Goal: Task Accomplishment & Management: Manage account settings

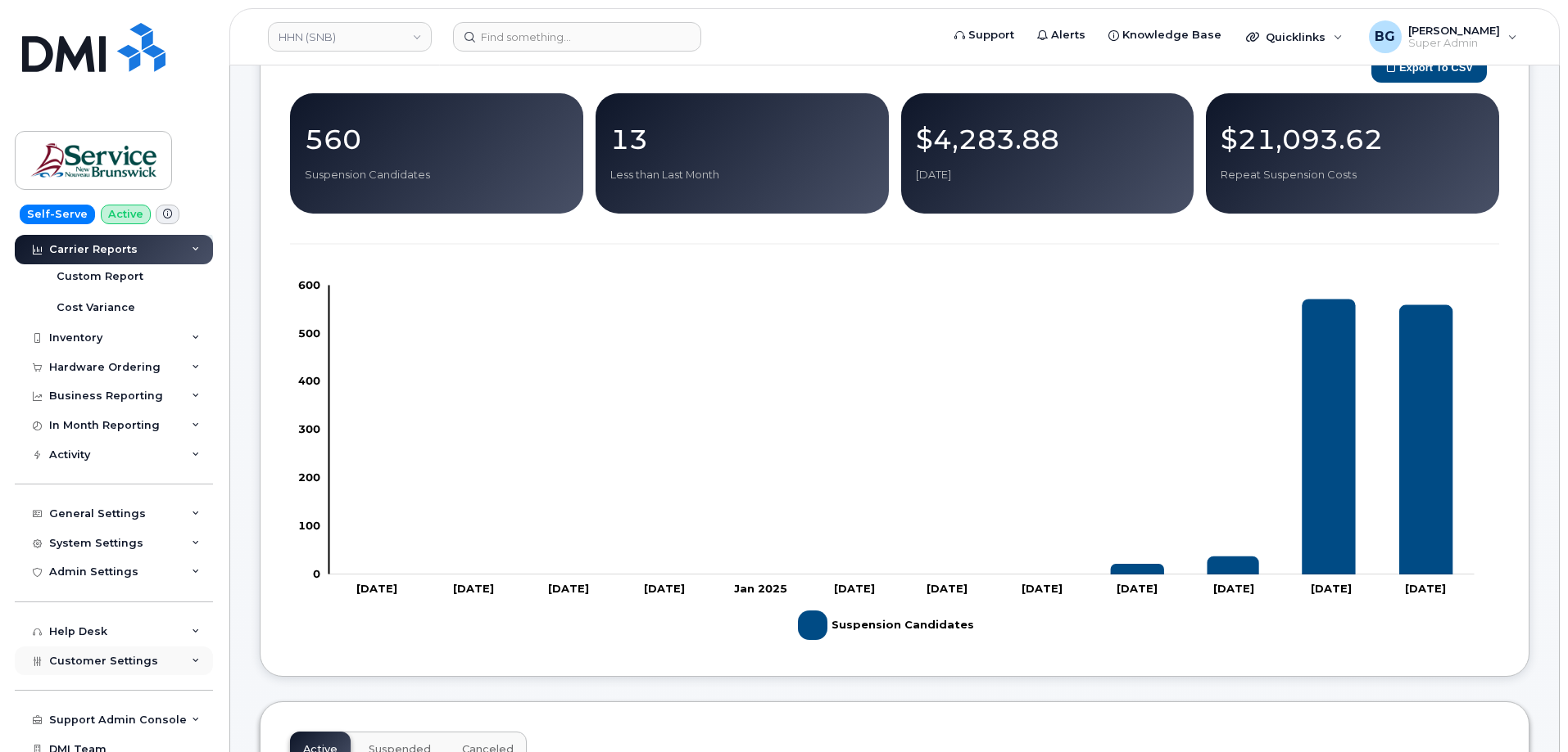
scroll to position [446, 0]
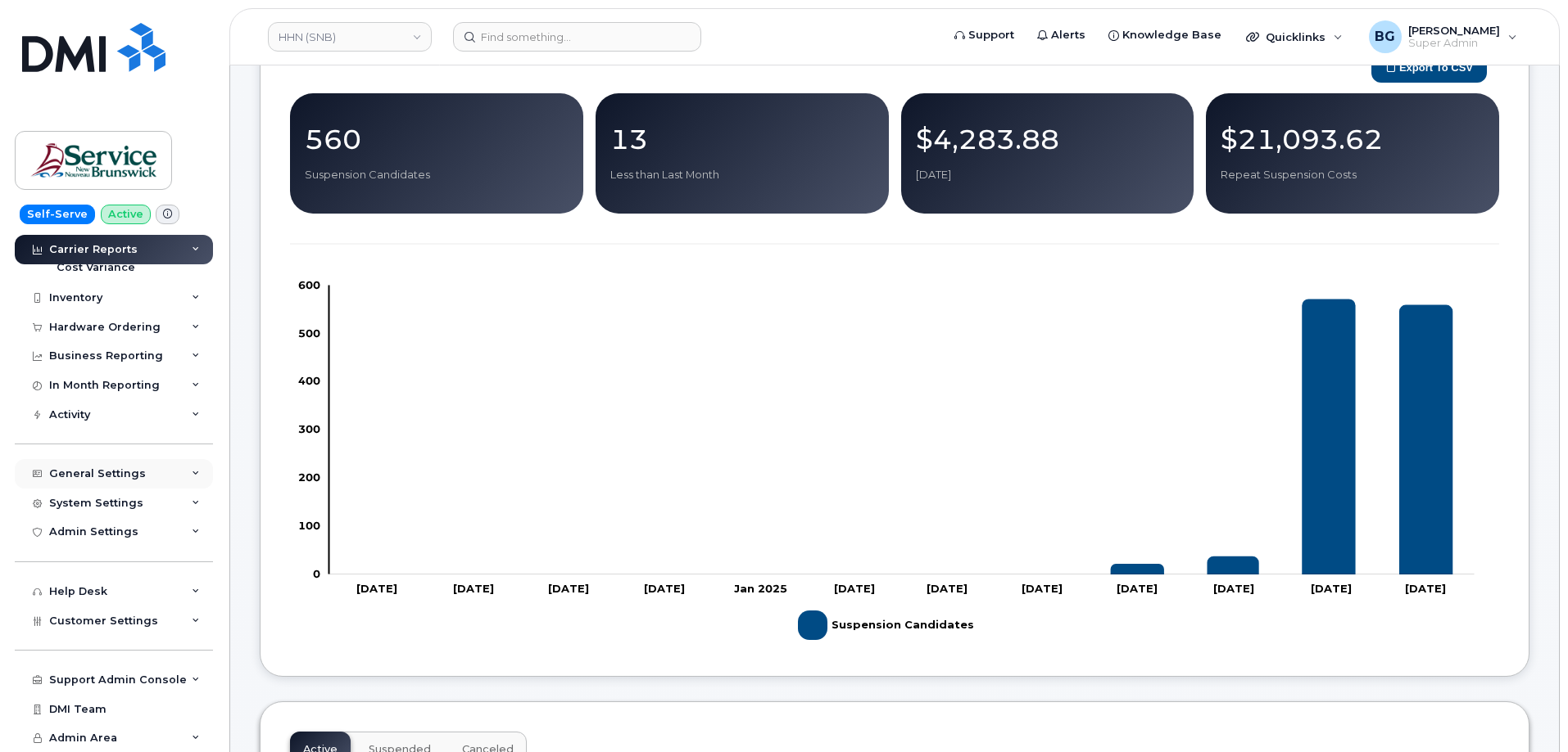
click at [95, 475] on div "General Settings" at bounding box center [97, 474] width 97 height 13
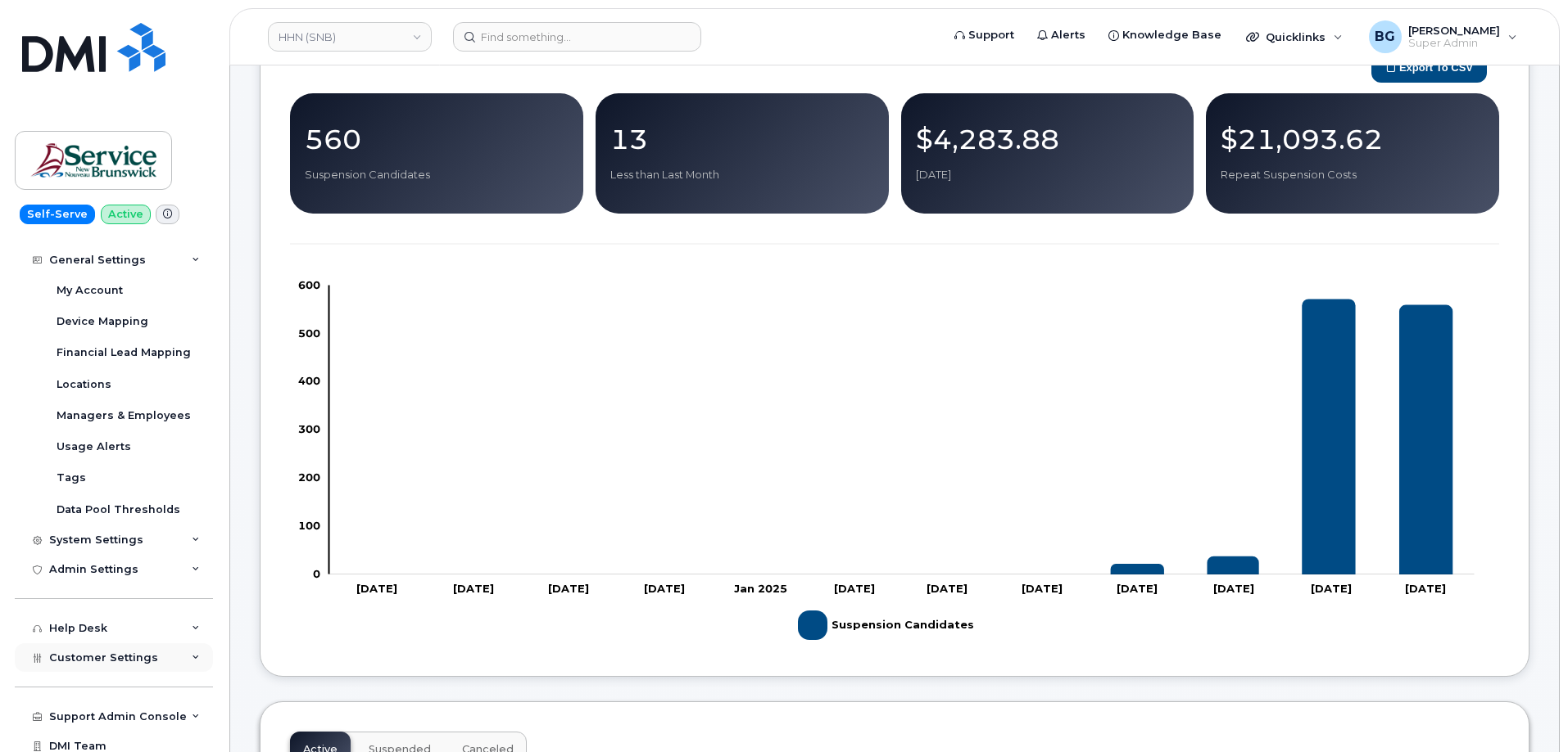
scroll to position [665, 0]
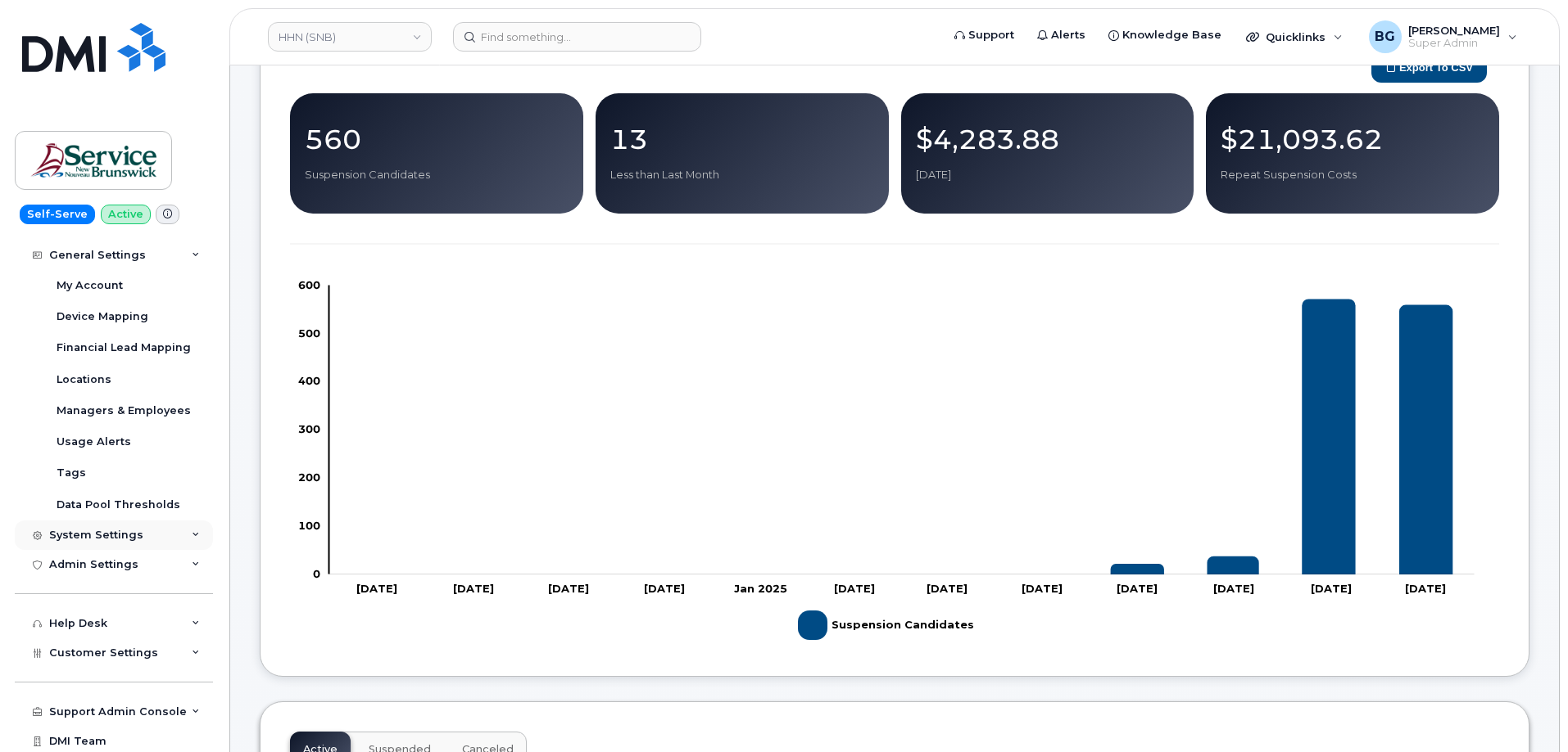
click at [105, 533] on div "System Settings" at bounding box center [96, 535] width 94 height 13
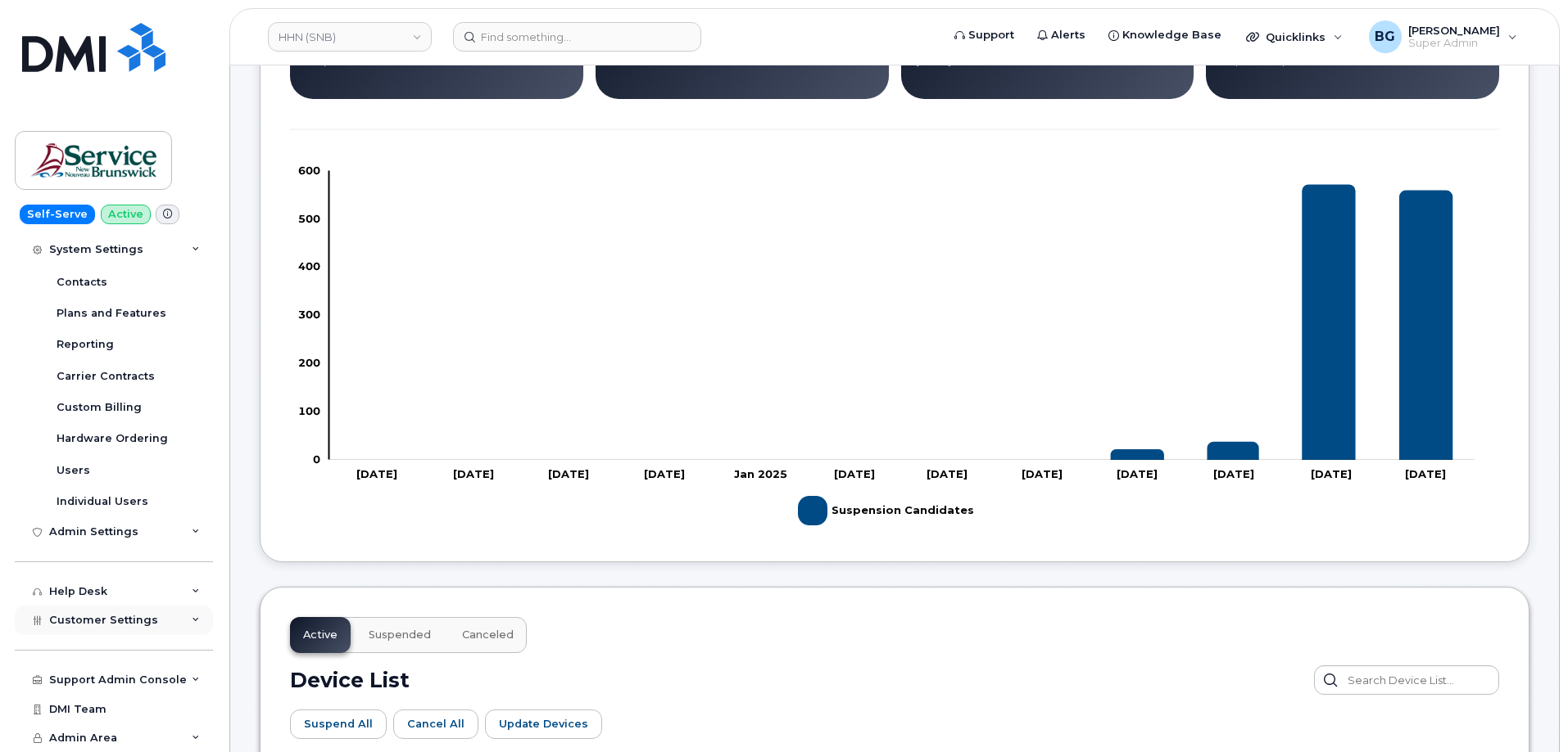
scroll to position [327, 0]
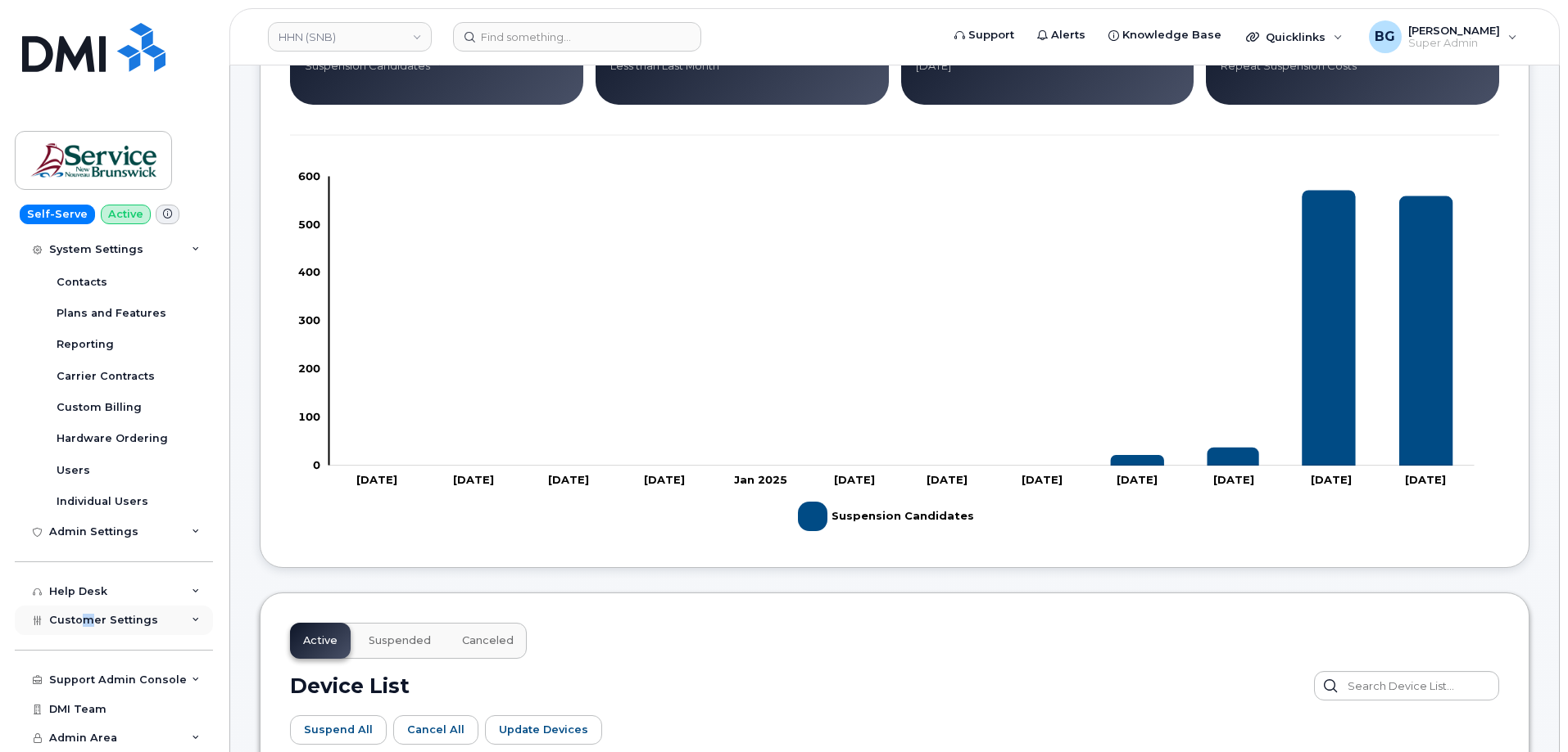
click at [86, 625] on span "Customer Settings" at bounding box center [104, 620] width 109 height 12
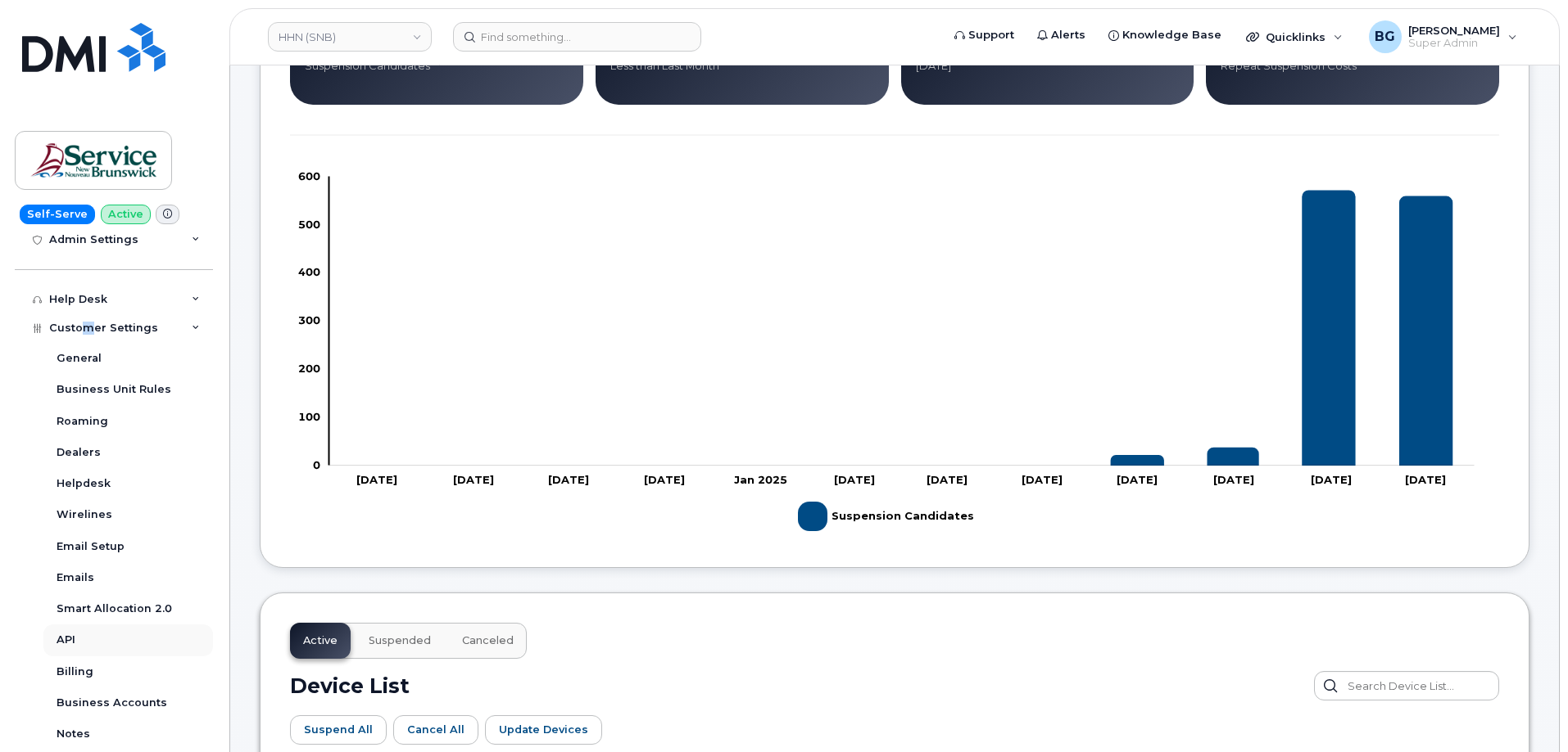
scroll to position [1306, 0]
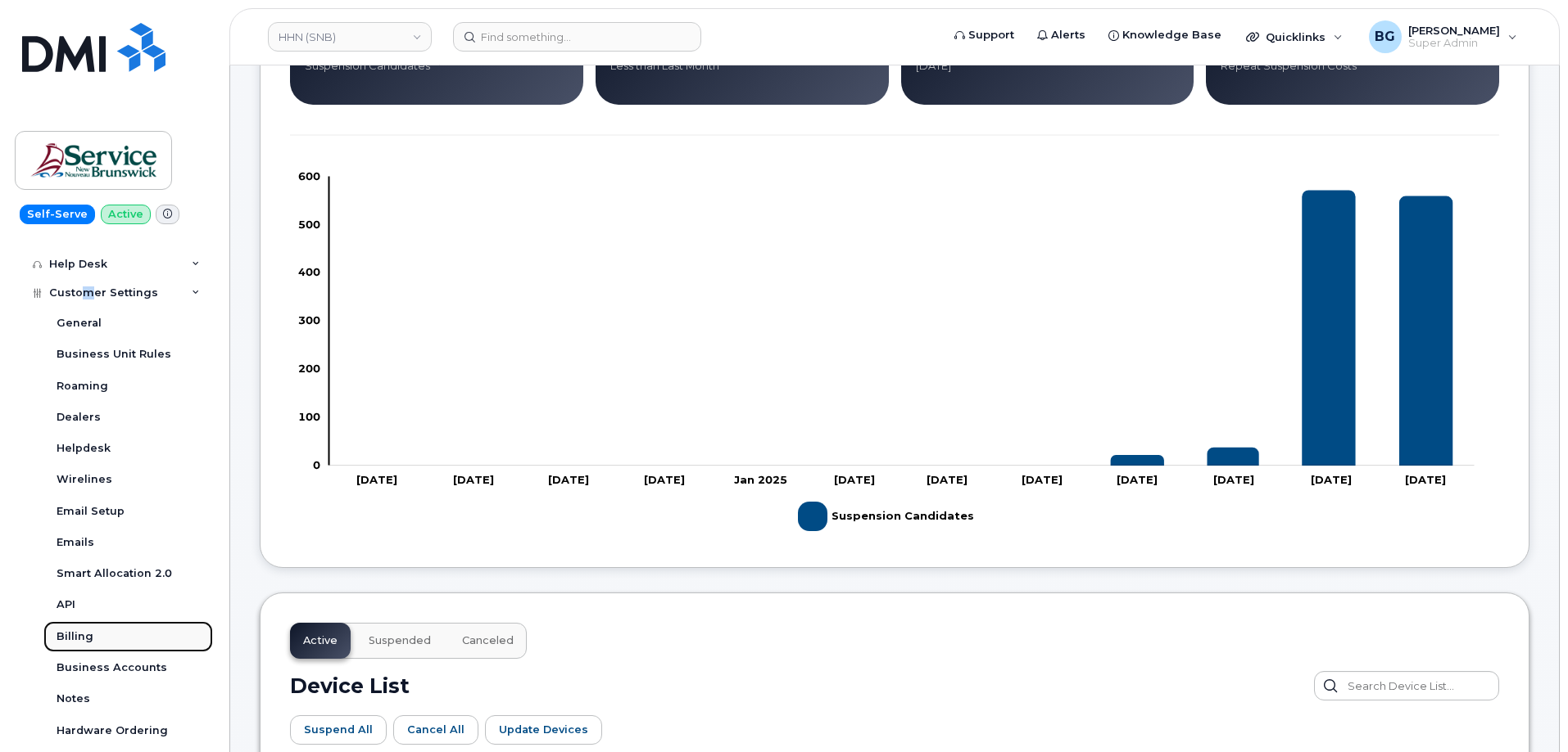
click at [70, 633] on div "Billing" at bounding box center [75, 636] width 36 height 14
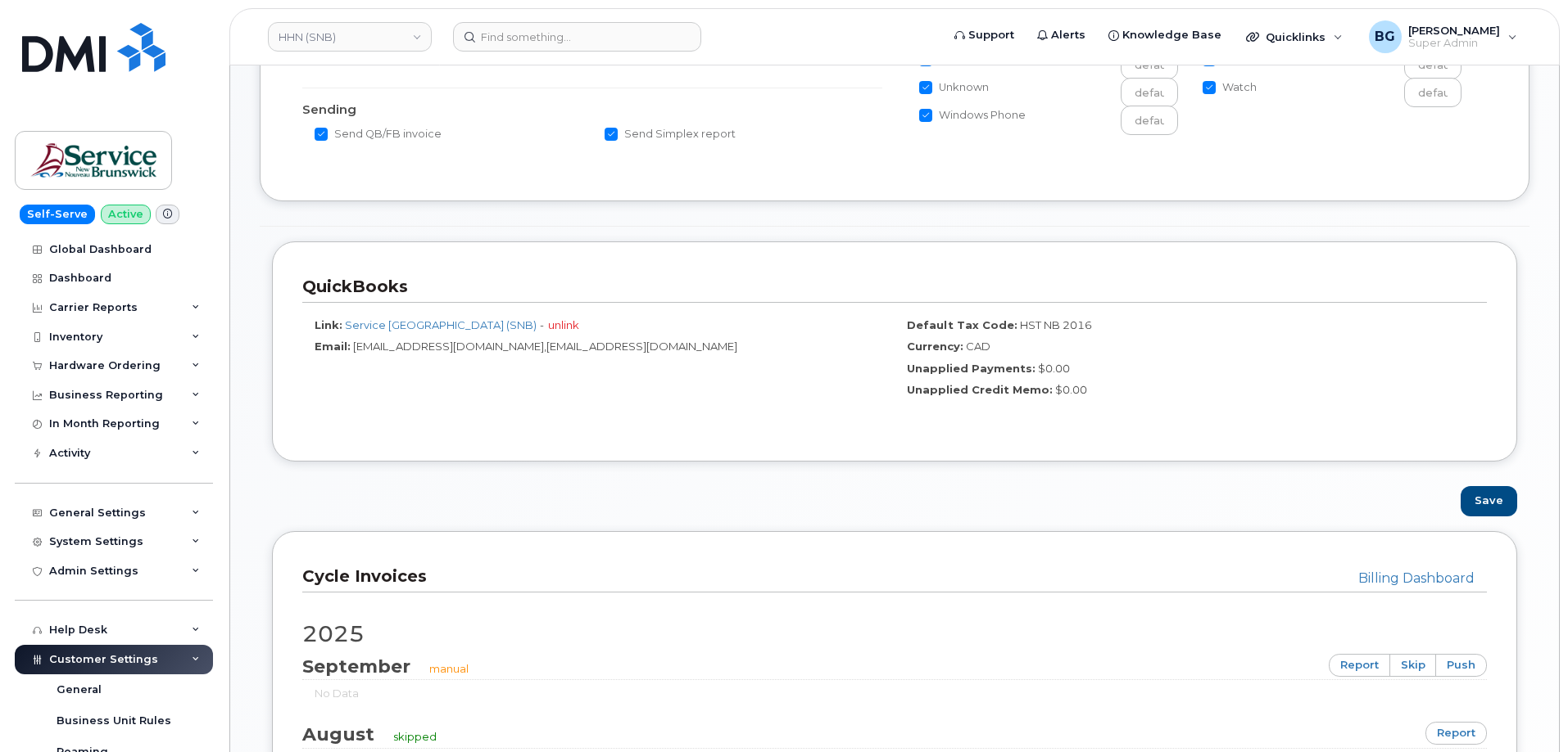
scroll to position [764, 0]
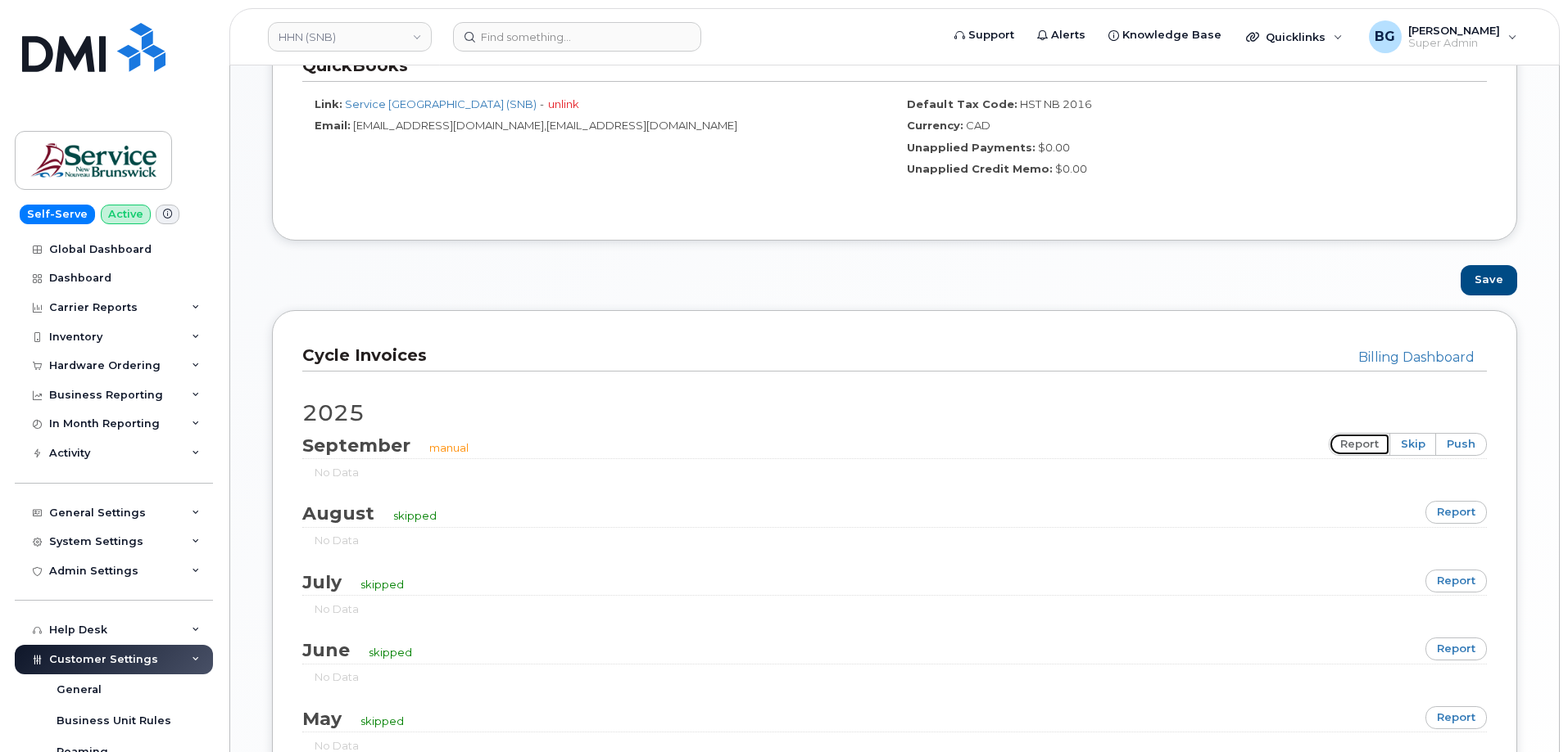
click at [1350, 443] on link "report" at bounding box center [1359, 445] width 61 height 23
click at [1453, 513] on link "report" at bounding box center [1456, 512] width 61 height 23
click at [90, 326] on div "Inventory" at bounding box center [113, 337] width 199 height 30
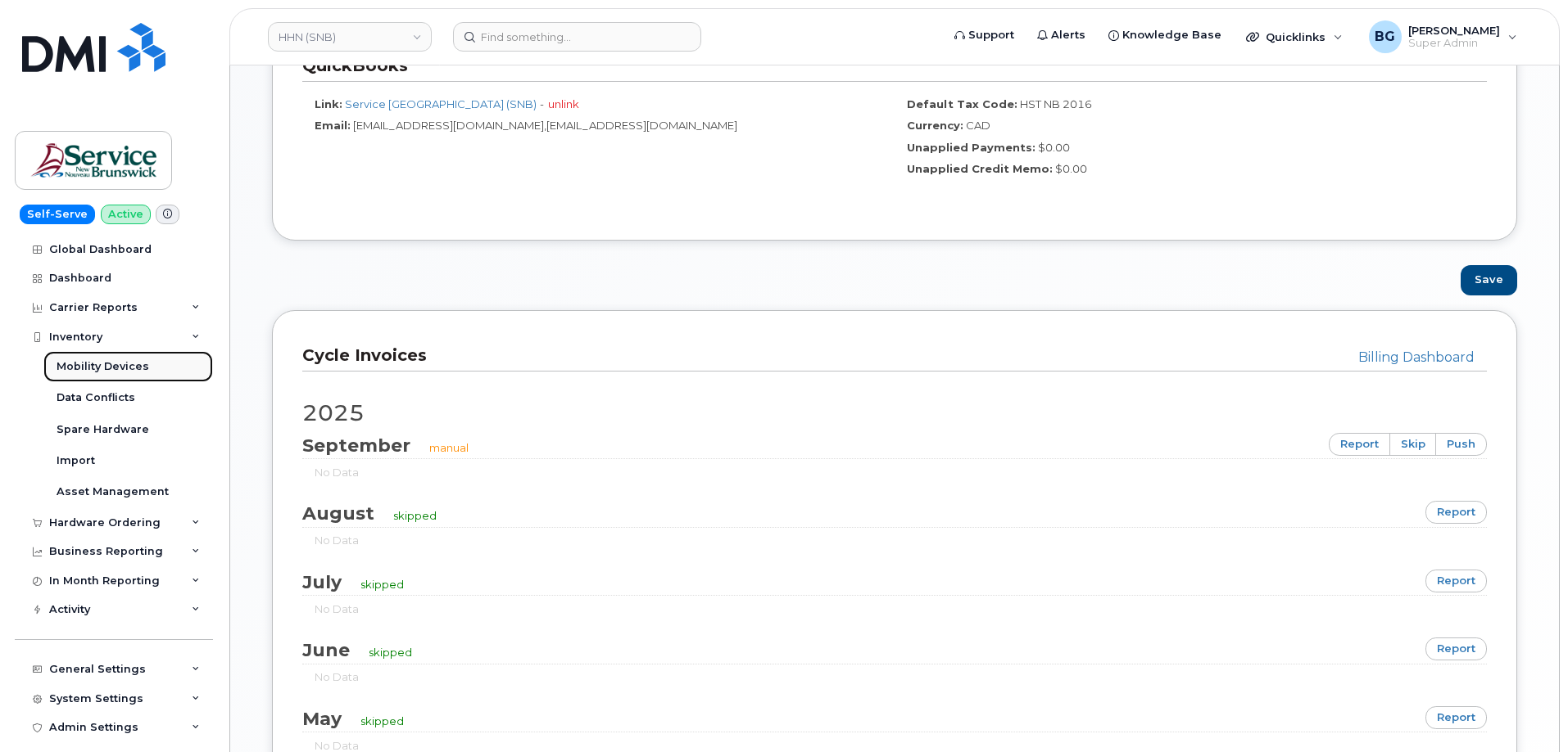
click at [70, 364] on div "Mobility Devices" at bounding box center [103, 366] width 92 height 14
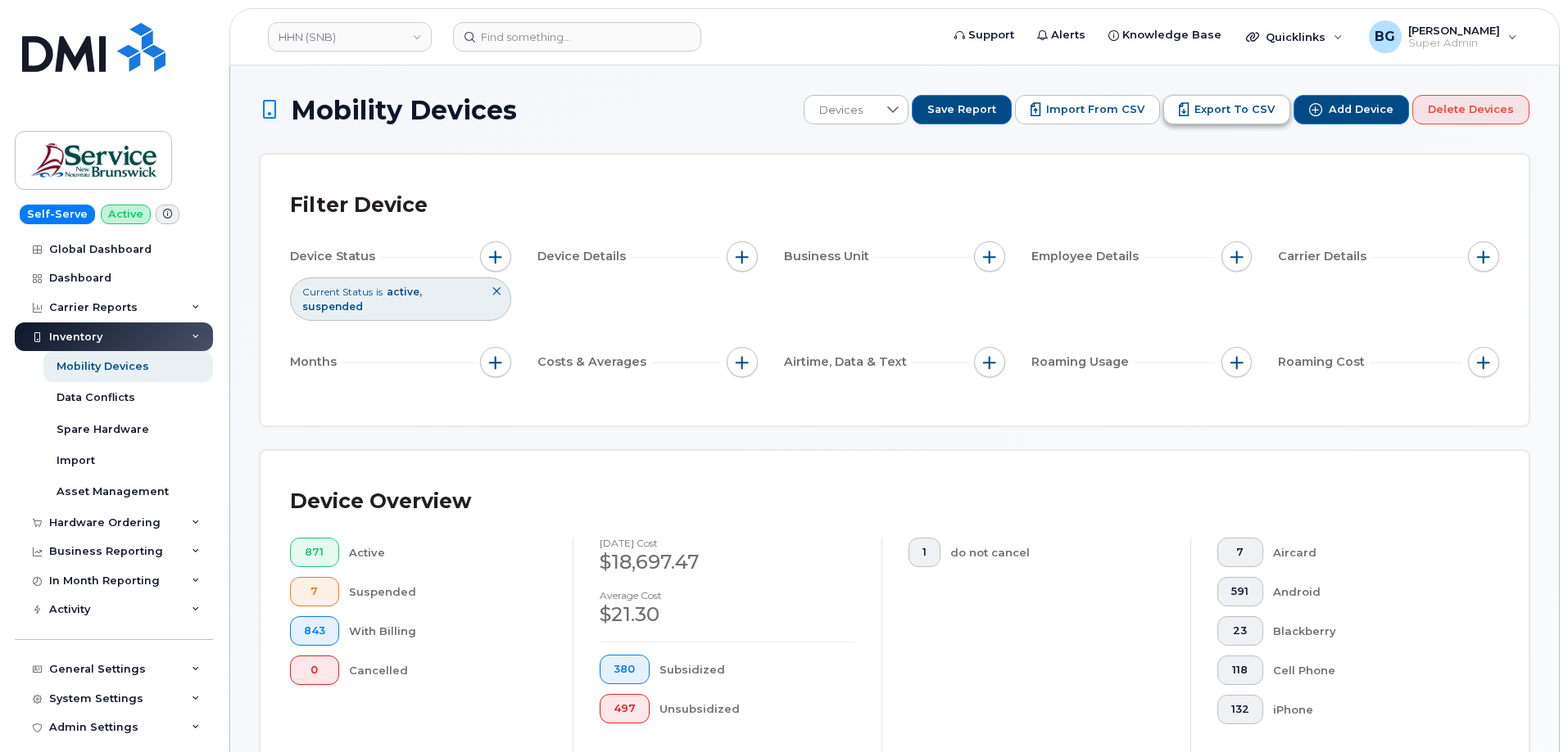
click at [1239, 103] on span "Export to CSV" at bounding box center [1235, 109] width 81 height 14
click at [951, 584] on div "1 do not cancel" at bounding box center [1035, 659] width 309 height 243
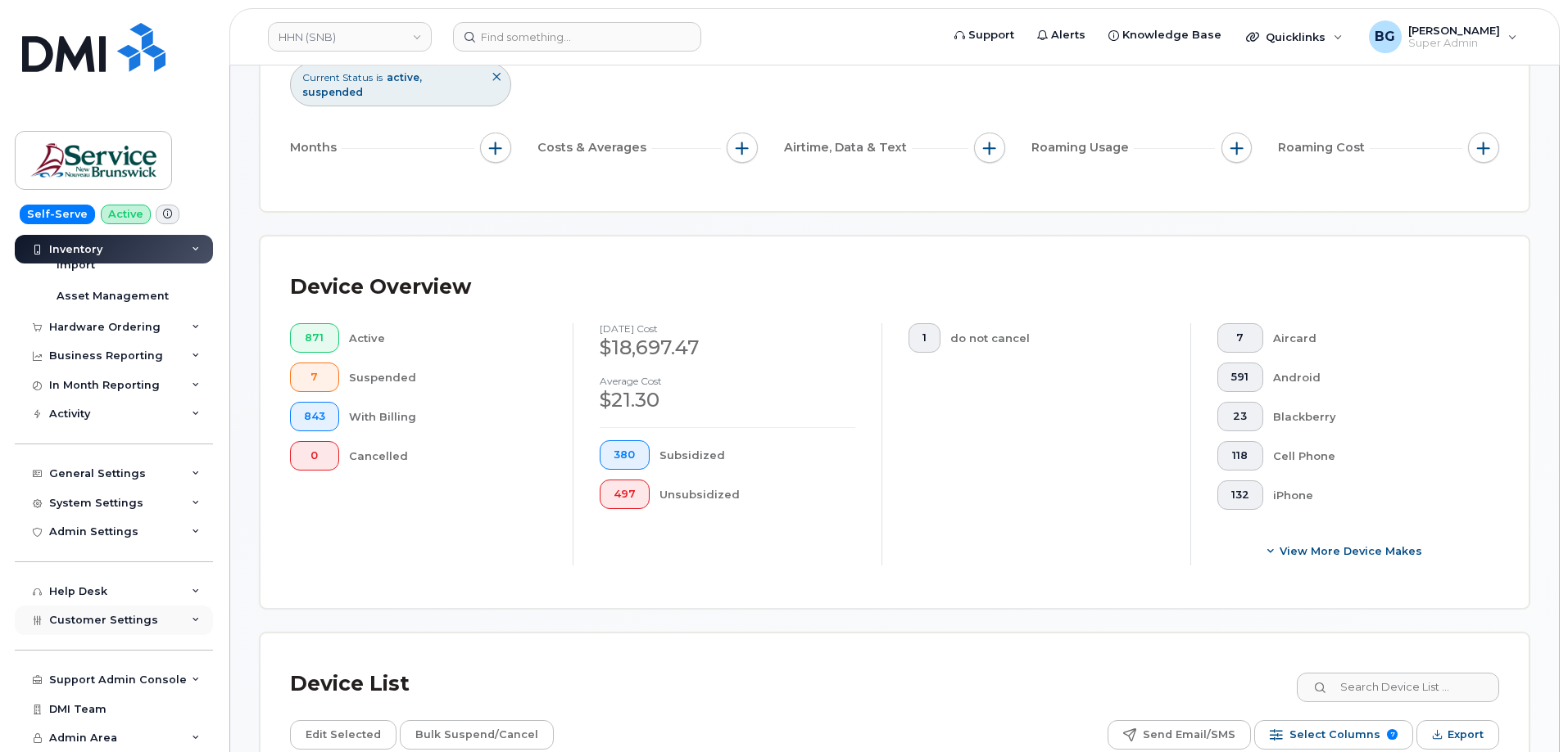
scroll to position [219, 0]
click at [100, 609] on div "Customer Settings" at bounding box center [113, 621] width 199 height 30
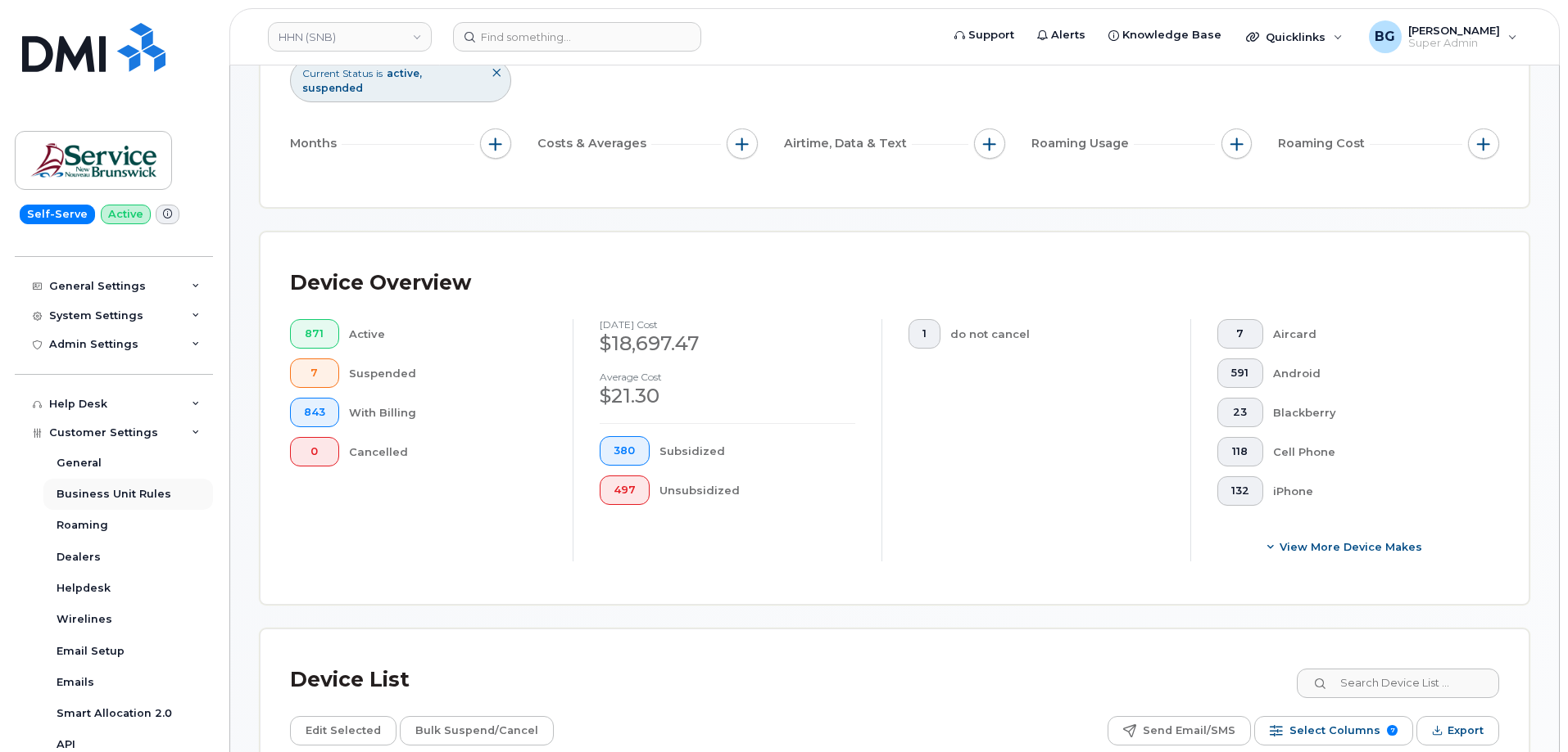
scroll to position [468, 0]
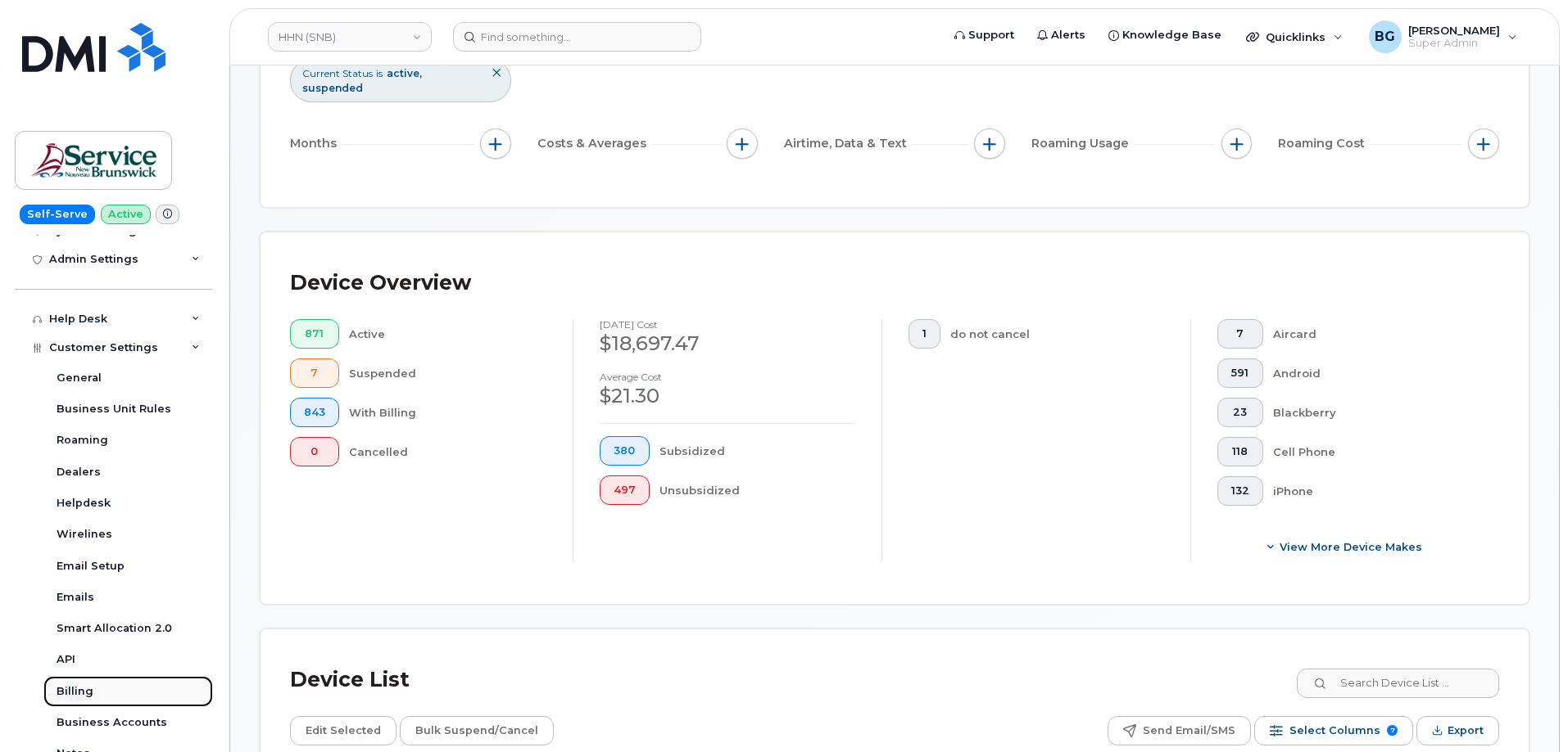
click at [68, 693] on div "Billing" at bounding box center [75, 692] width 36 height 14
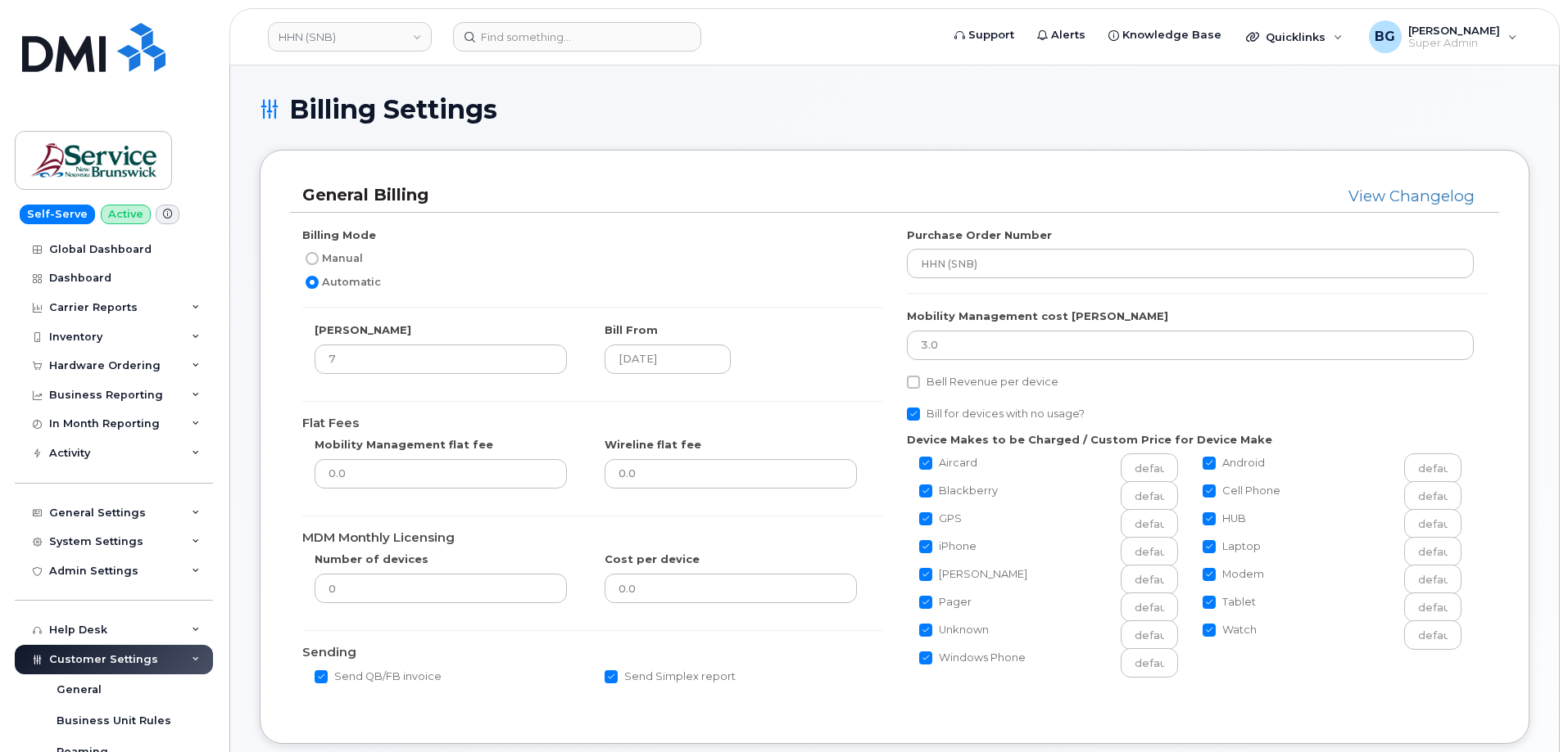
click at [762, 227] on div "Billing Mode Manual Automatic" at bounding box center [592, 260] width 580 height 65
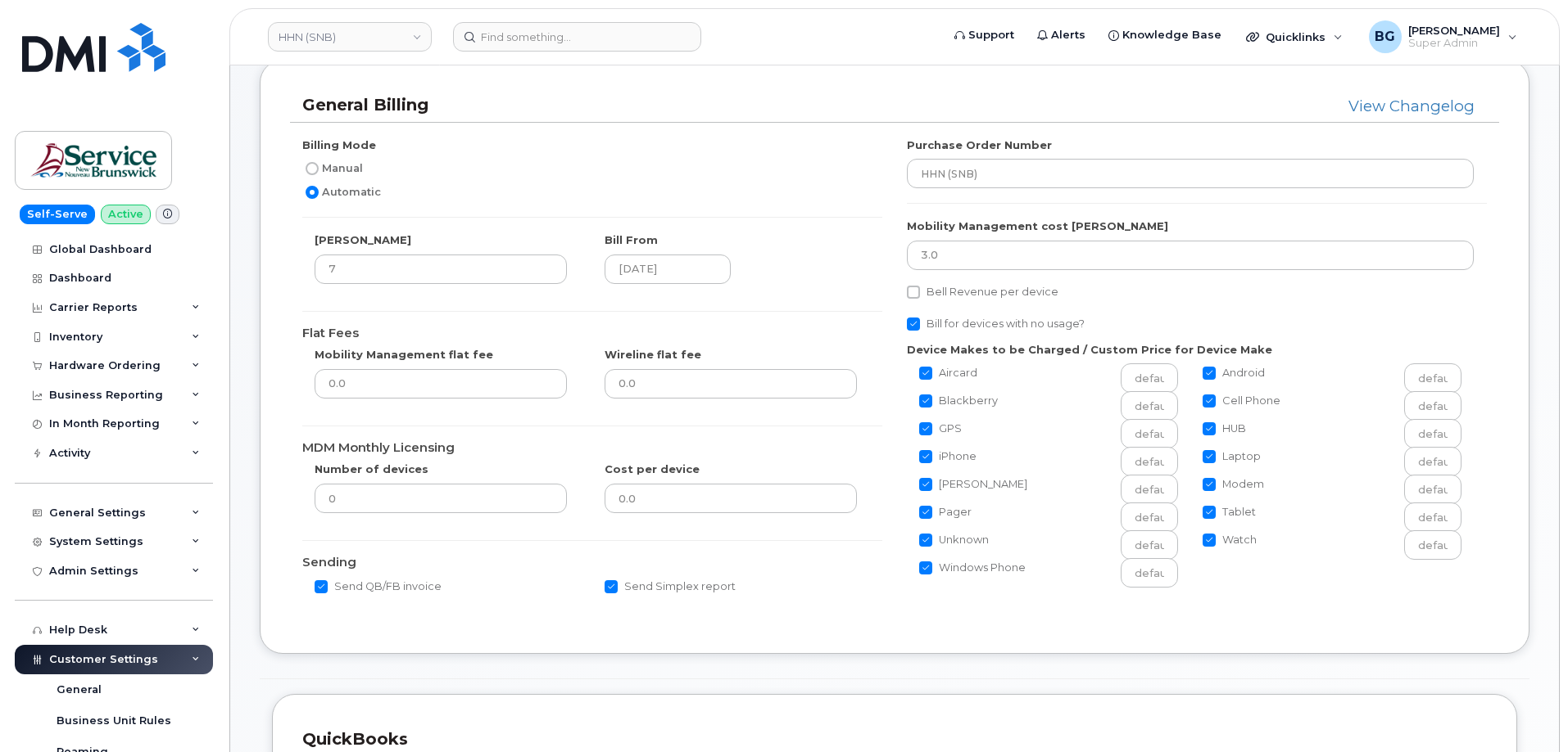
scroll to position [109, 0]
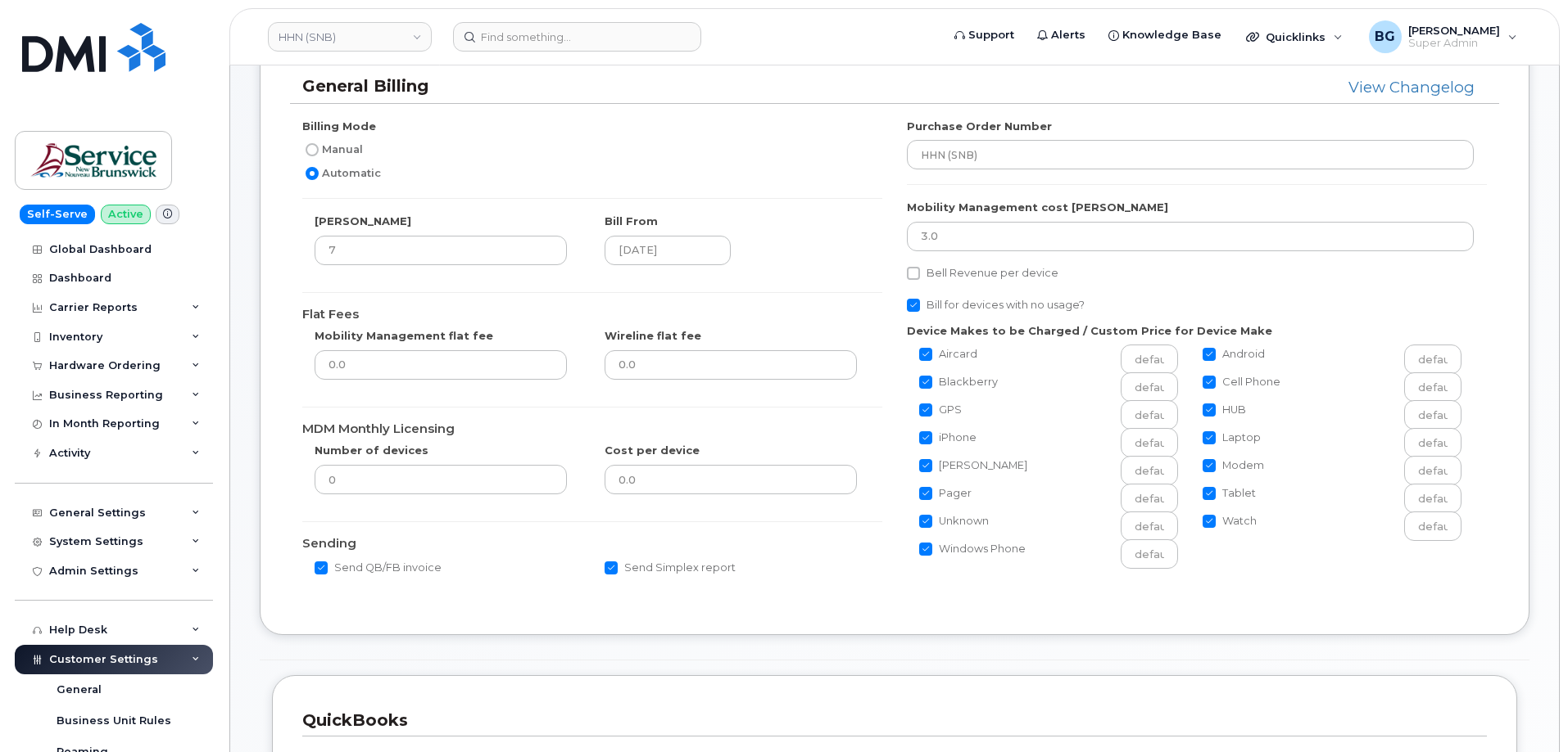
click at [828, 246] on div "Bill From 2025-07-07" at bounding box center [737, 240] width 266 height 52
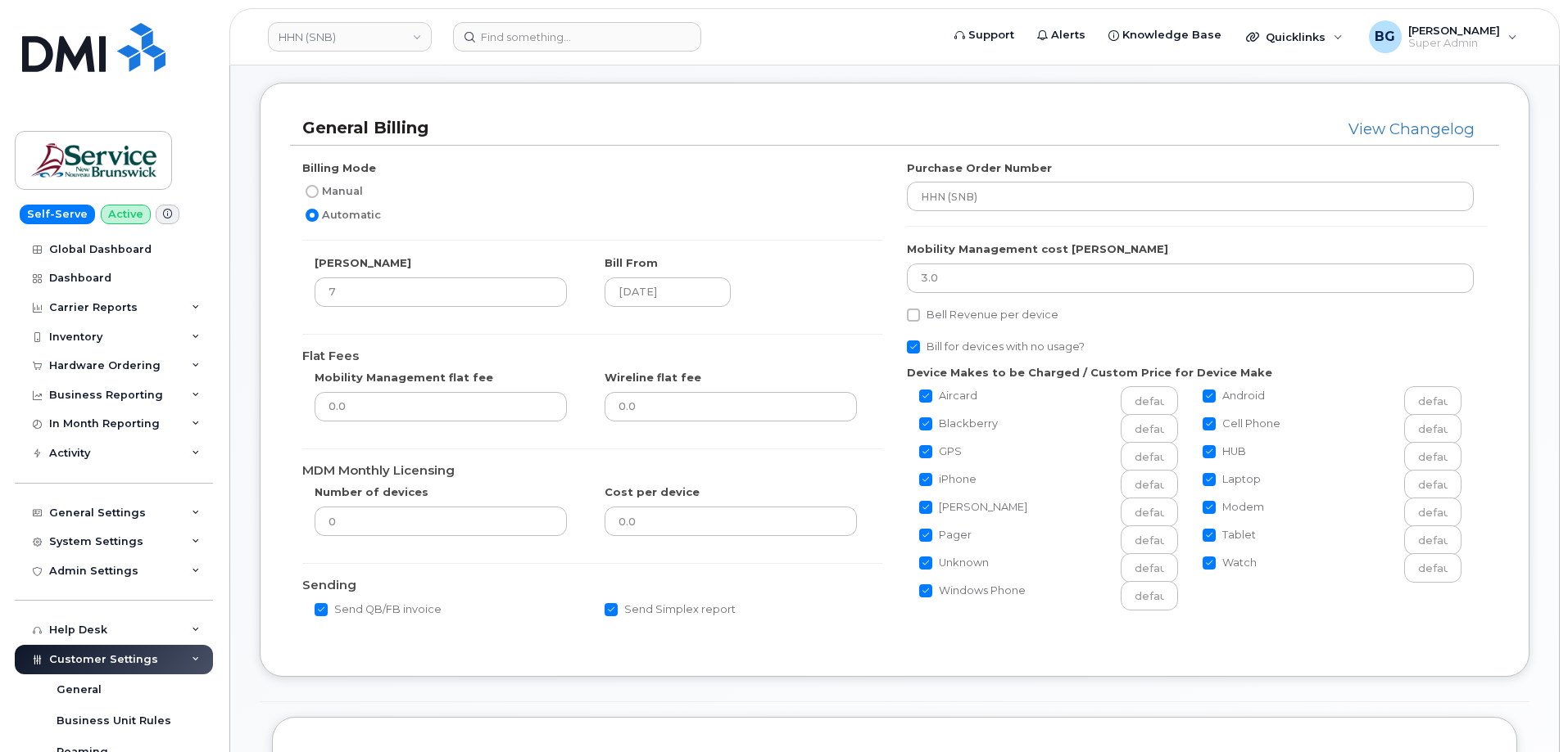
scroll to position [0, 0]
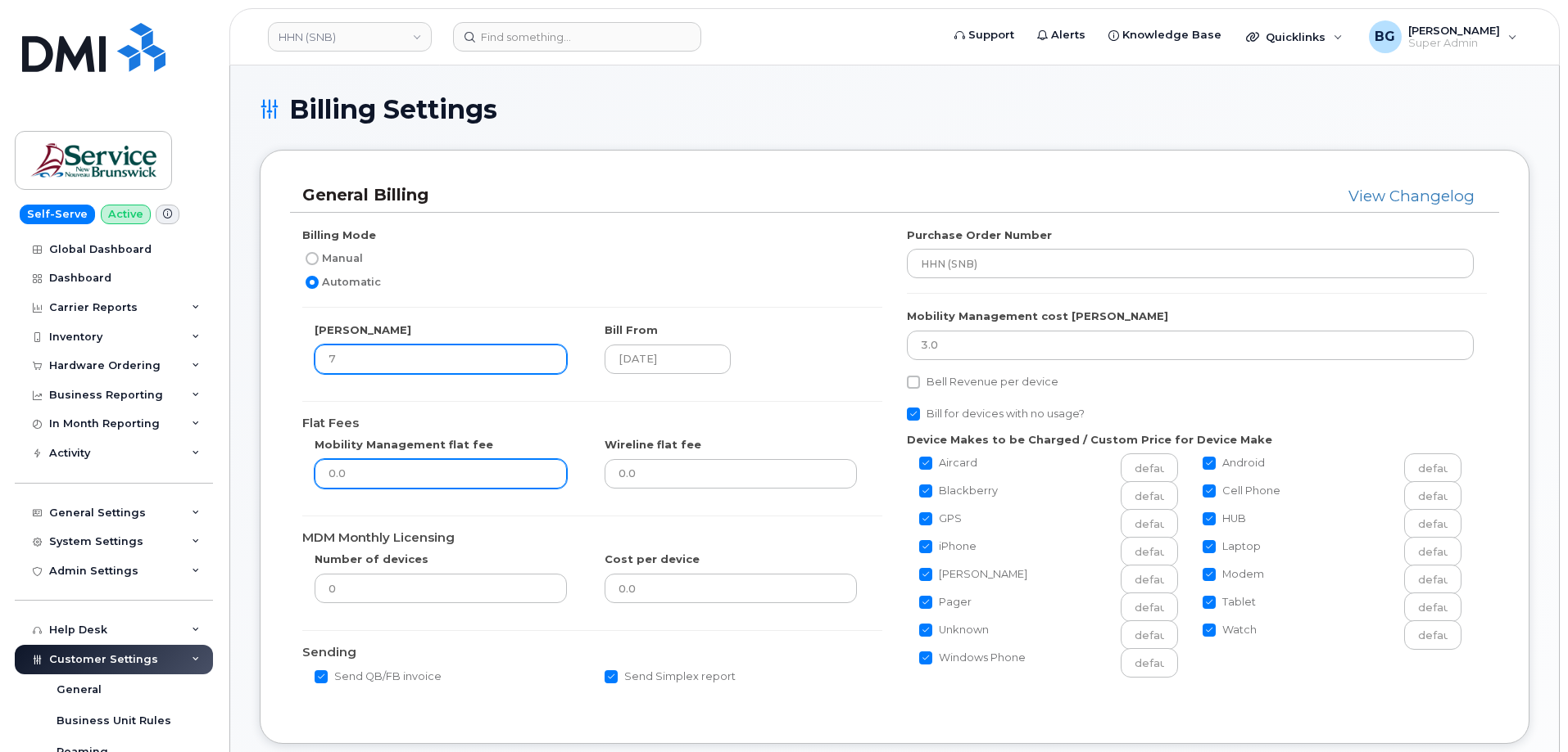
drag, startPoint x: 345, startPoint y: 358, endPoint x: 316, endPoint y: 470, distance: 115.7
click at [292, 366] on div "Billing Mode Manual Automatic Bill Day 7 Bill From 2025-07-07 Flat Fees Mobilit…" at bounding box center [592, 463] width 605 height 472
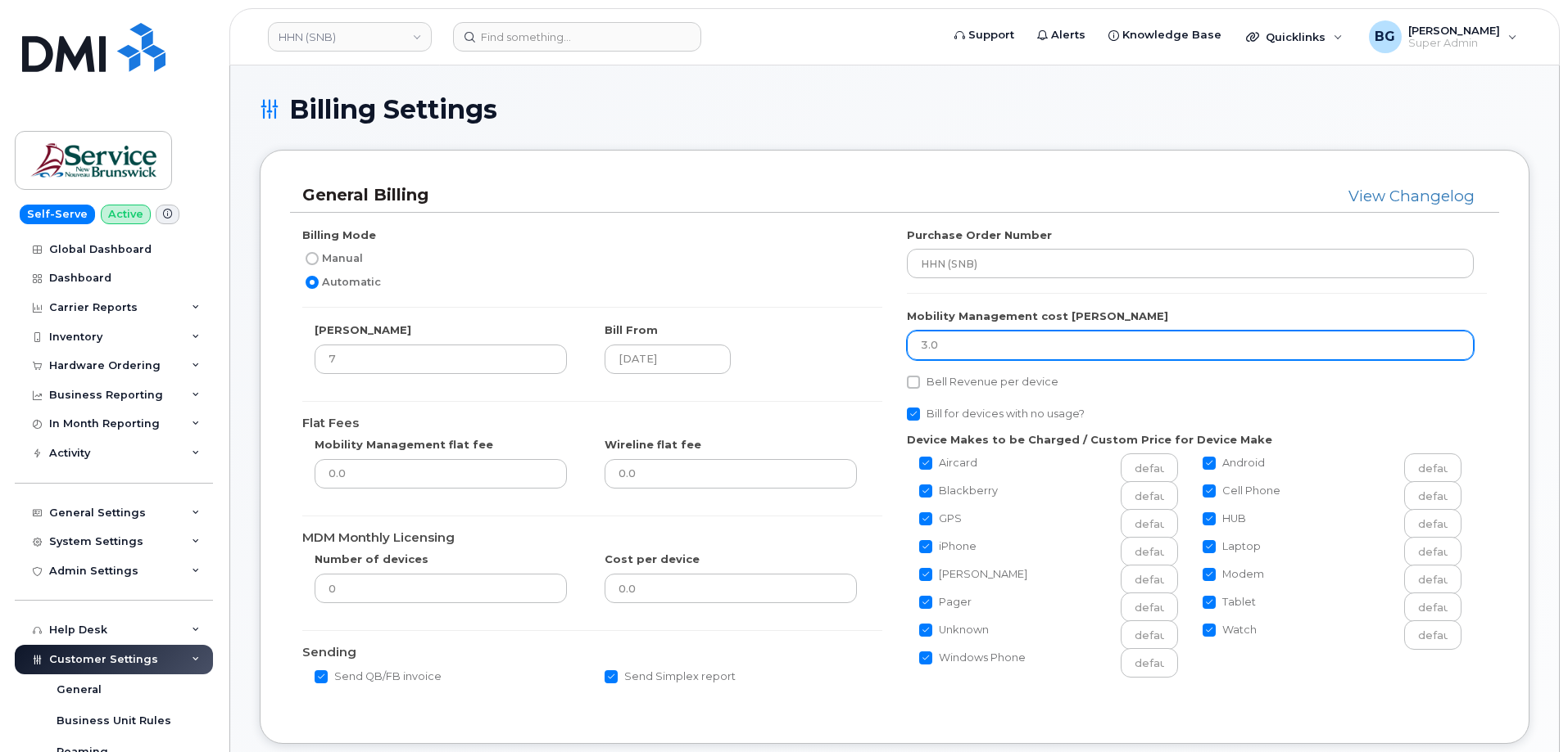
drag, startPoint x: 953, startPoint y: 347, endPoint x: 872, endPoint y: 385, distance: 89.5
click at [867, 345] on div "Billing Mode Manual Automatic Bill Day 7 Bill From 2025-07-07 Flat Fees Mobilit…" at bounding box center [894, 463] width 1209 height 472
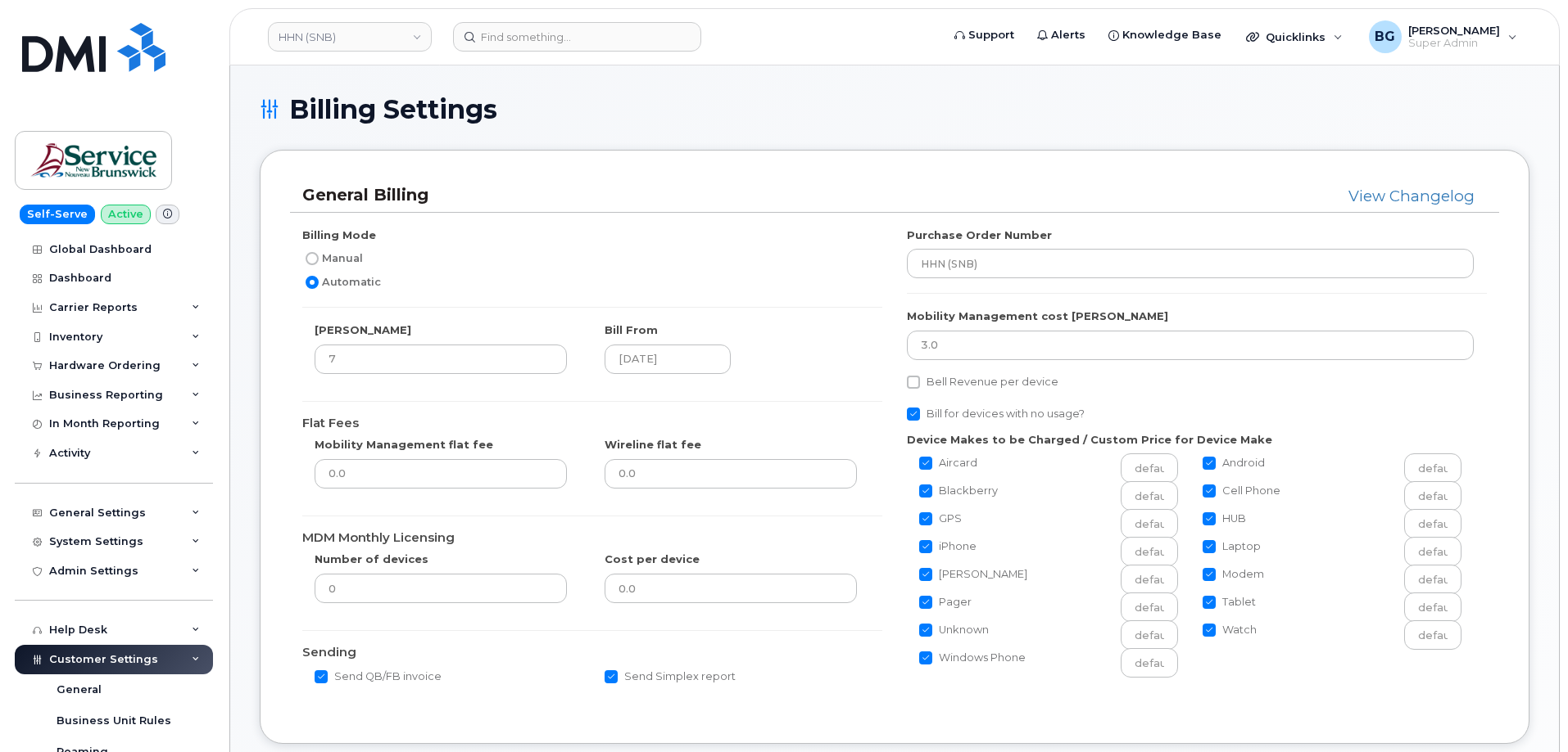
click at [749, 225] on div "Billing Mode Manual Automatic Bill Day 7 Bill From 2025-07-07 Flat Fees Mobilit…" at bounding box center [894, 463] width 1209 height 501
click at [743, 233] on div "Billing Mode Manual Automatic" at bounding box center [592, 260] width 580 height 65
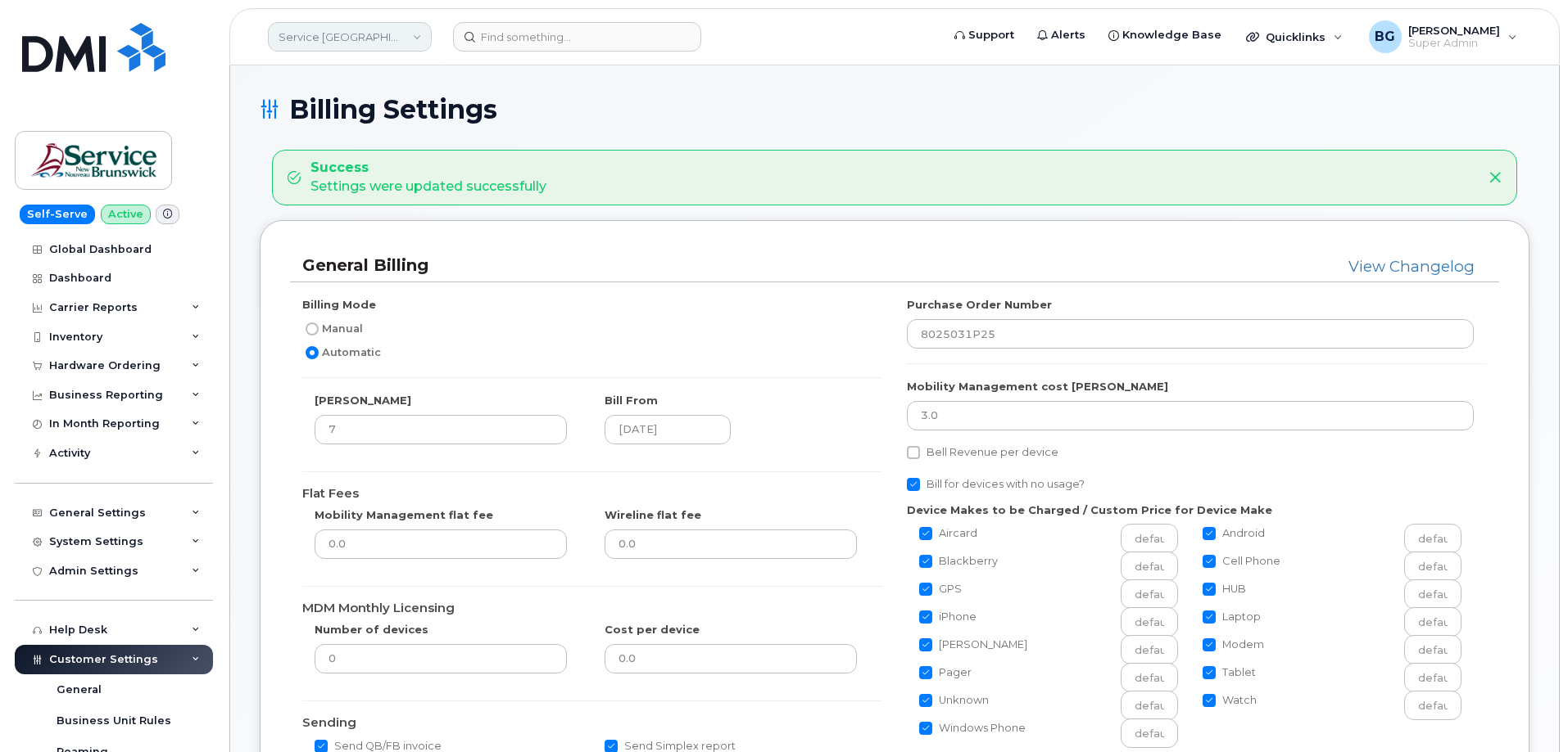
click at [349, 40] on link "Service New Brunswick (SNB)" at bounding box center [349, 36] width 164 height 30
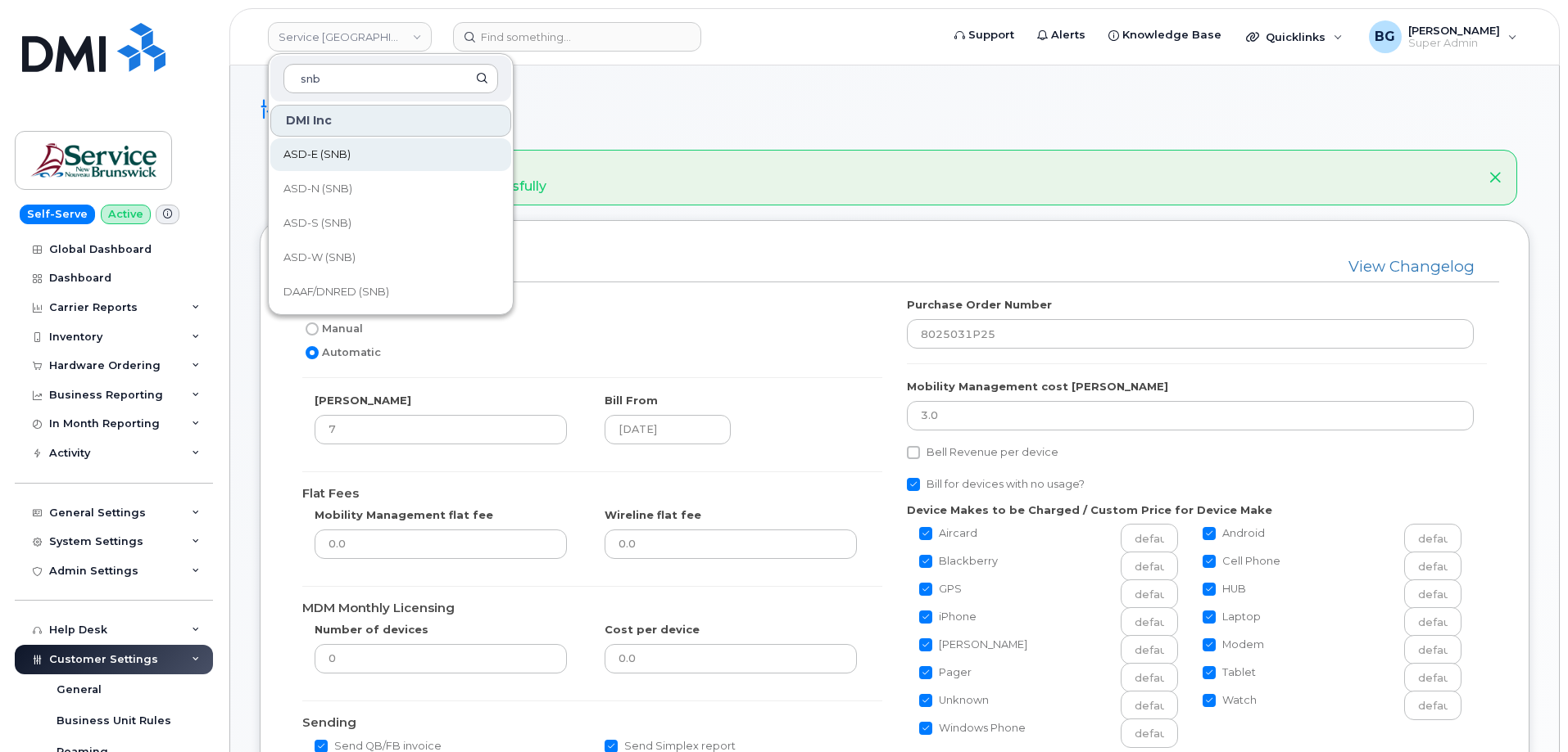
type input "snb"
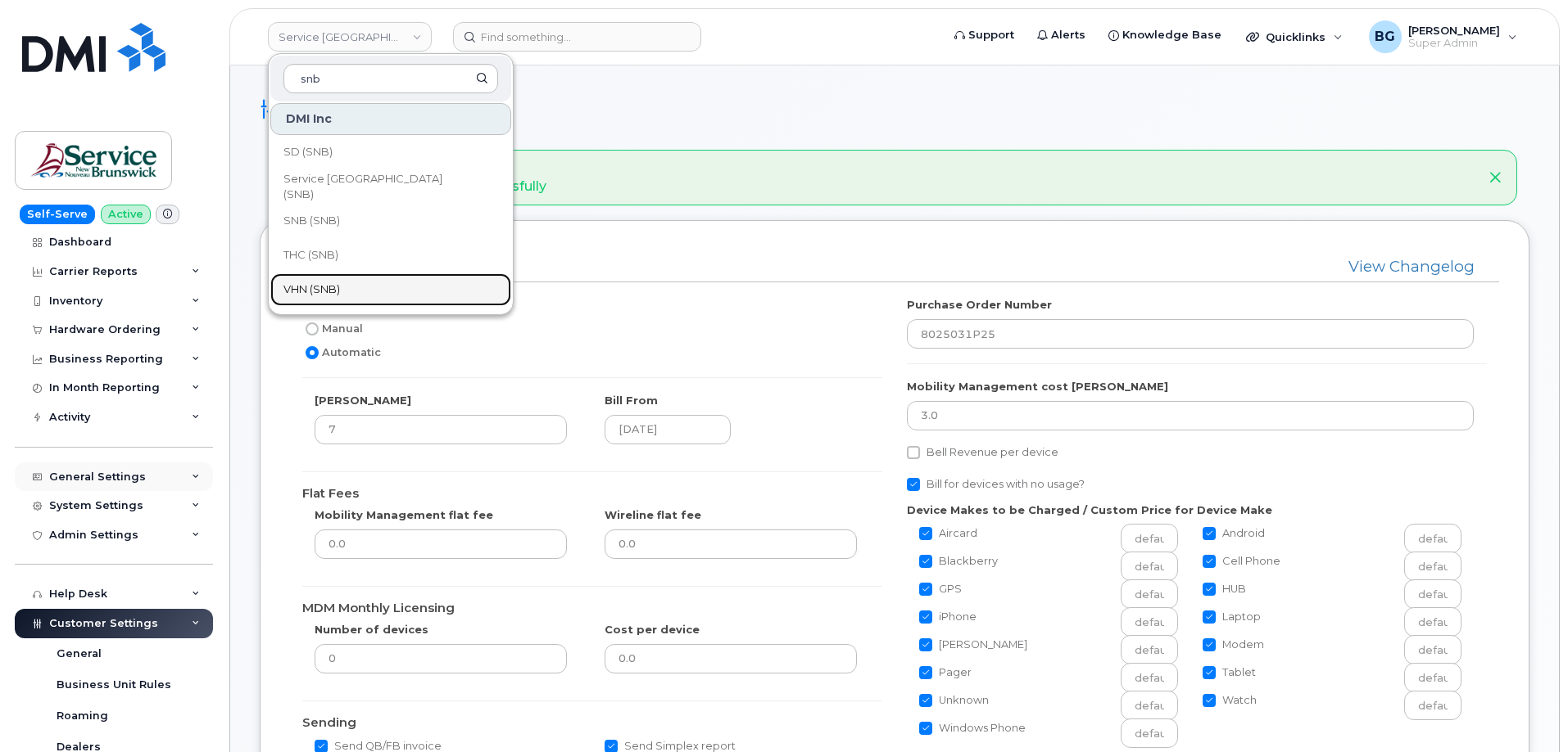
scroll to position [109, 0]
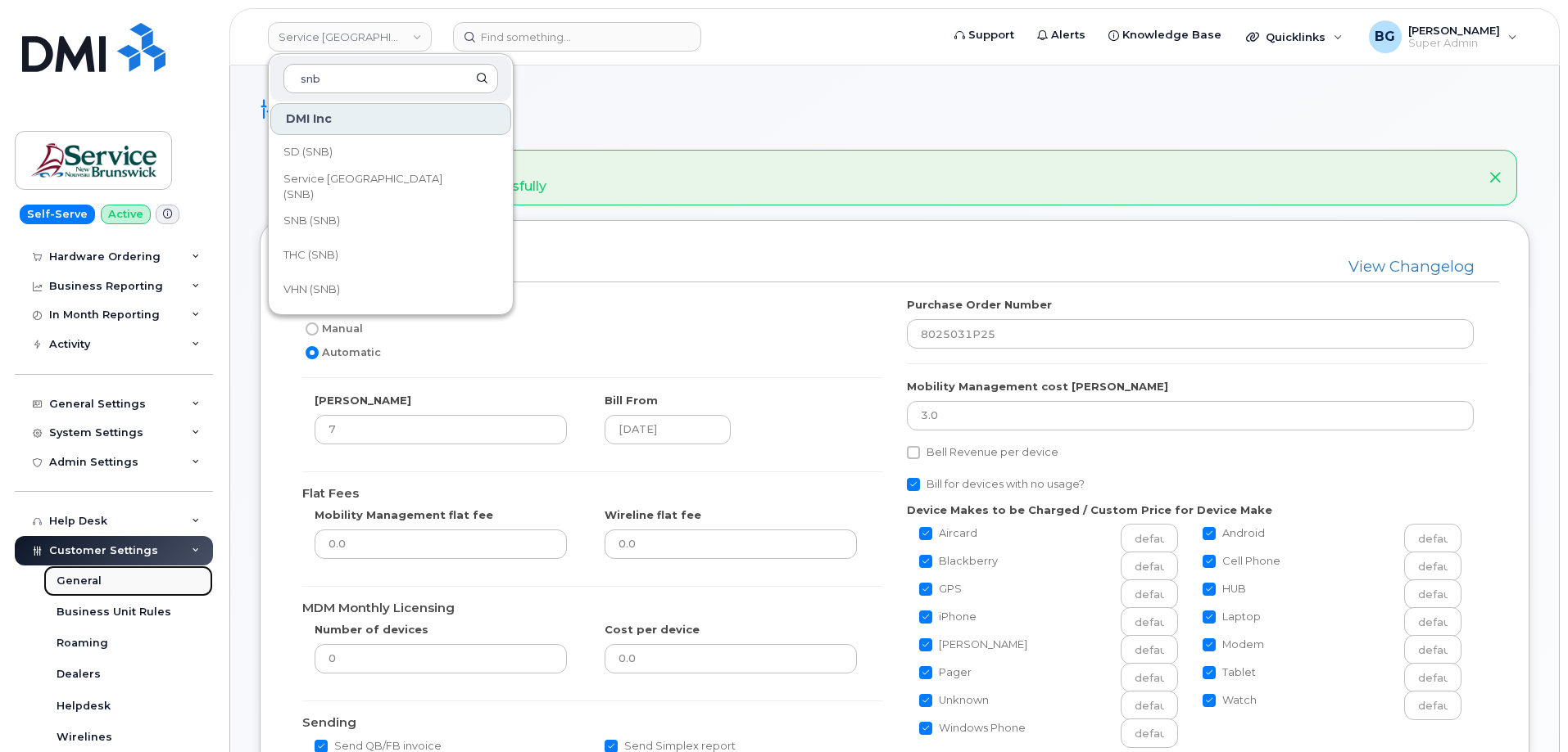
click at [76, 578] on div "General" at bounding box center [79, 580] width 45 height 14
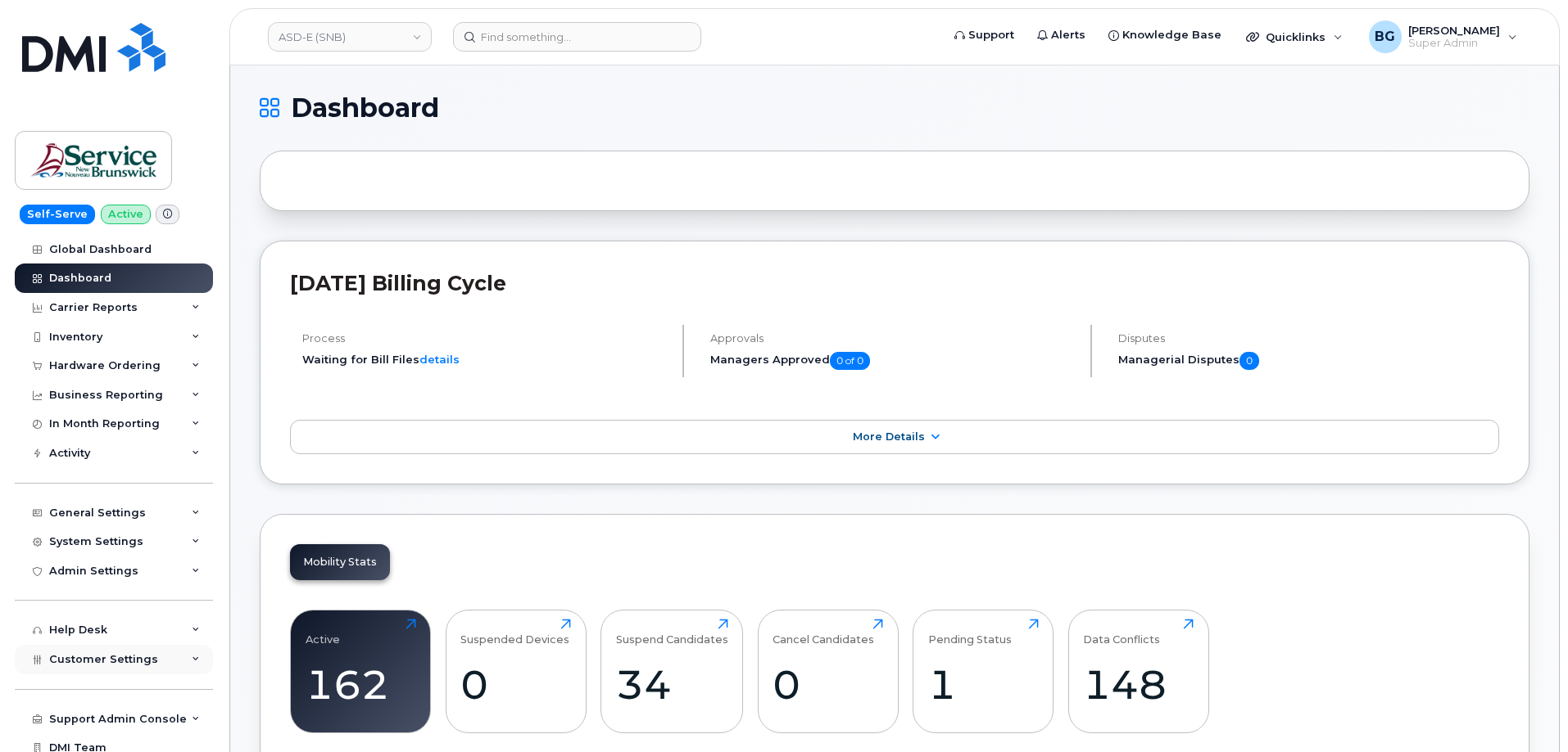
drag, startPoint x: 120, startPoint y: 657, endPoint x: 126, endPoint y: 651, distance: 8.5
click at [120, 656] on span "Customer Settings" at bounding box center [104, 659] width 109 height 12
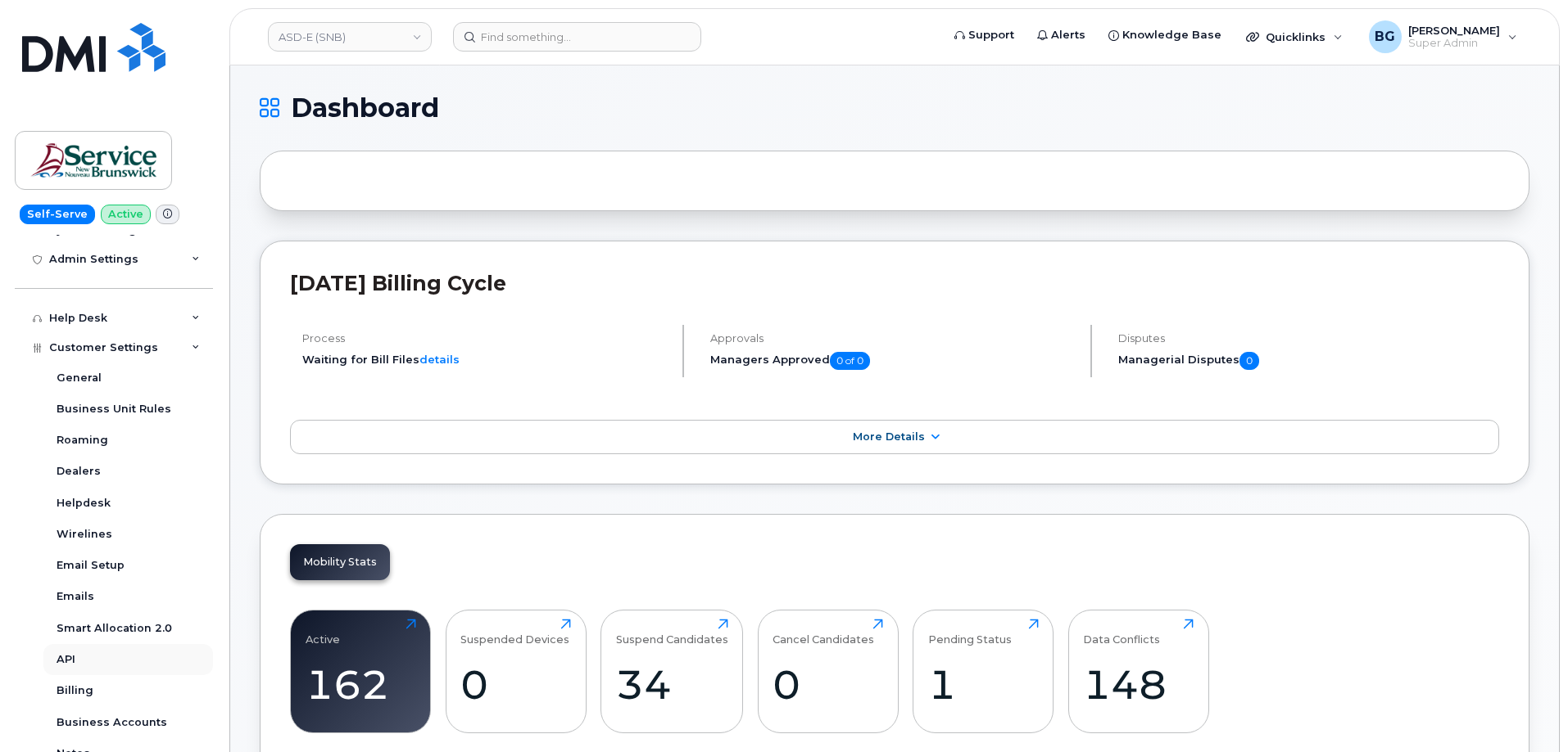
scroll to position [327, 0]
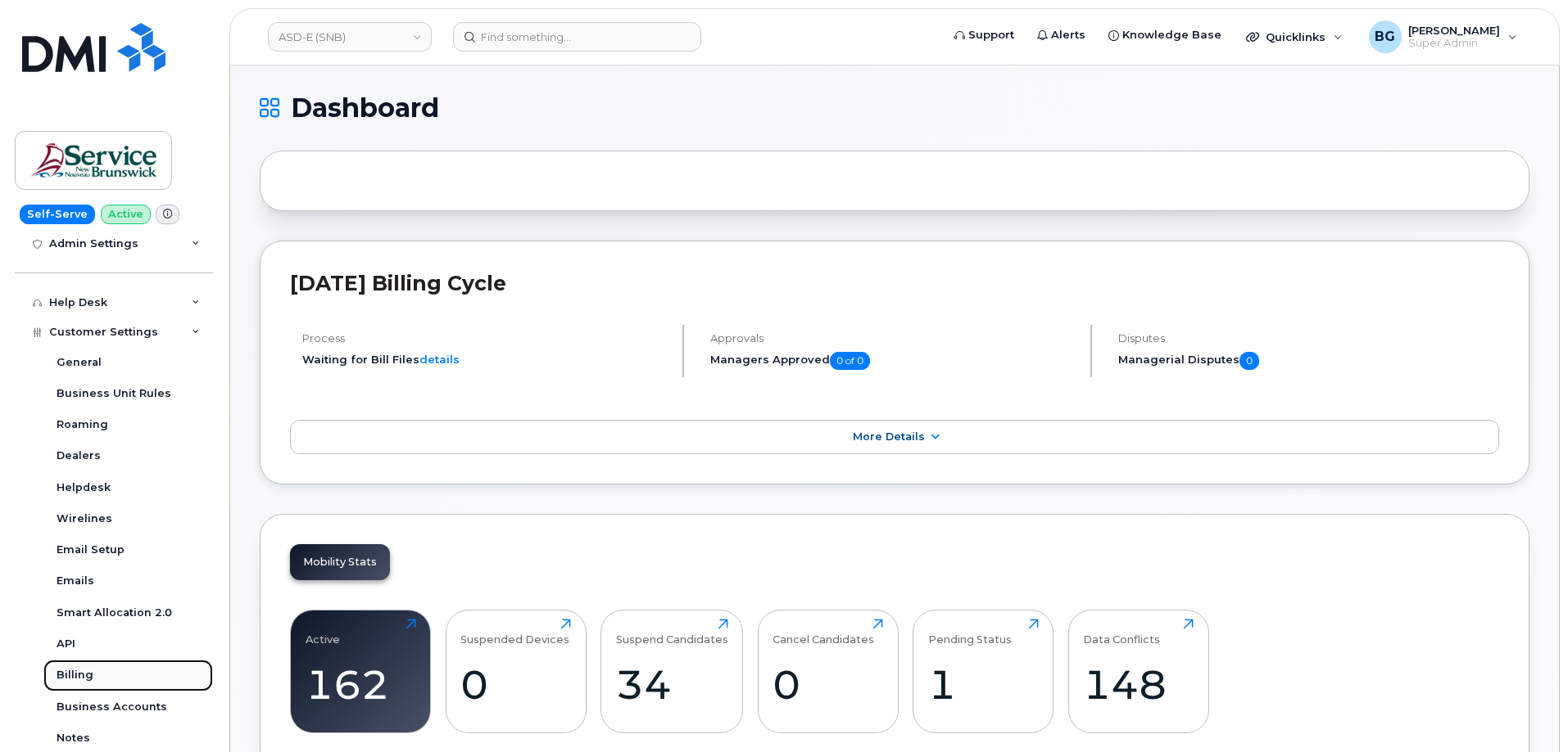
click at [77, 669] on div "Billing" at bounding box center [75, 675] width 36 height 14
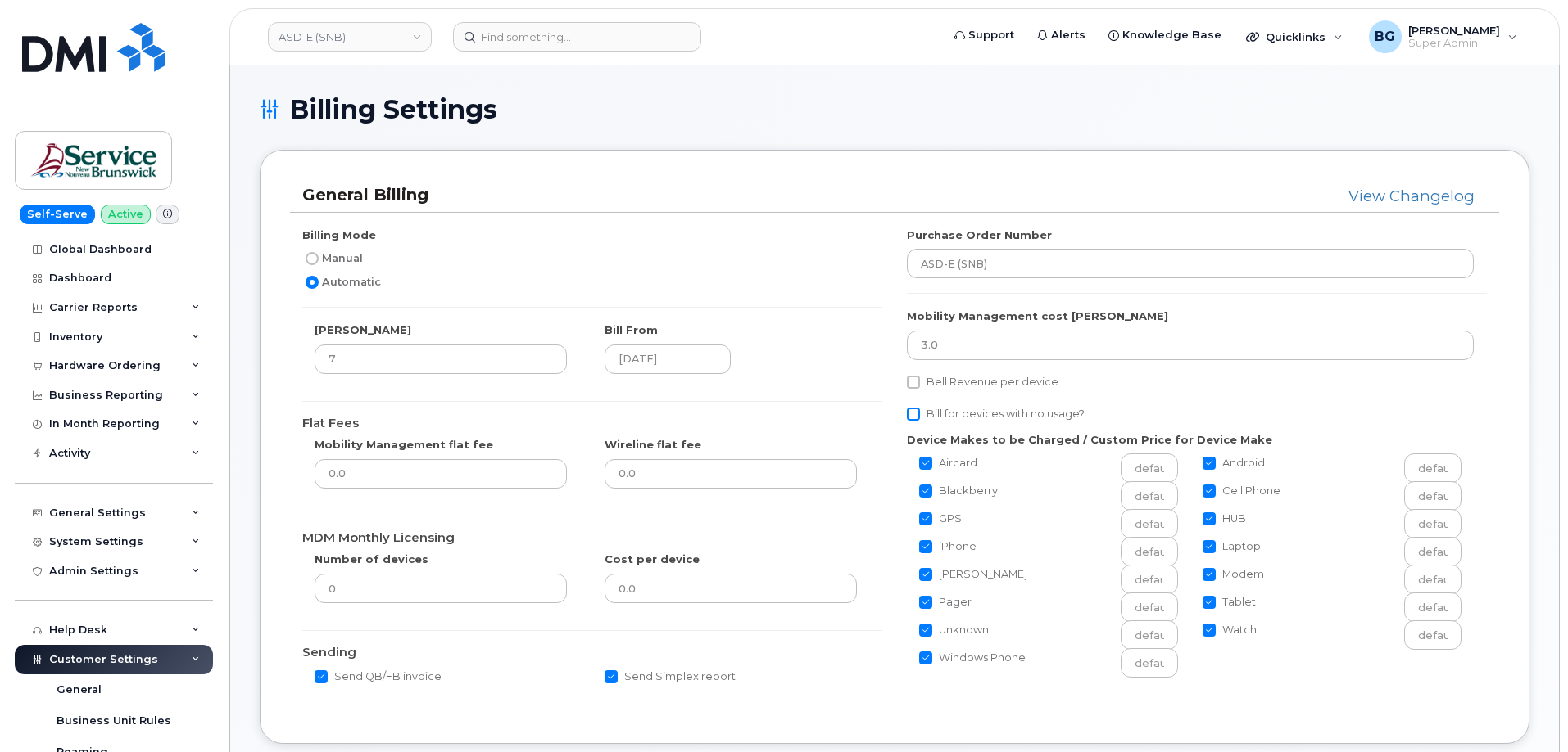
click at [911, 418] on input "Bill for devices with no usage?" at bounding box center [914, 414] width 13 height 13
checkbox input "true"
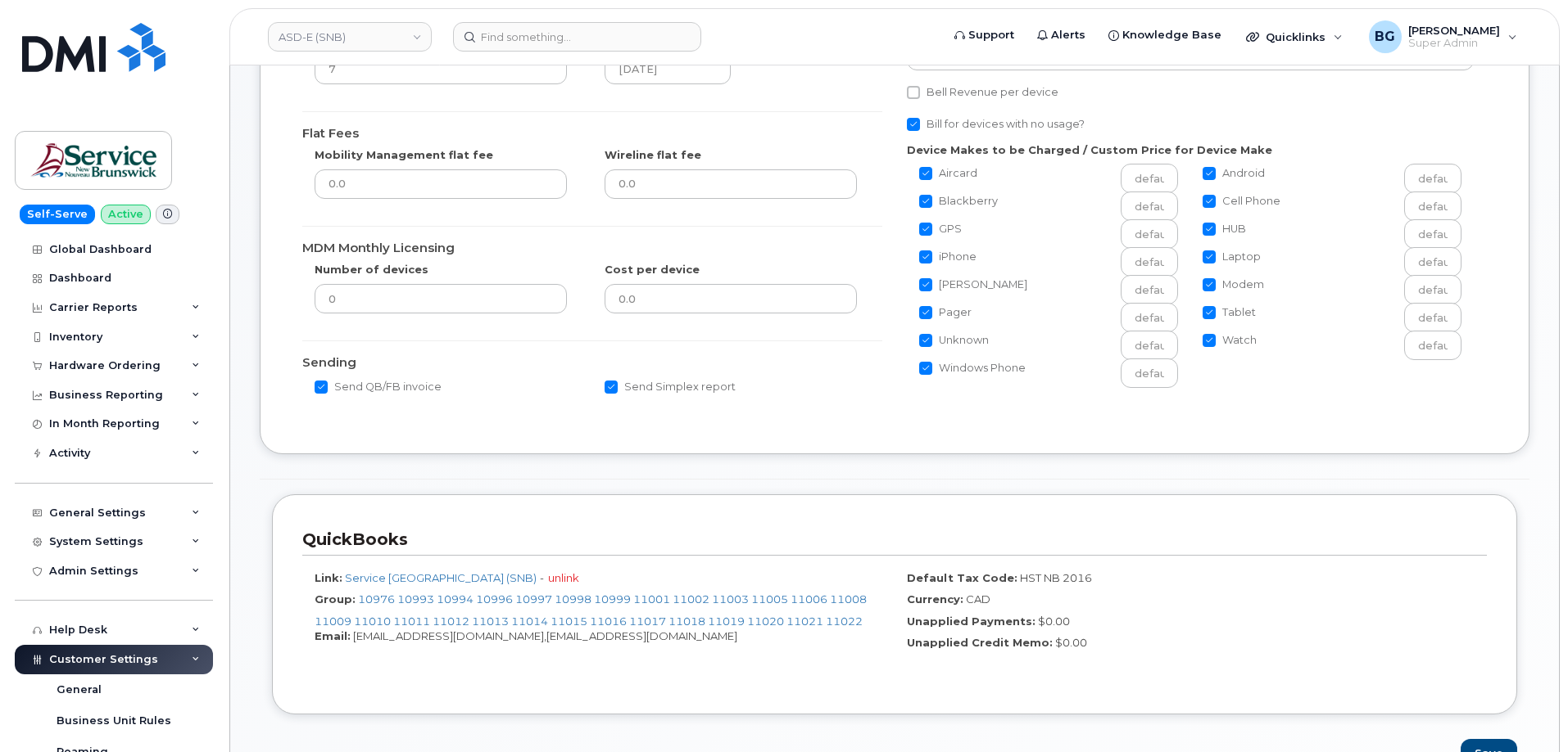
scroll to position [327, 0]
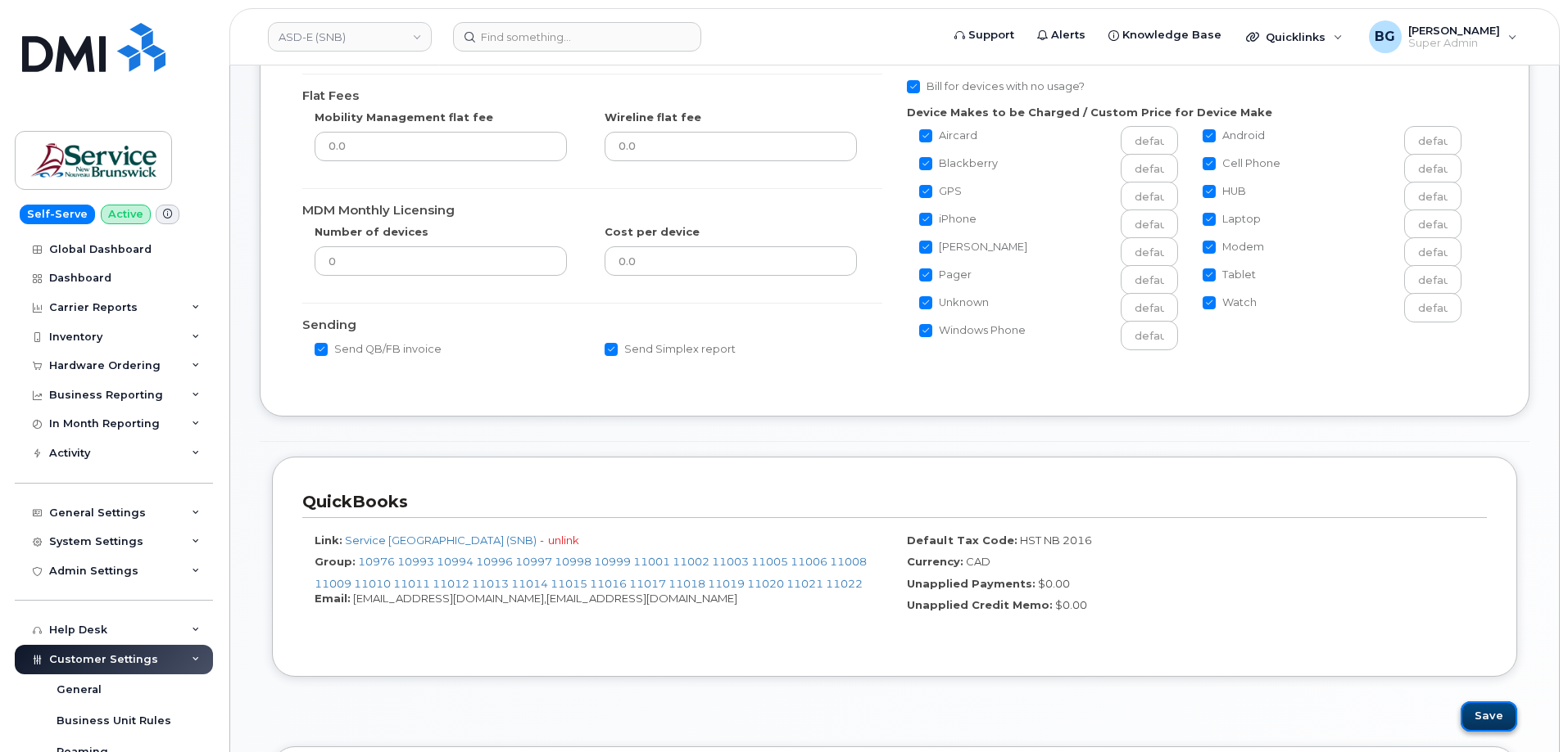
click at [1484, 717] on button "Save" at bounding box center [1488, 717] width 57 height 31
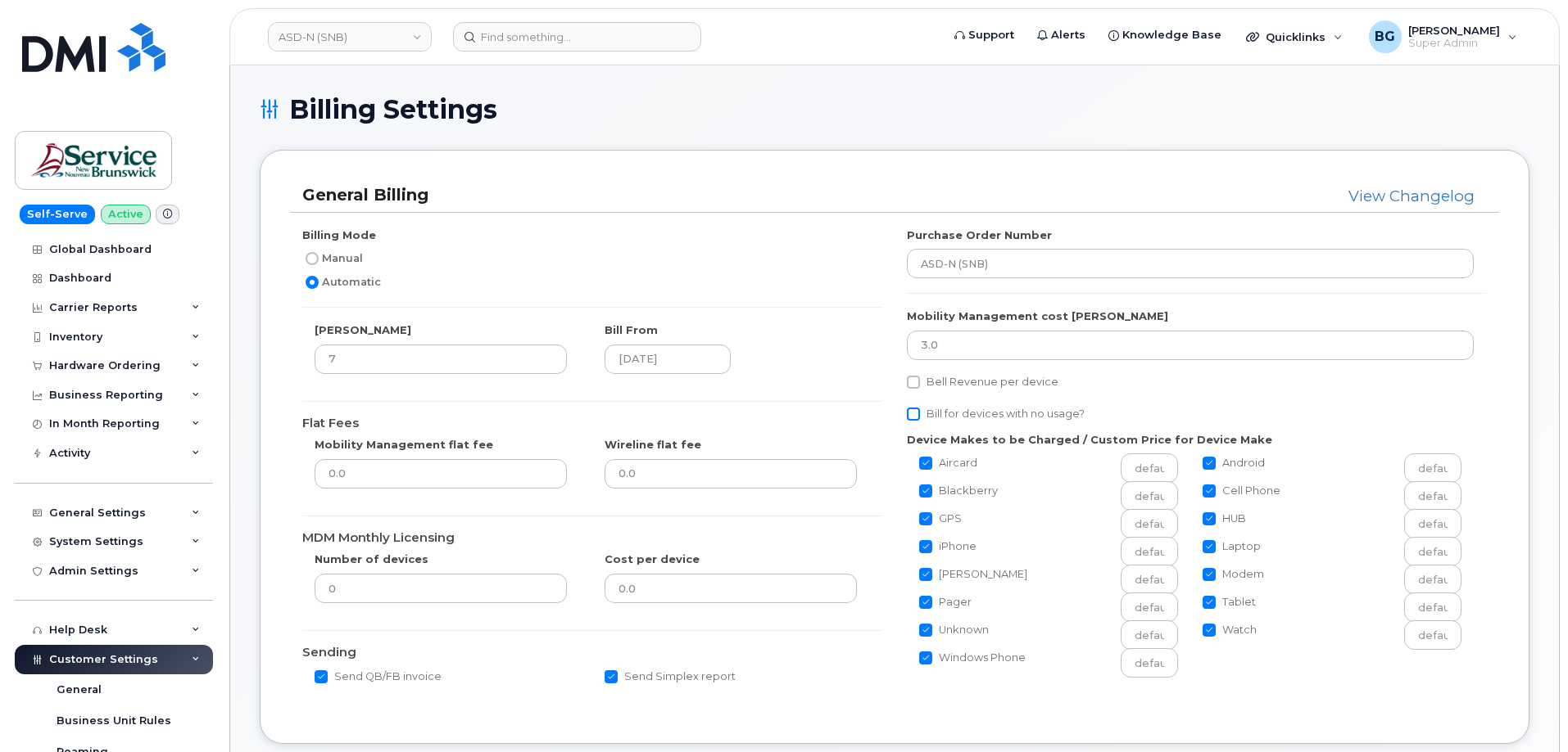
click at [912, 412] on input "Bill for devices with no usage?" at bounding box center [914, 414] width 13 height 13
checkbox input "true"
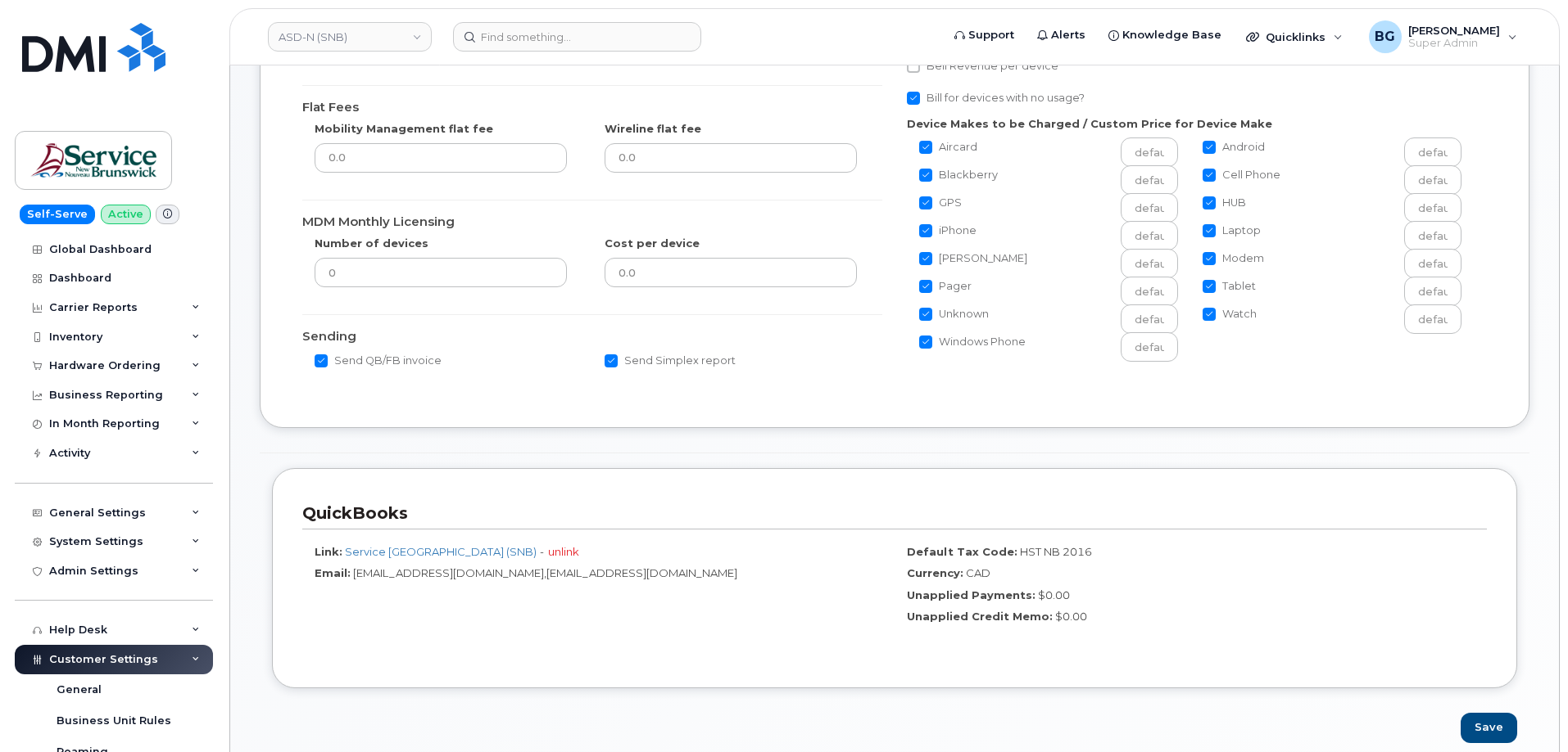
scroll to position [491, 0]
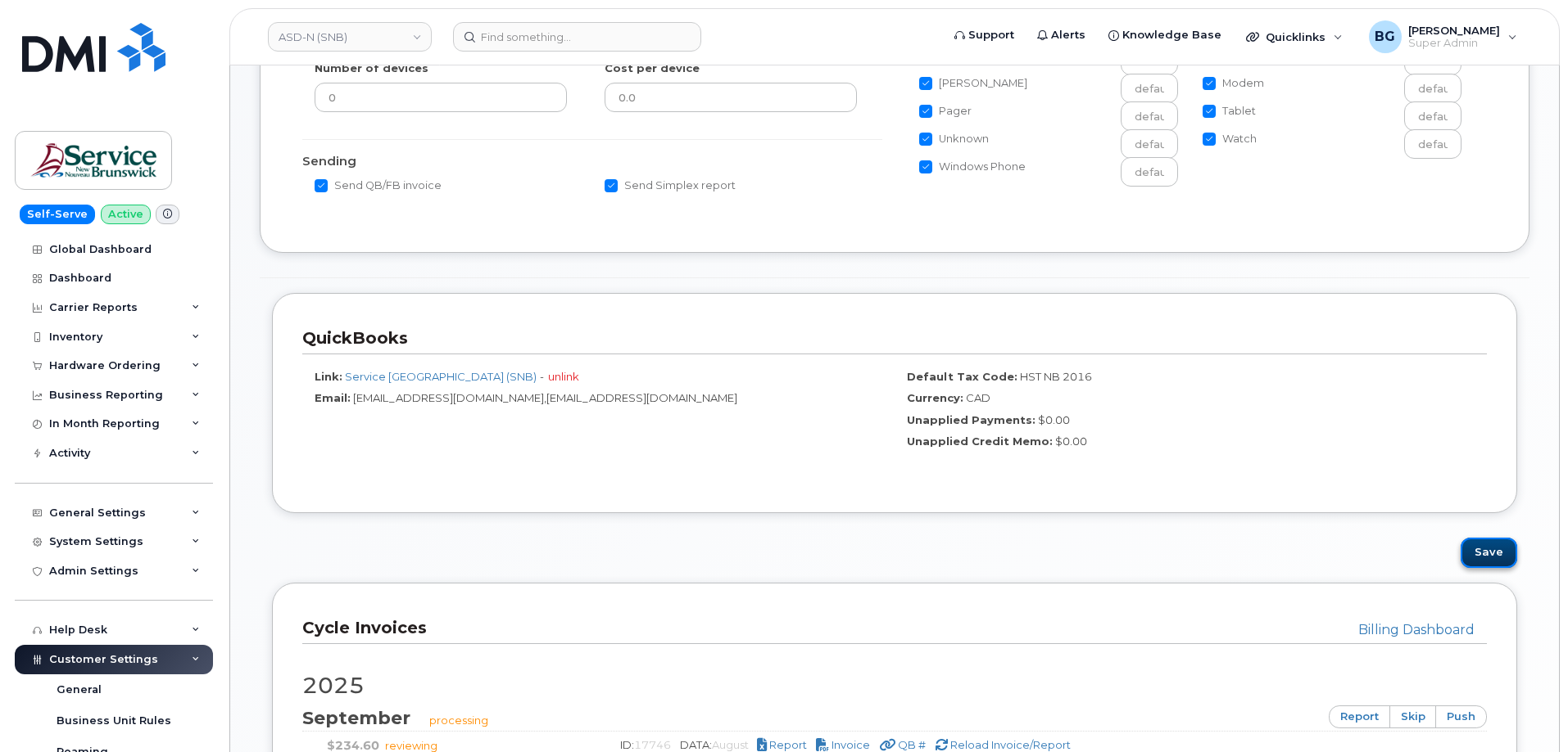
click at [1490, 555] on button "Save" at bounding box center [1488, 553] width 57 height 31
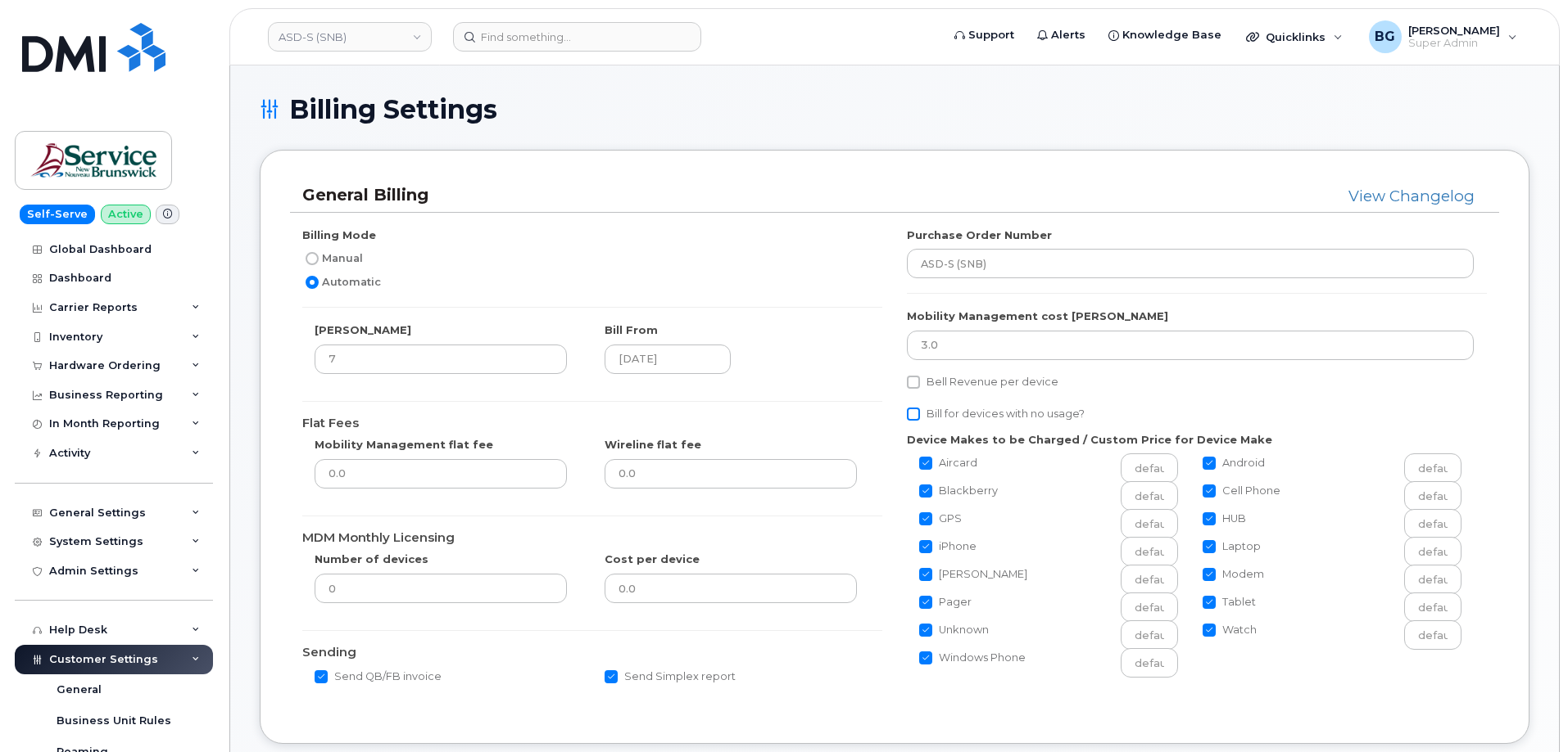
click at [912, 414] on input "Bill for devices with no usage?" at bounding box center [914, 414] width 13 height 13
checkbox input "true"
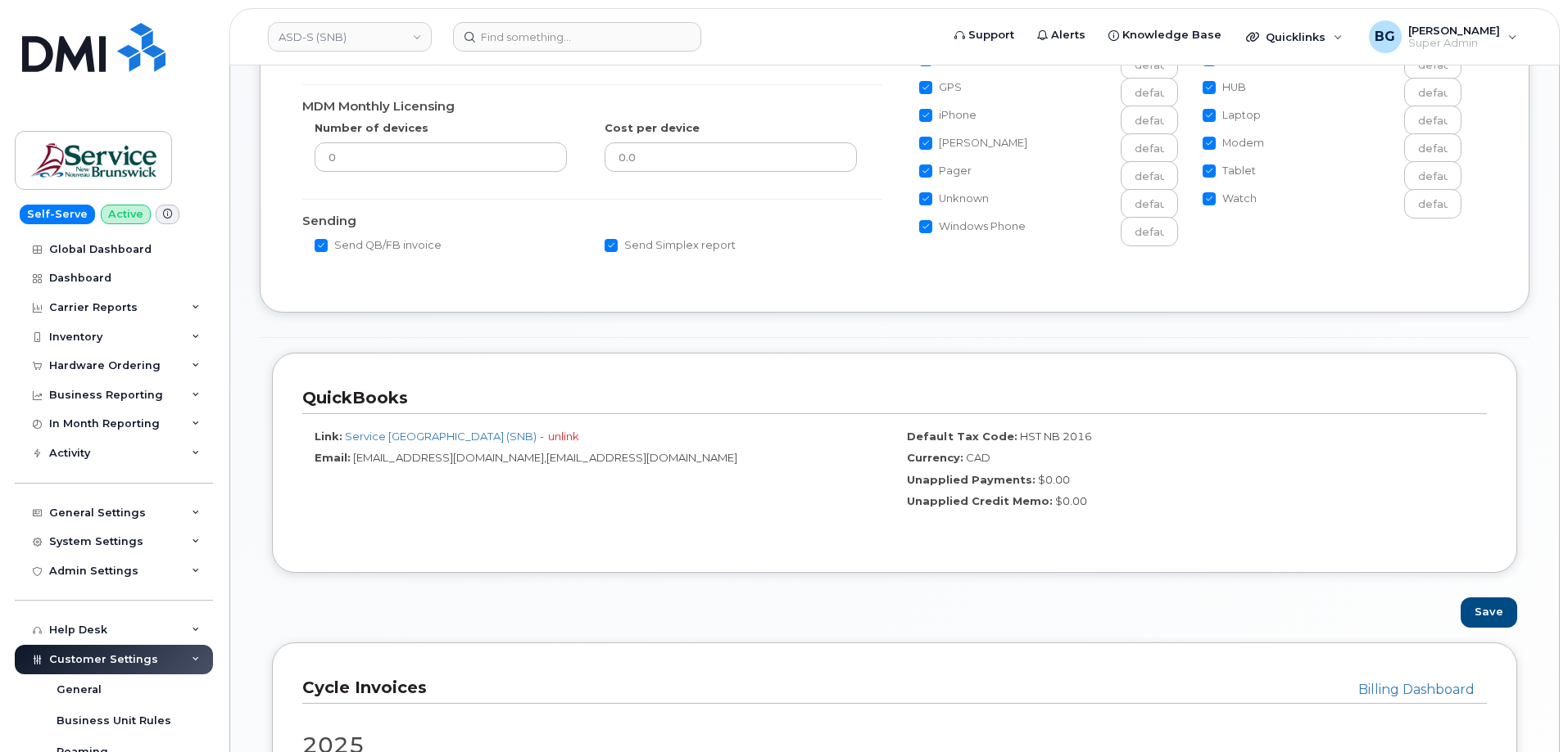
scroll to position [436, 0]
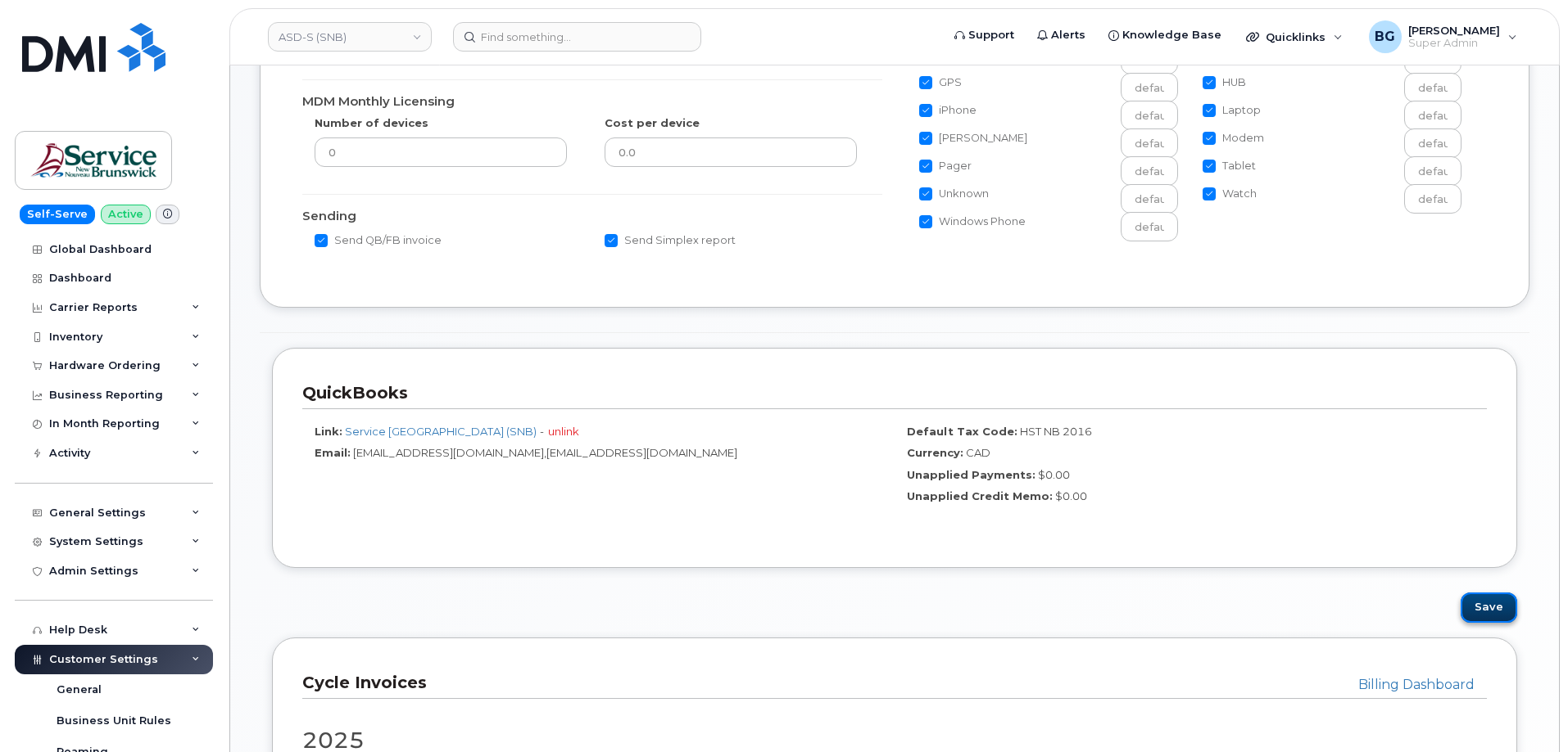
click at [1483, 602] on button "Save" at bounding box center [1488, 608] width 57 height 31
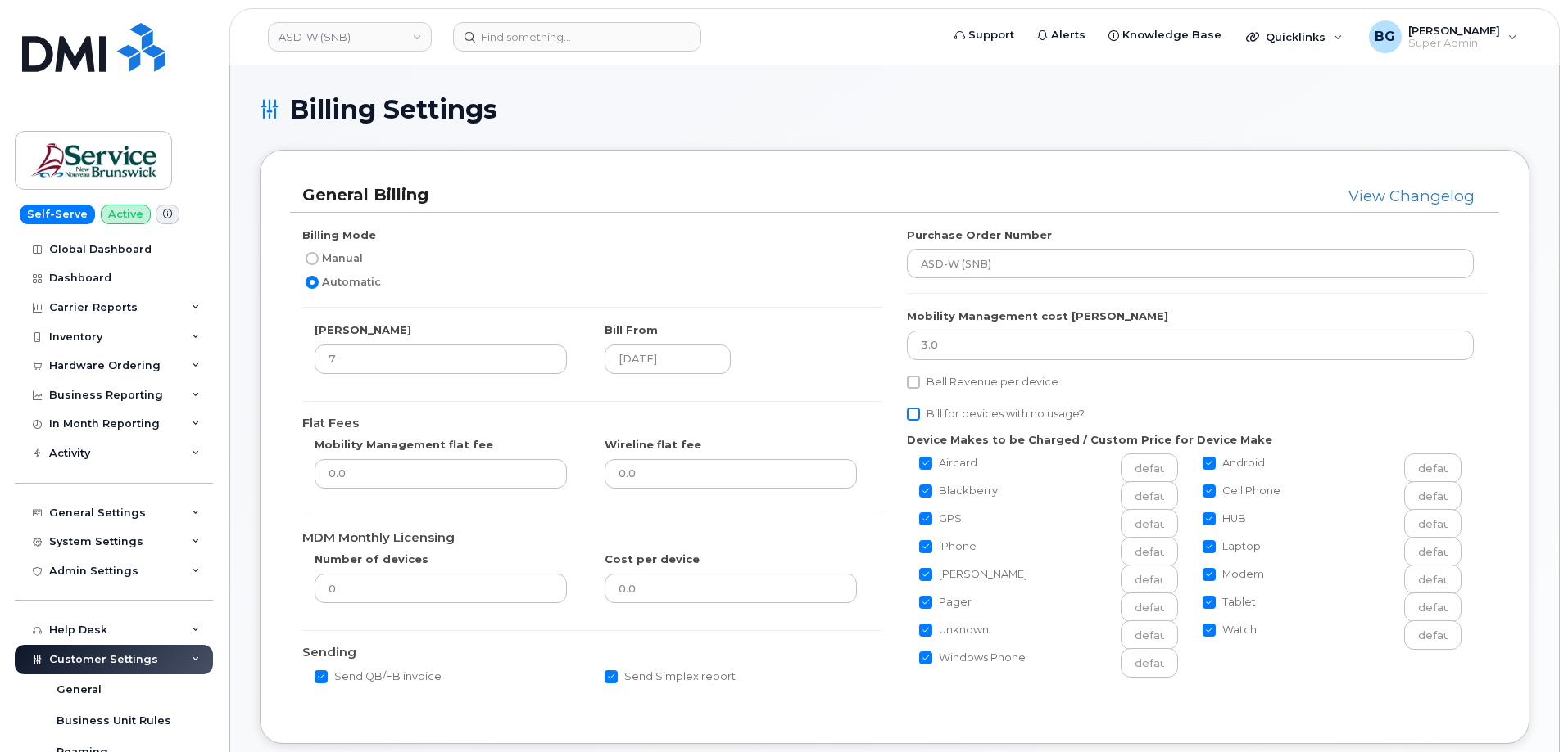
click at [916, 414] on input "Bill for devices with no usage?" at bounding box center [914, 414] width 13 height 13
checkbox input "true"
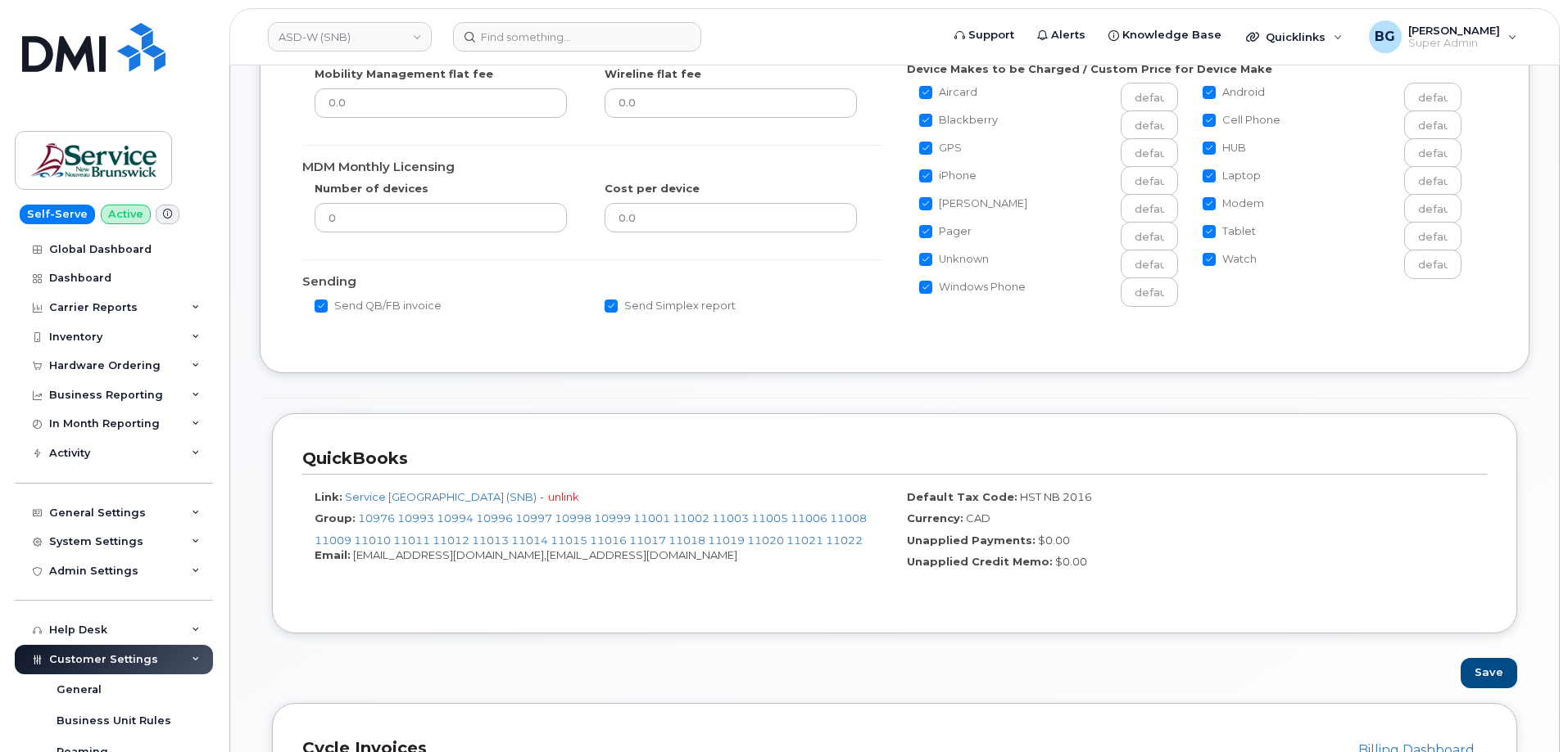
scroll to position [383, 0]
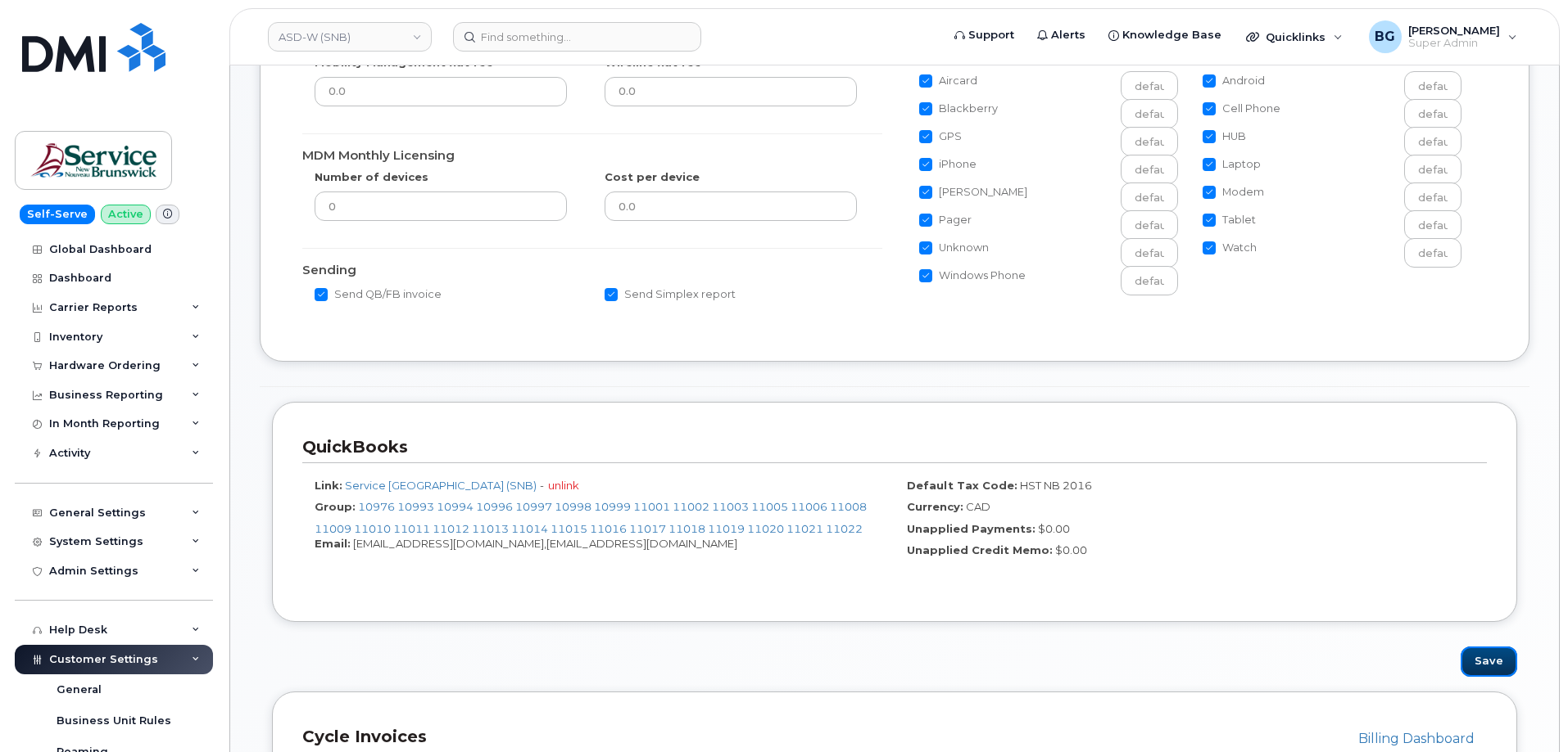
drag, startPoint x: 1481, startPoint y: 665, endPoint x: 1460, endPoint y: 609, distance: 59.8
click at [1483, 665] on button "Save" at bounding box center [1488, 662] width 57 height 31
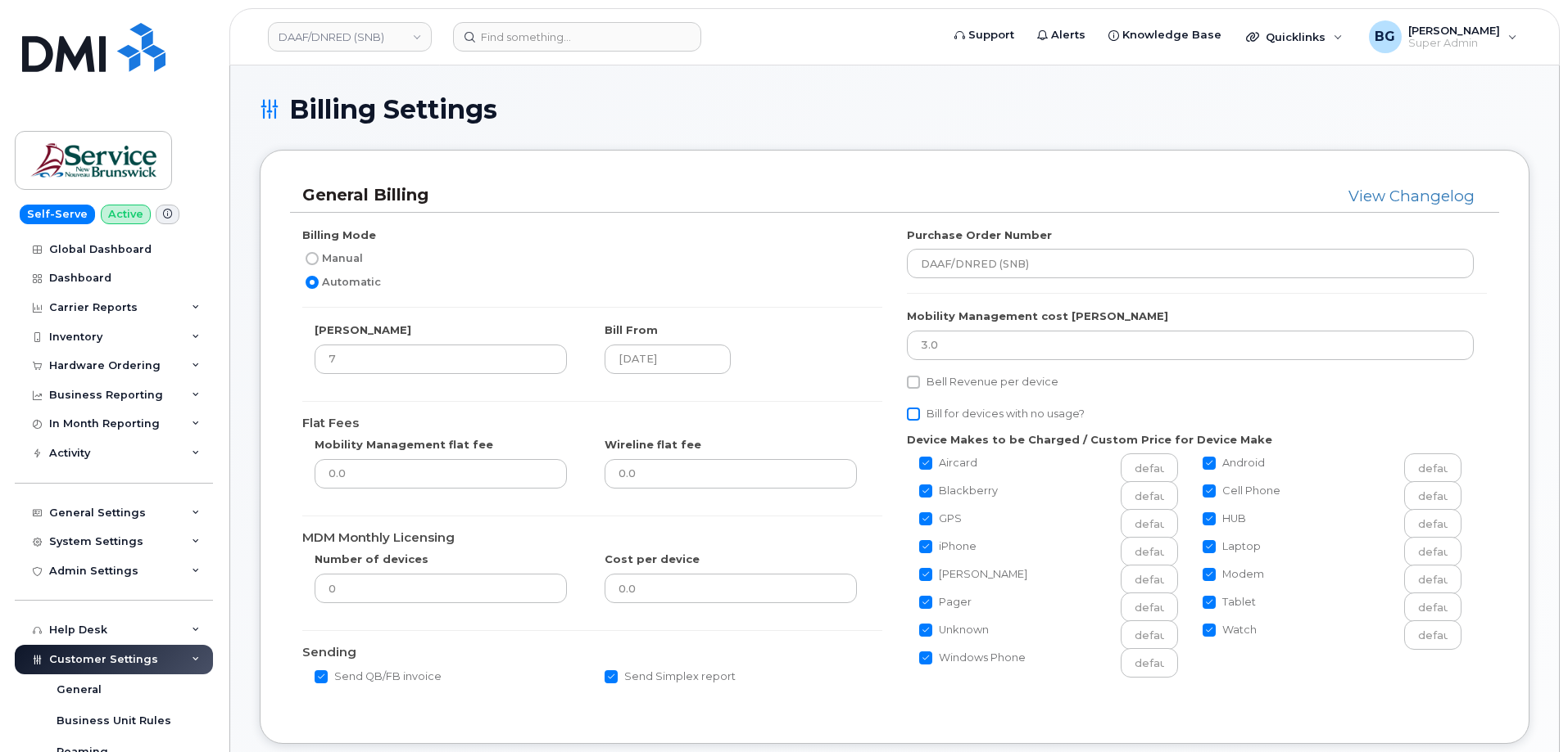
click at [915, 411] on input "Bill for devices with no usage?" at bounding box center [914, 414] width 13 height 13
checkbox input "true"
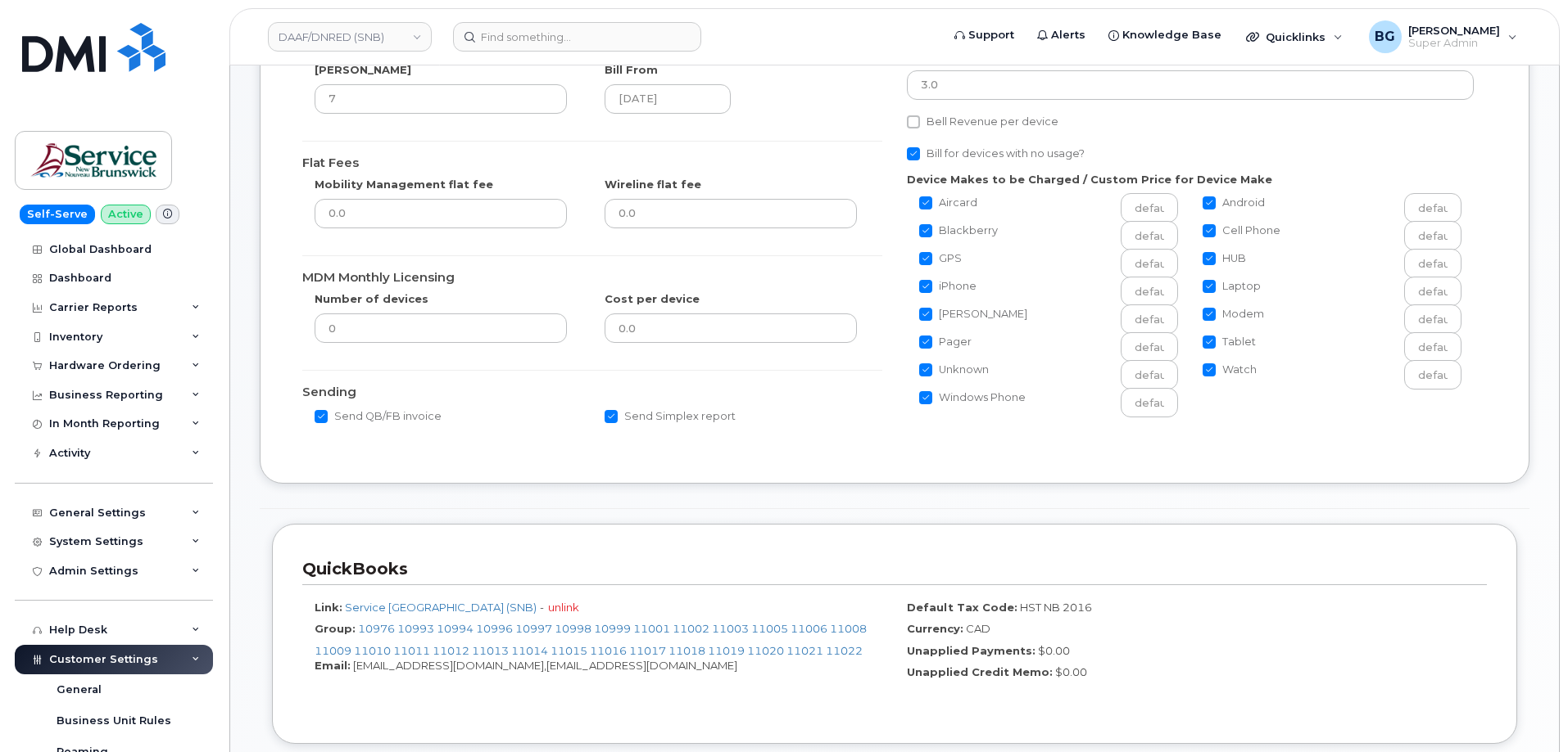
scroll to position [327, 0]
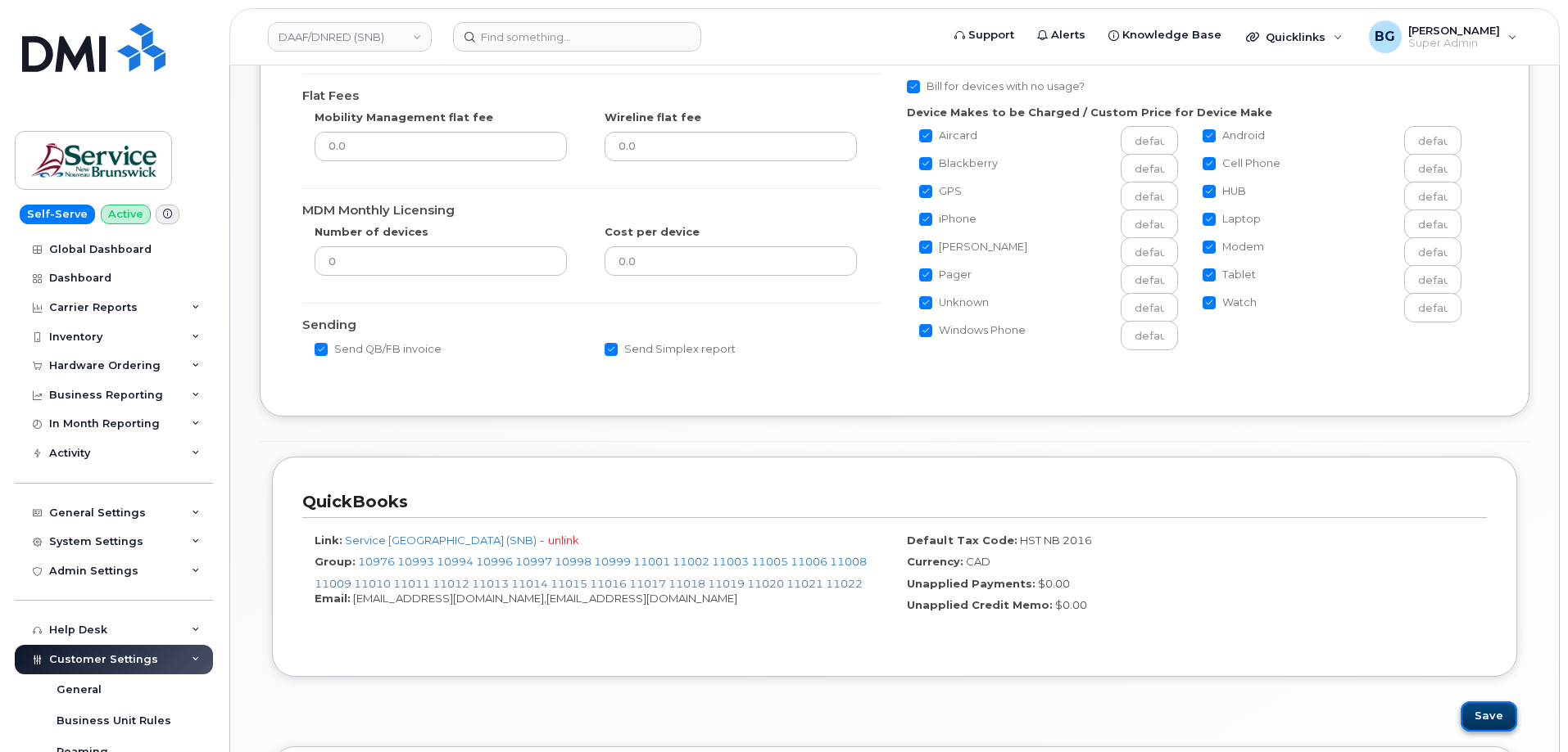
click at [1481, 709] on button "Save" at bounding box center [1488, 717] width 57 height 31
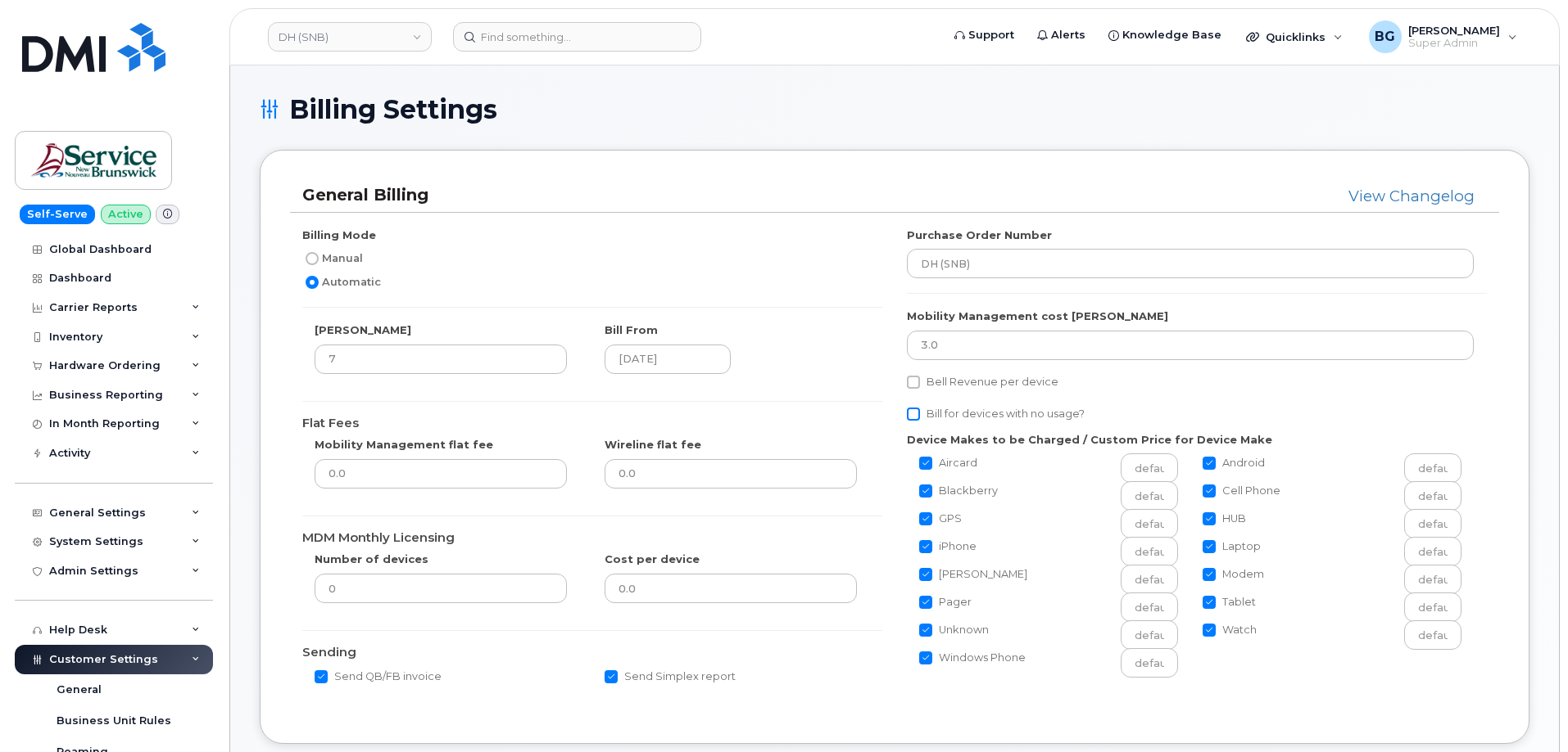
click at [914, 409] on input "Bill for devices with no usage?" at bounding box center [914, 414] width 13 height 13
checkbox input "true"
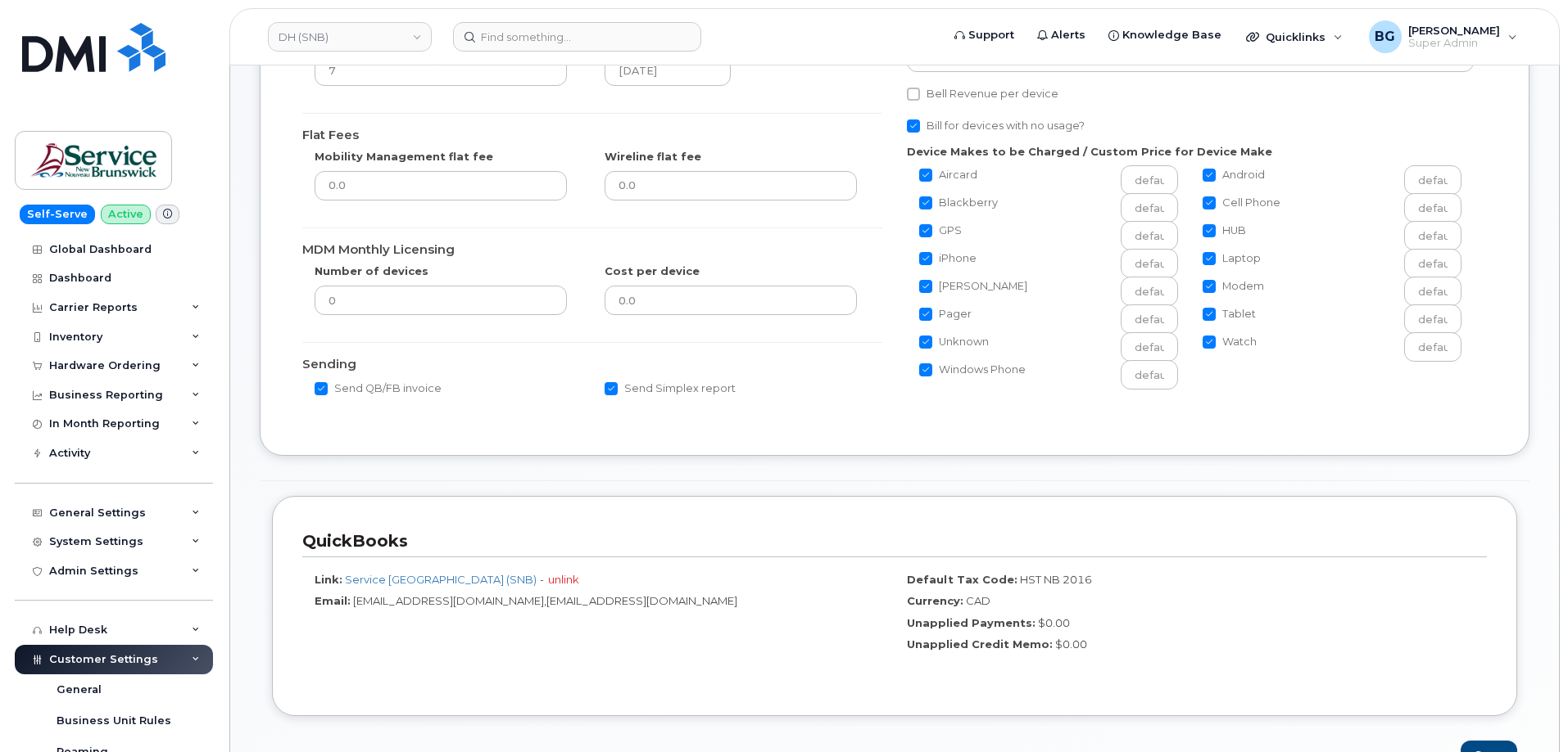
scroll to position [327, 0]
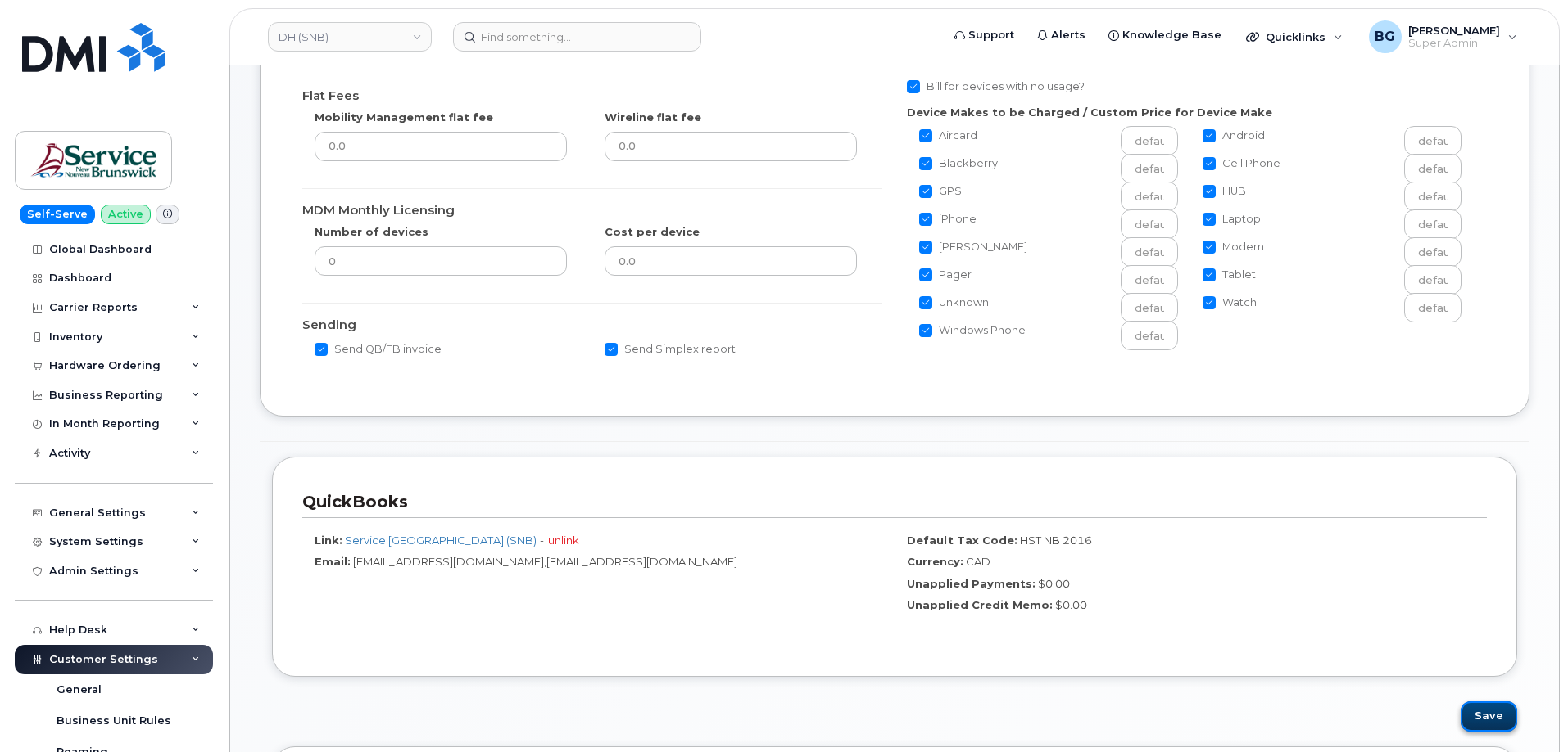
click at [1486, 713] on button "Save" at bounding box center [1488, 717] width 57 height 31
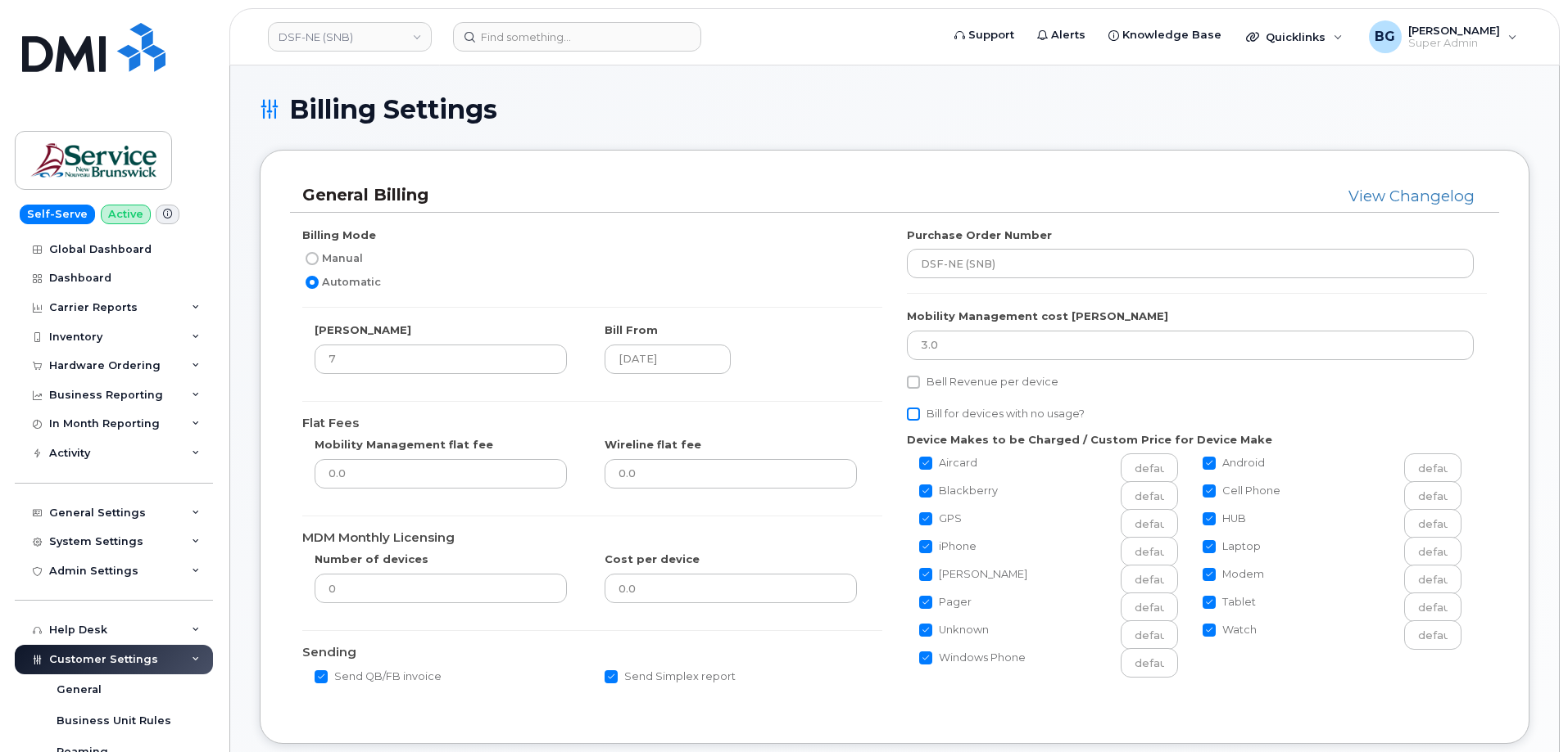
click at [919, 416] on input "Bill for devices with no usage?" at bounding box center [914, 414] width 13 height 13
checkbox input "true"
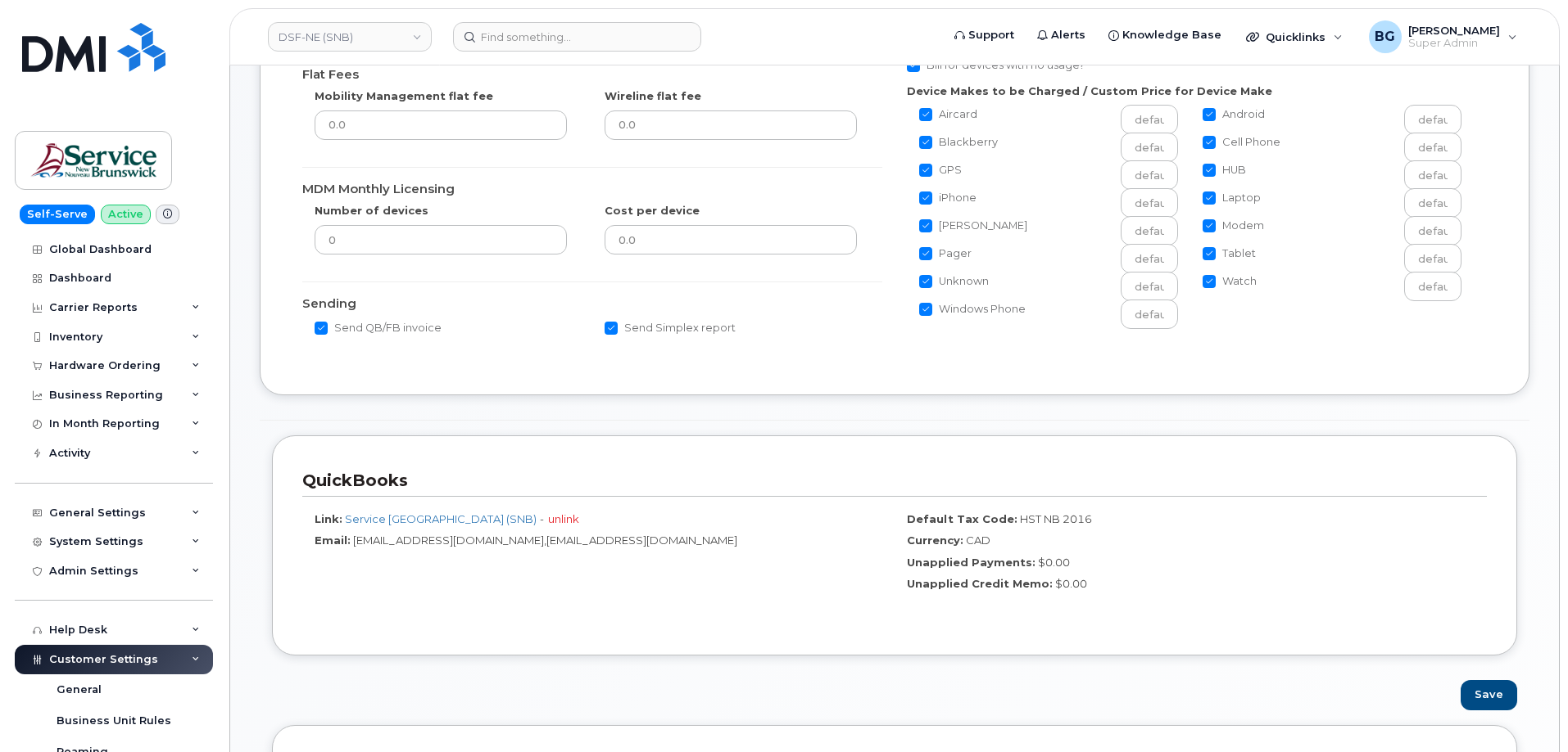
scroll to position [383, 0]
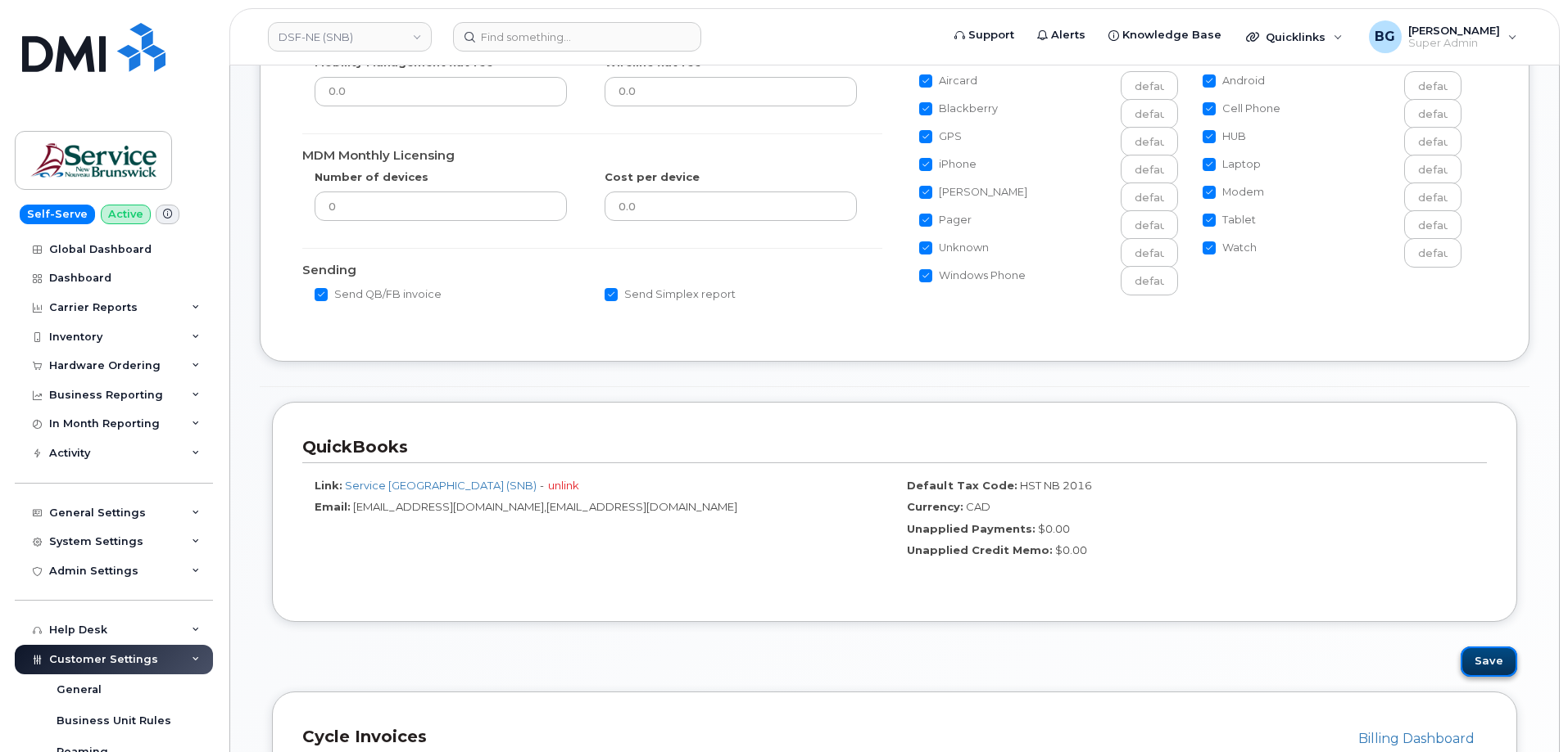
click at [1508, 670] on button "Save" at bounding box center [1488, 662] width 57 height 31
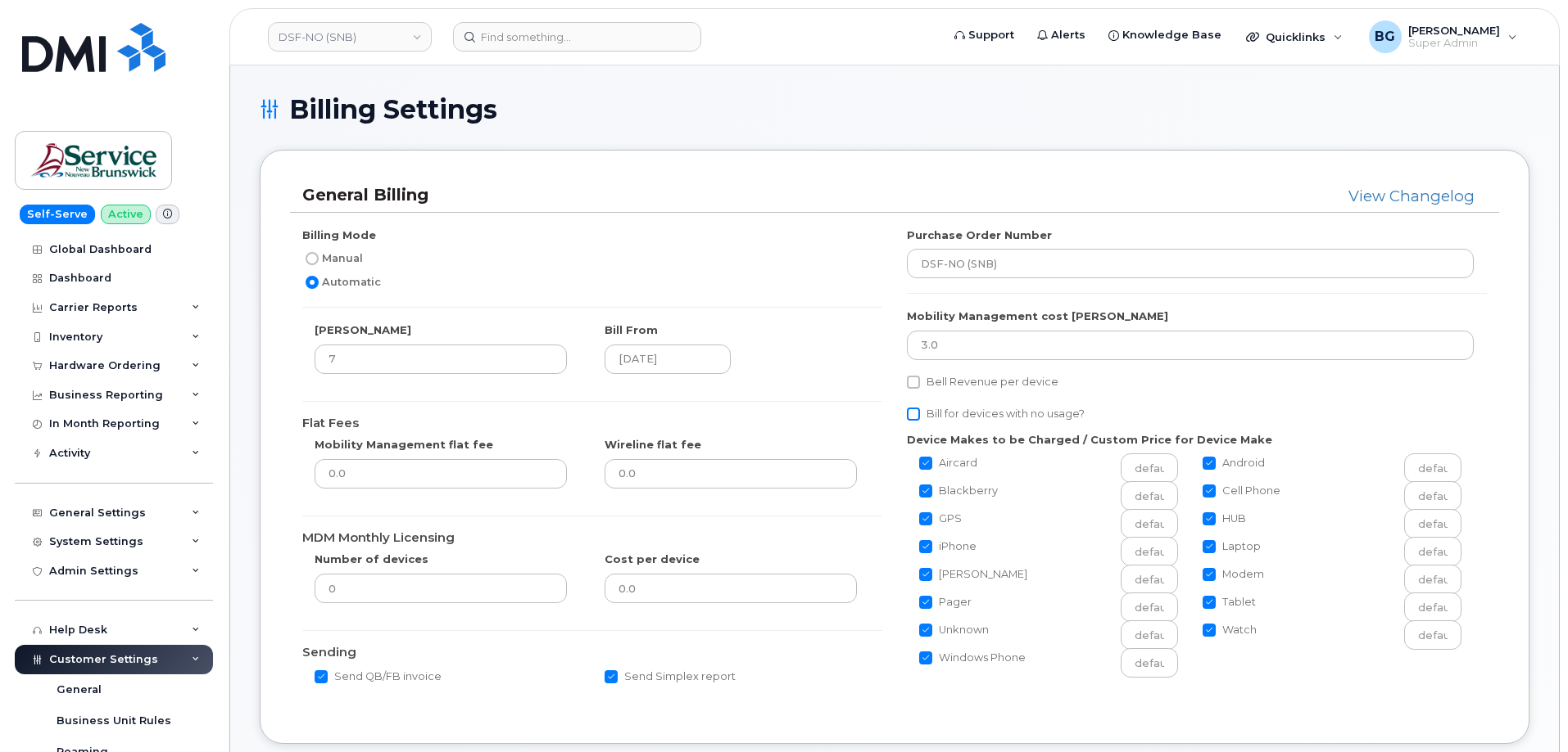
click at [910, 411] on input "Bill for devices with no usage?" at bounding box center [914, 414] width 13 height 13
checkbox input "true"
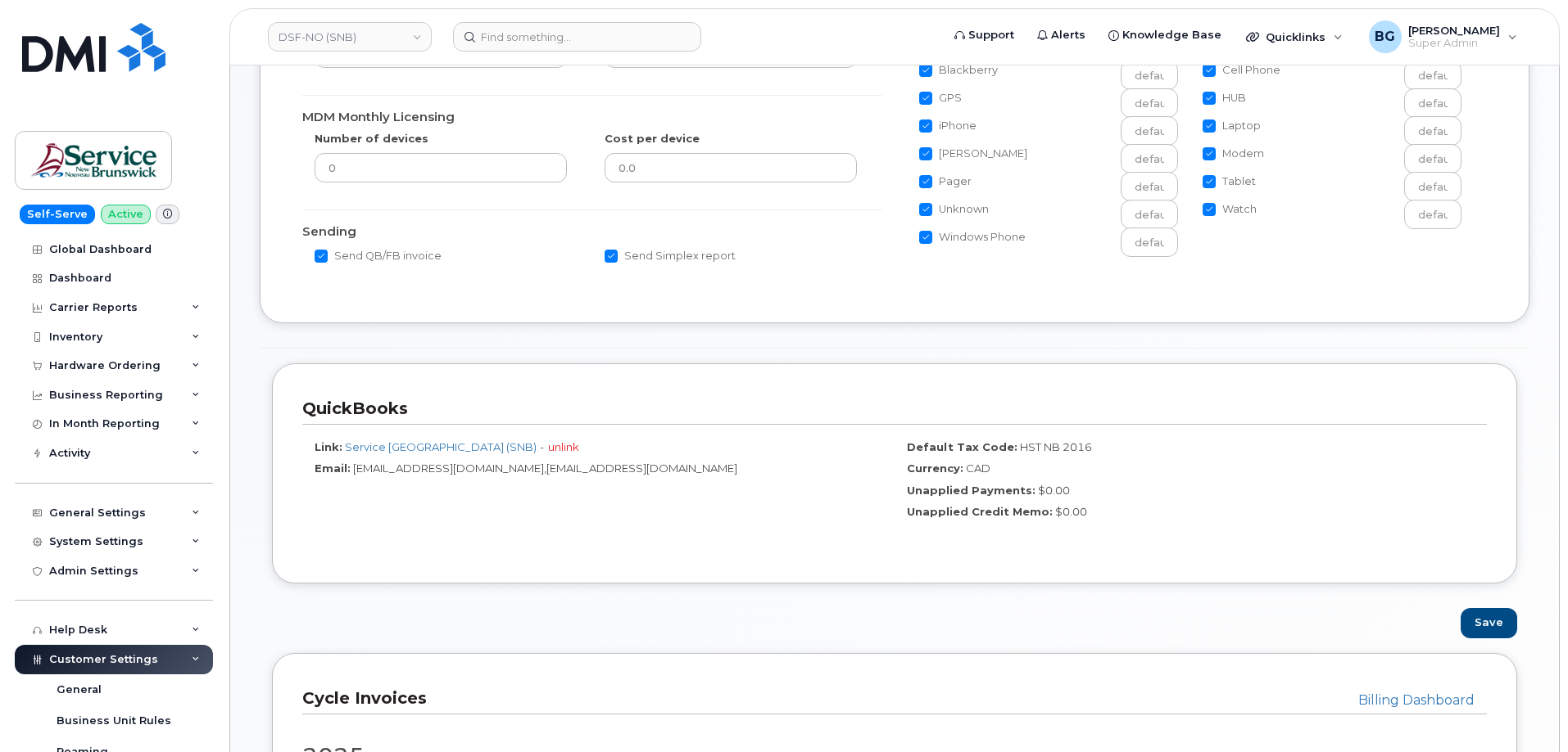
scroll to position [491, 0]
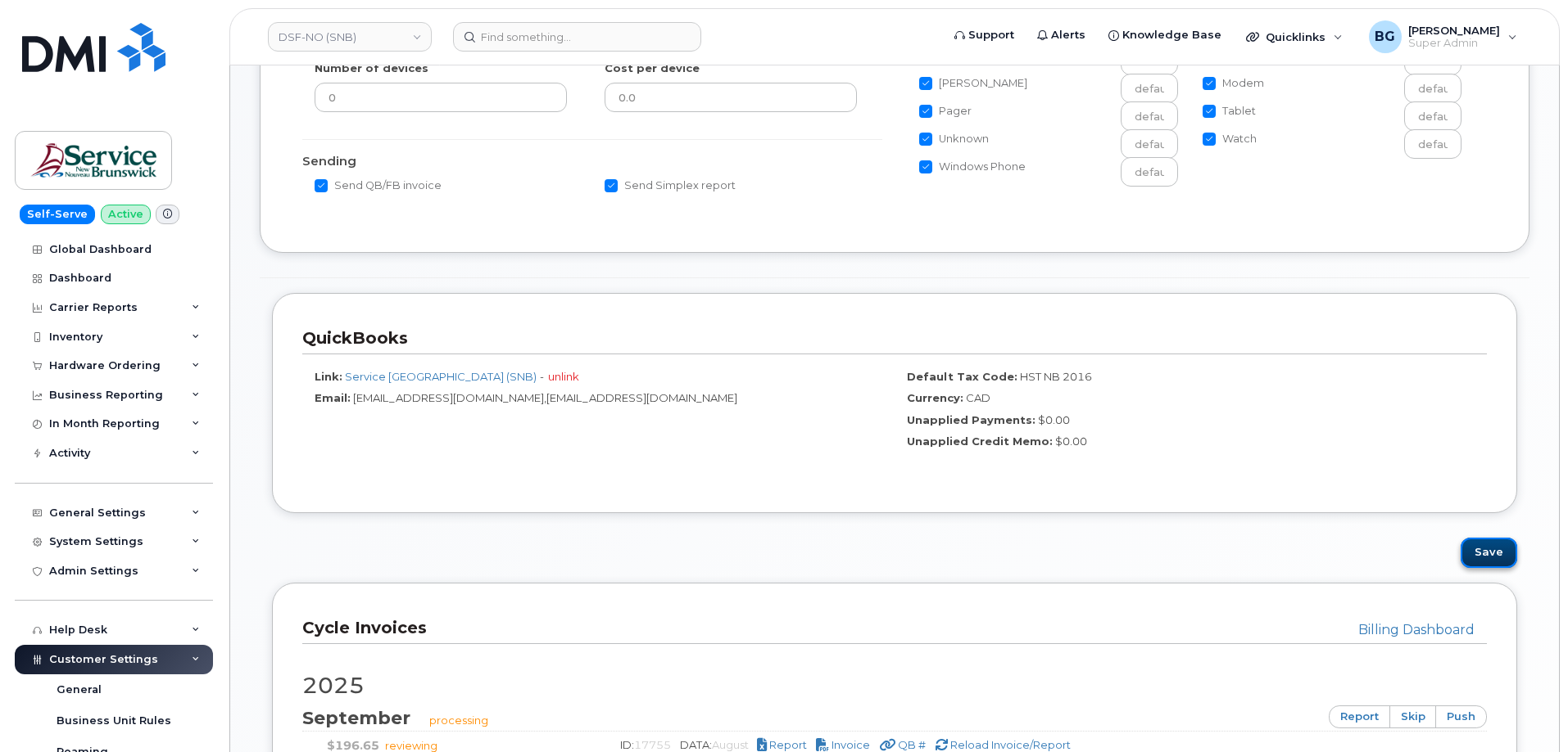
click at [1487, 548] on button "Save" at bounding box center [1488, 553] width 57 height 31
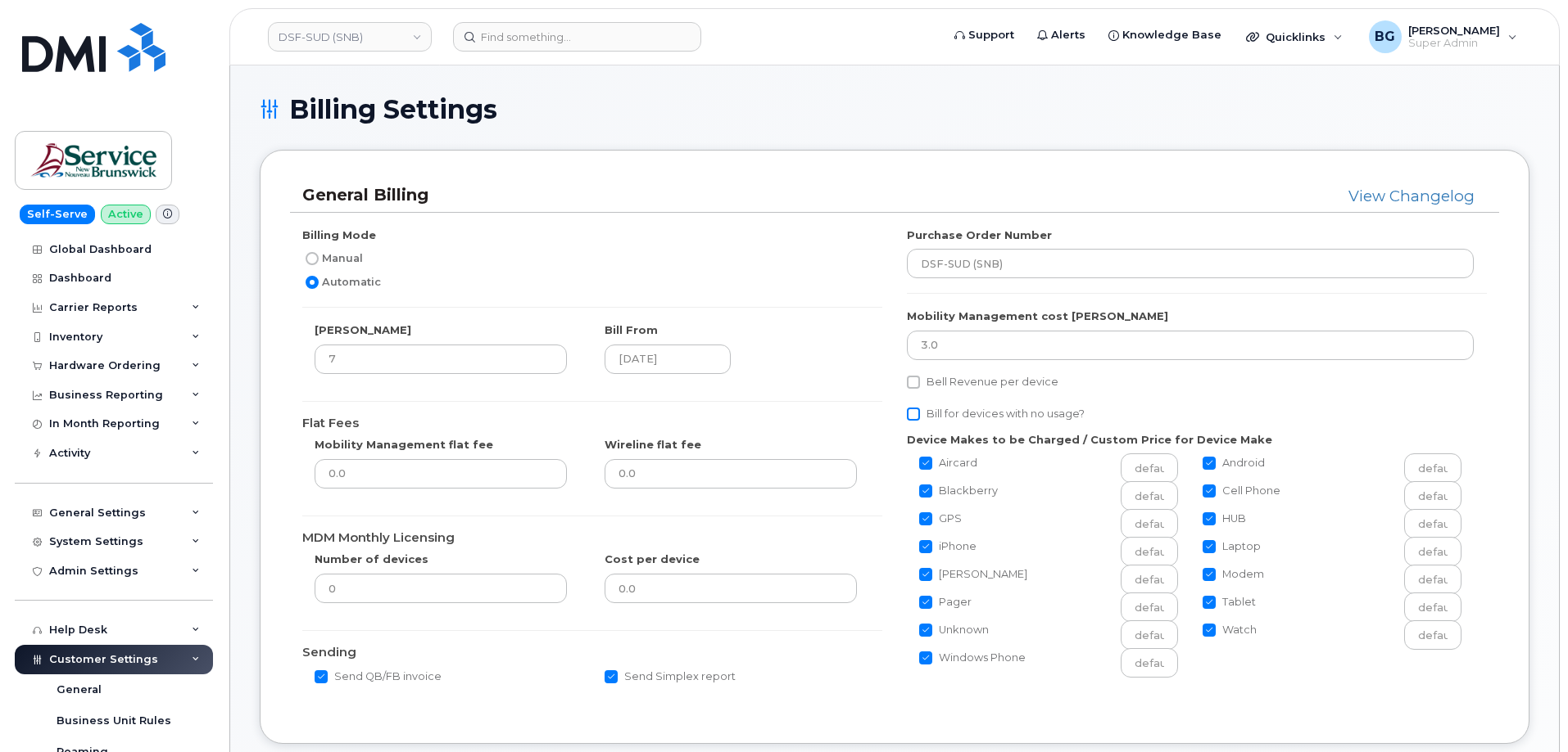
click at [916, 412] on input "Bill for devices with no usage?" at bounding box center [914, 414] width 13 height 13
checkbox input "true"
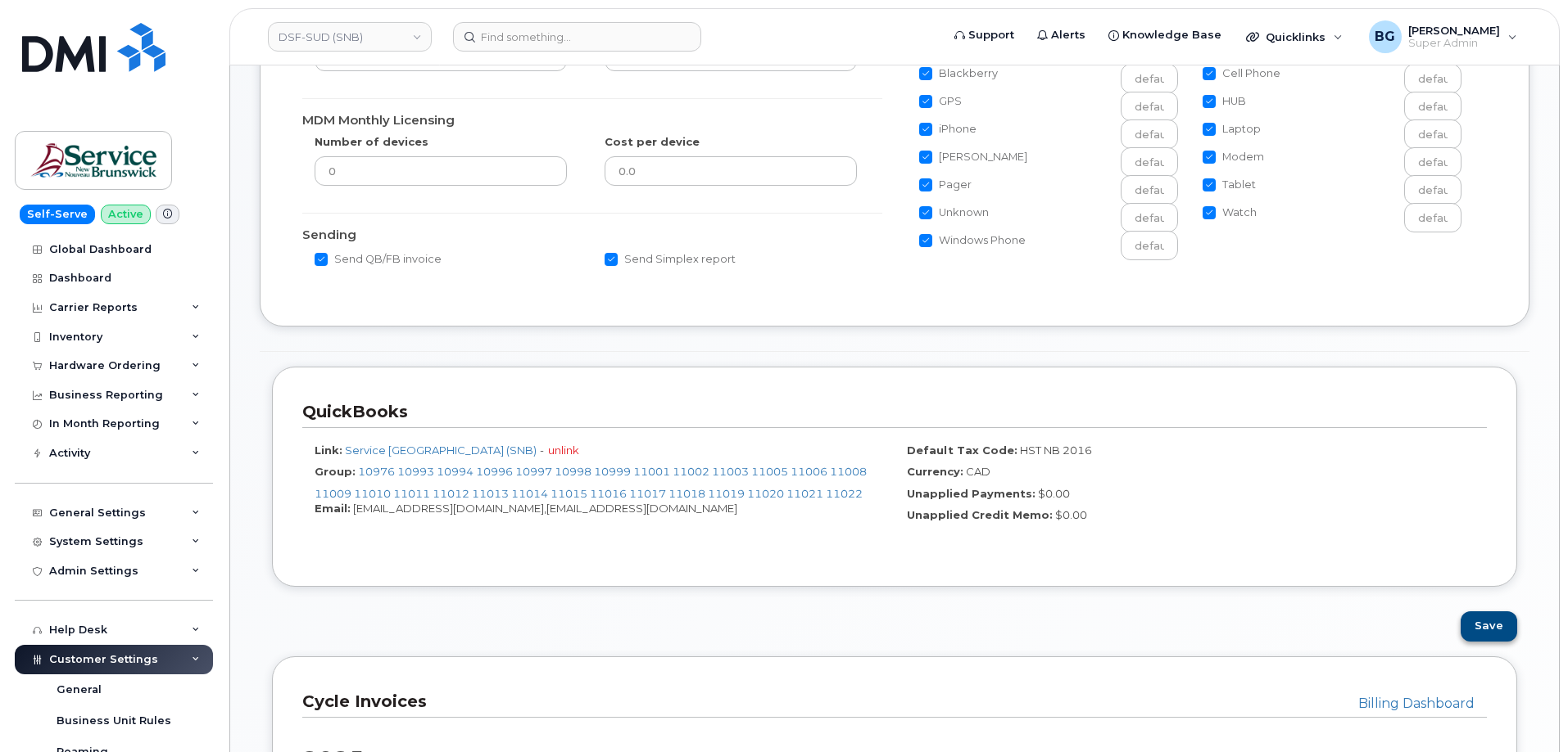
scroll to position [436, 0]
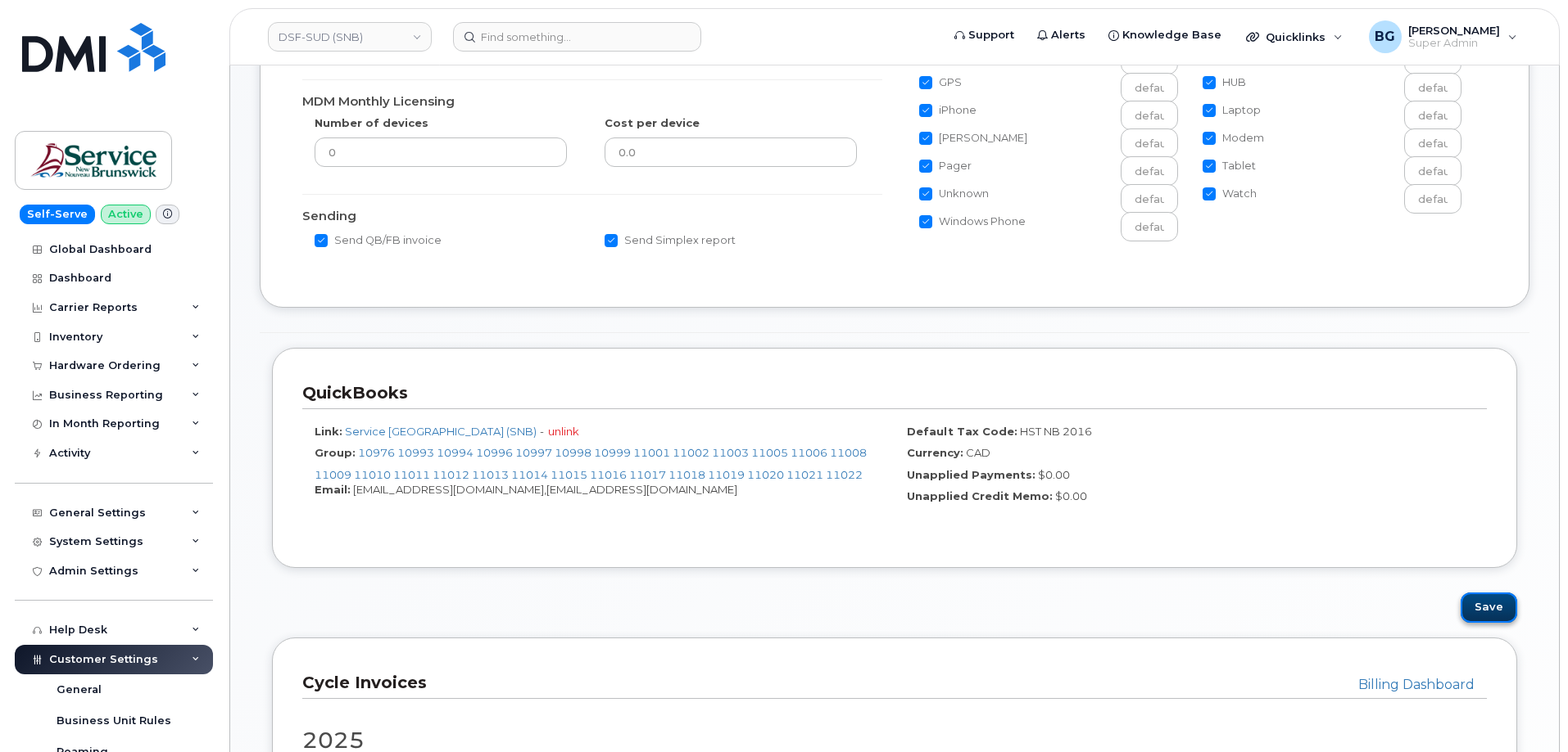
click at [1481, 609] on button "Save" at bounding box center [1488, 608] width 57 height 31
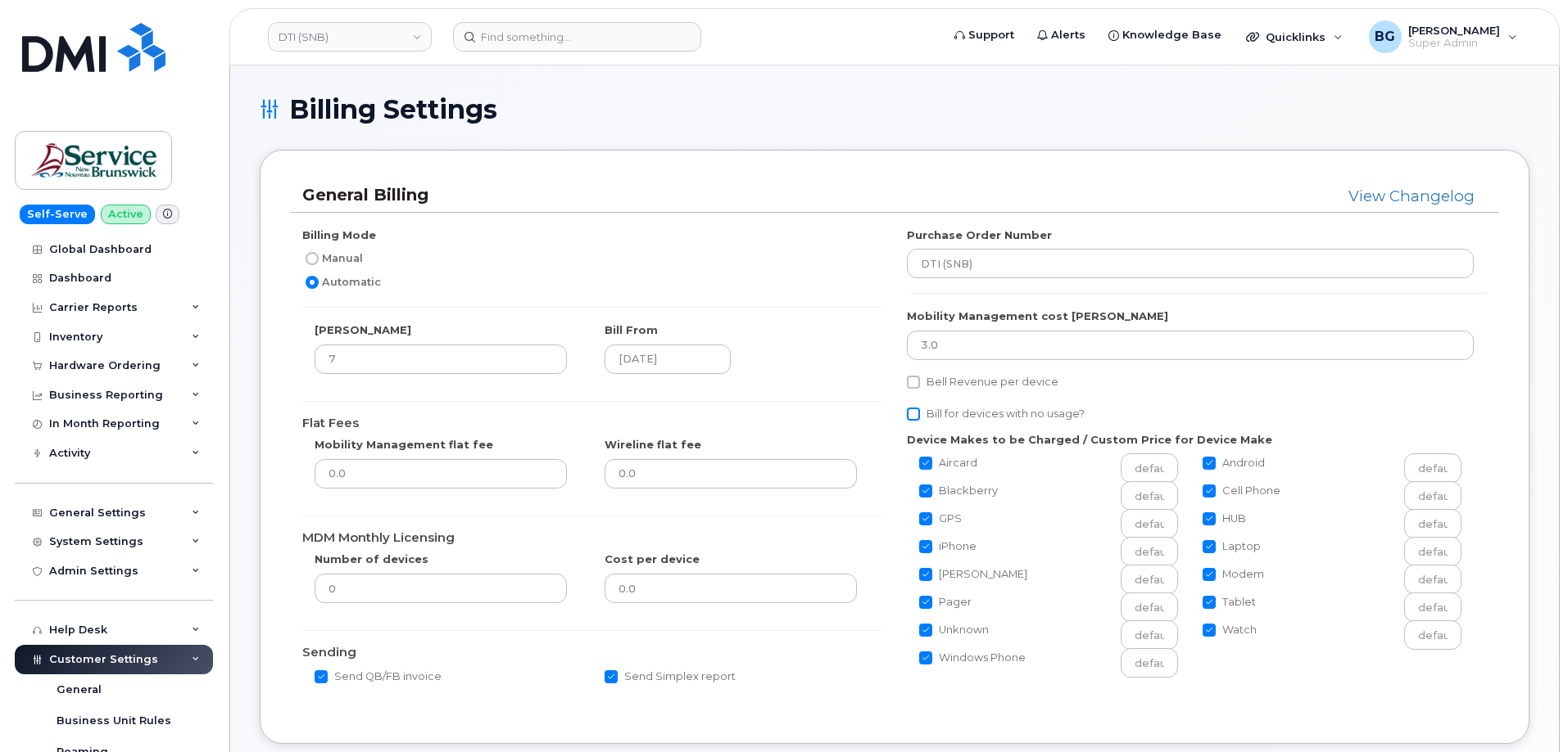
click at [910, 412] on input "Bill for devices with no usage?" at bounding box center [914, 414] width 13 height 13
checkbox input "true"
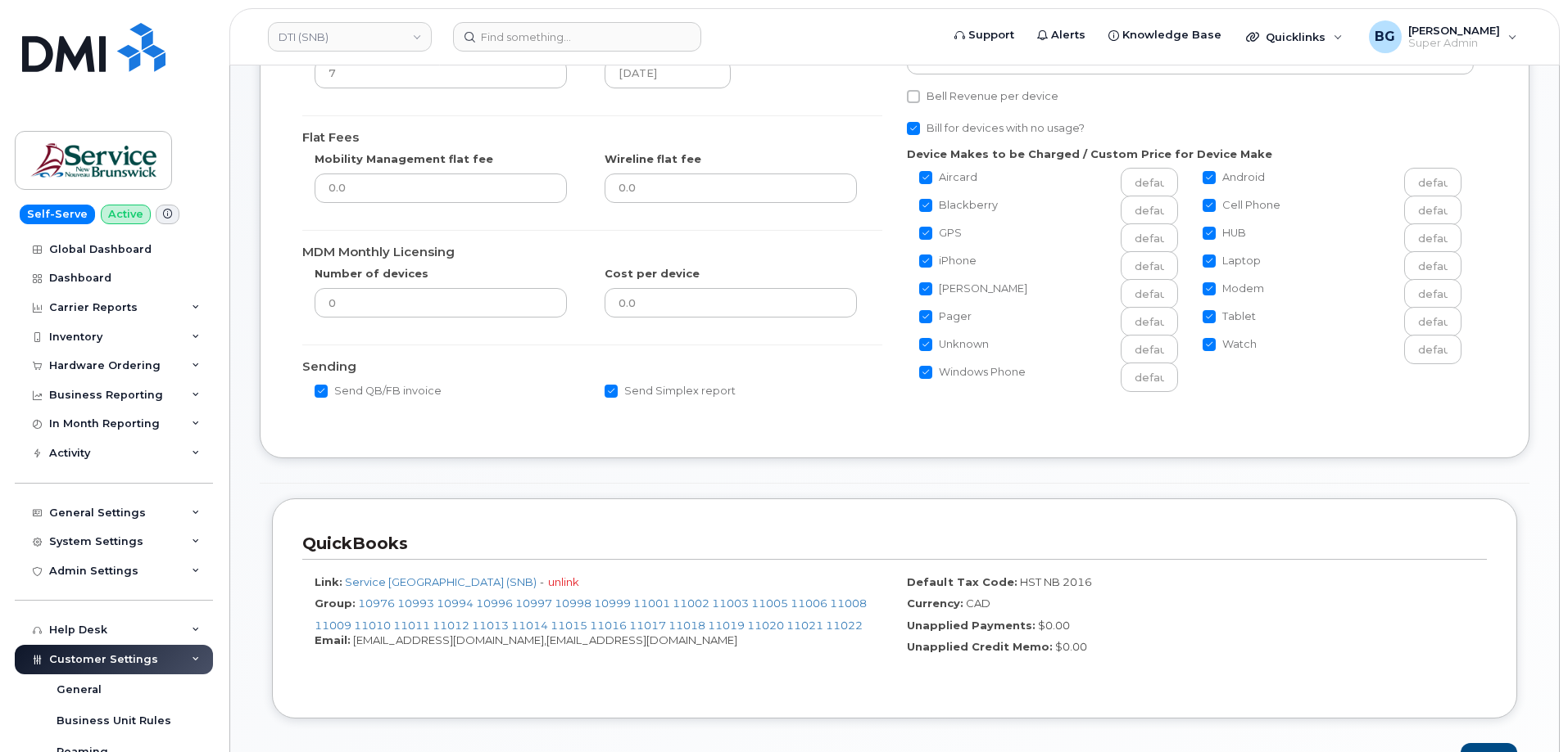
scroll to position [327, 0]
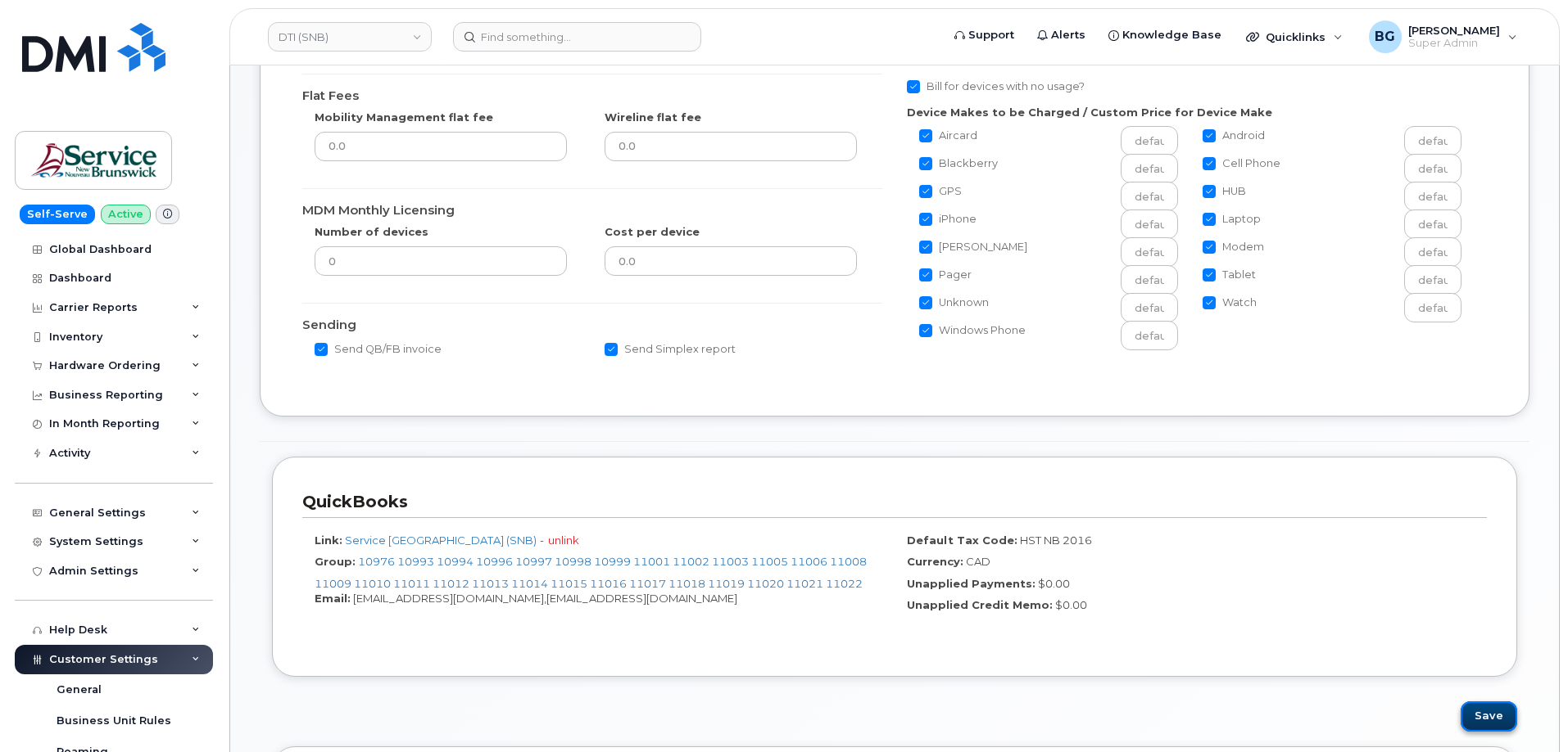
click at [1491, 717] on button "Save" at bounding box center [1488, 717] width 57 height 31
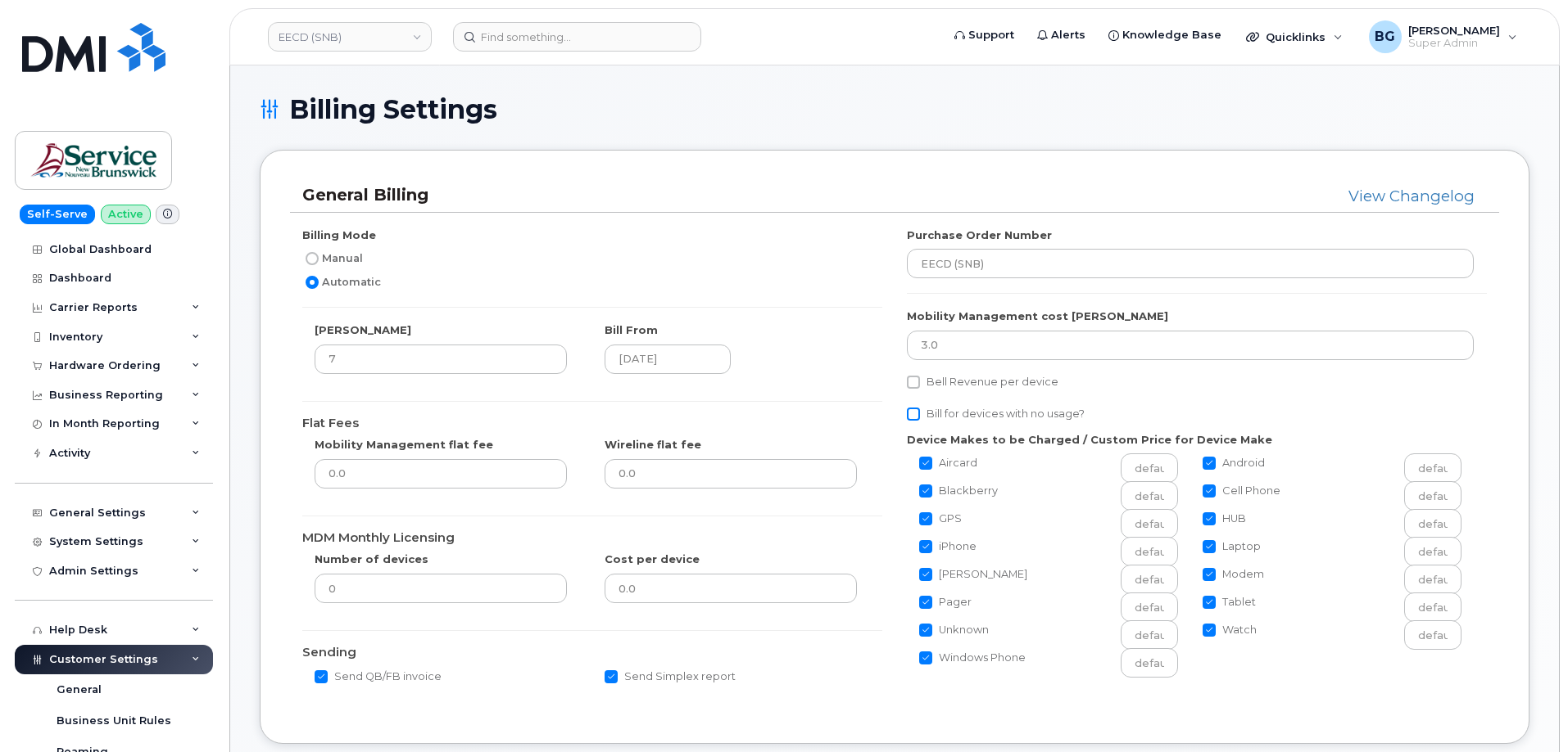
click at [907, 412] on input "Bill for devices with no usage?" at bounding box center [914, 414] width 13 height 13
checkbox input "true"
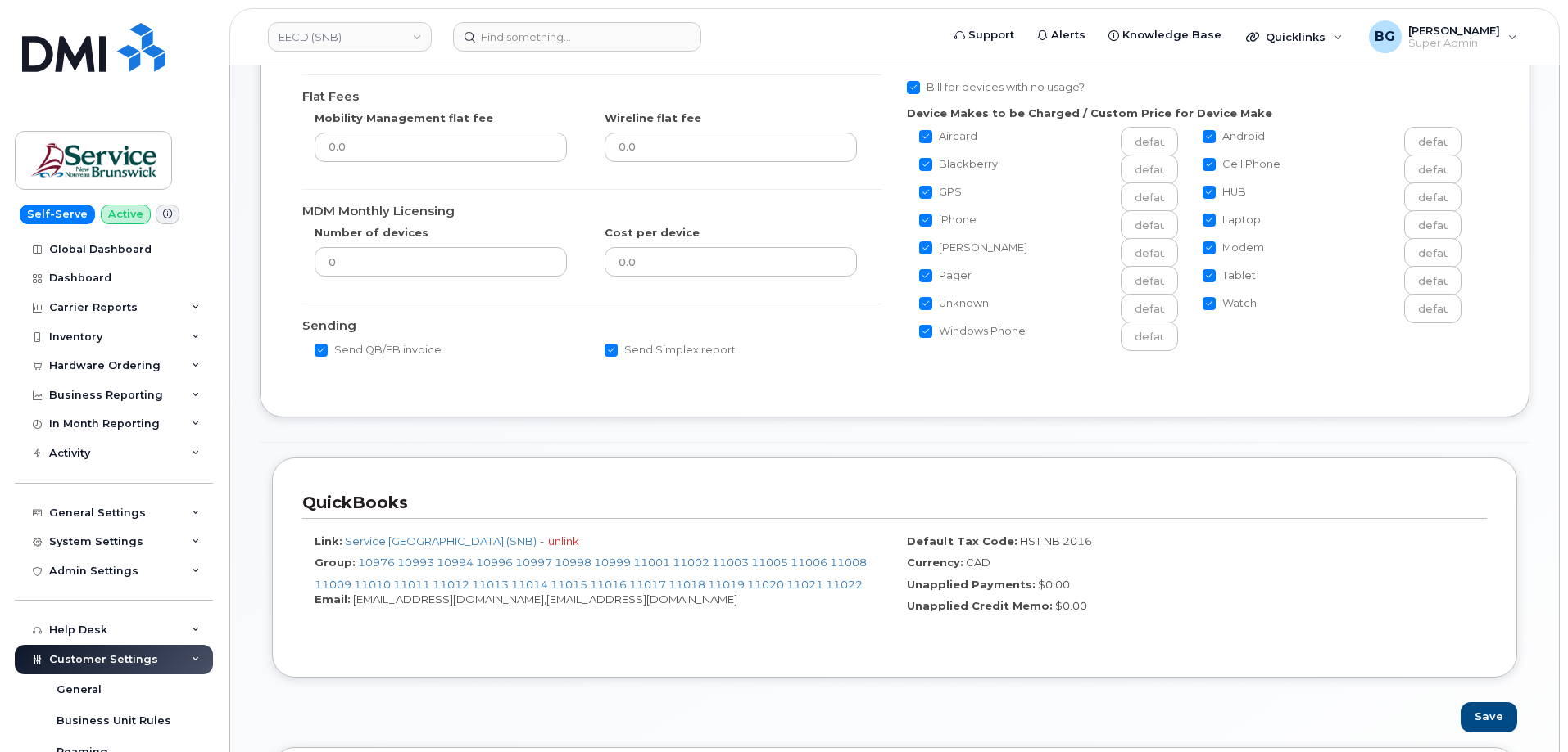
scroll to position [327, 0]
click at [1494, 710] on button "Save" at bounding box center [1488, 717] width 57 height 31
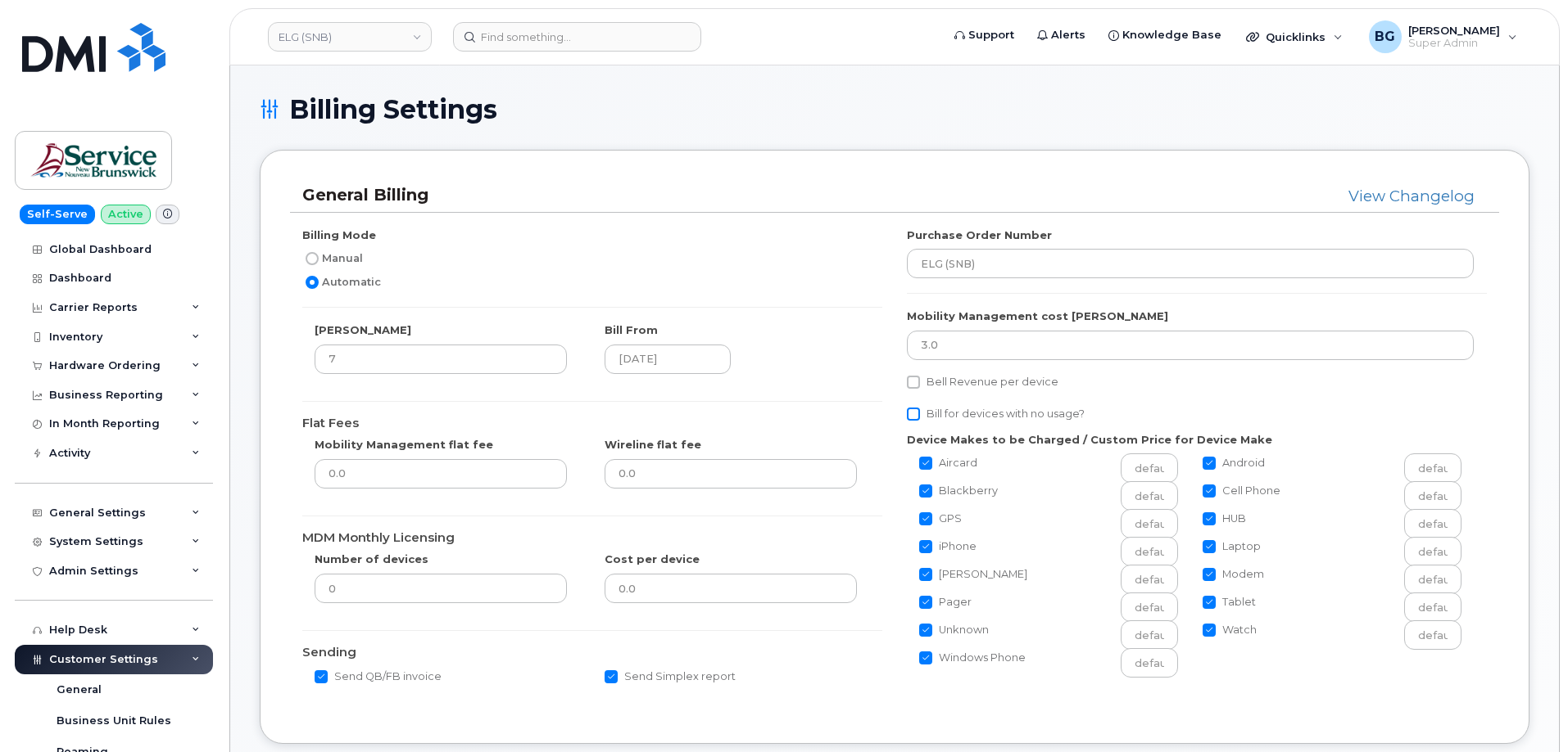
click at [915, 414] on input "Bill for devices with no usage?" at bounding box center [914, 414] width 13 height 13
checkbox input "true"
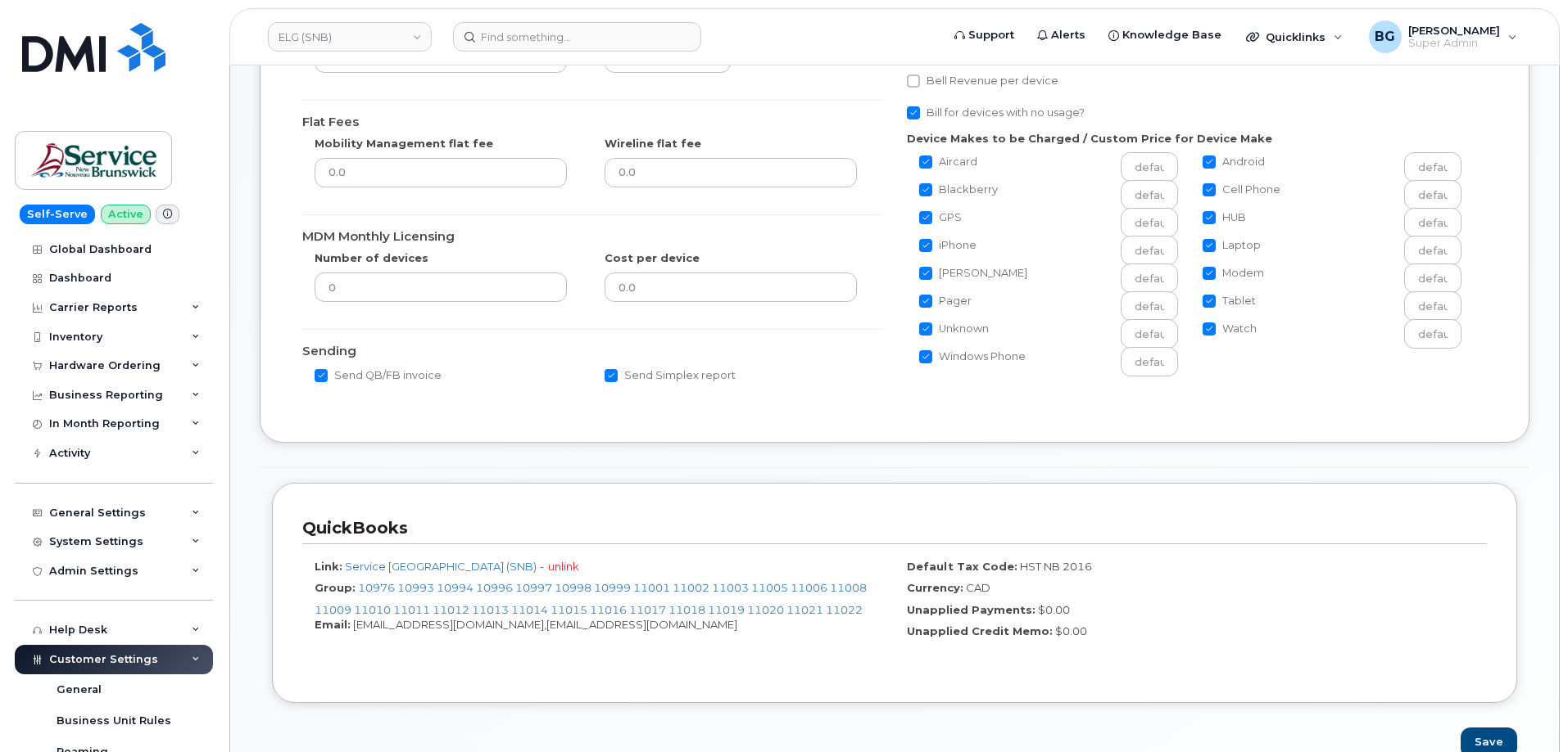
scroll to position [327, 0]
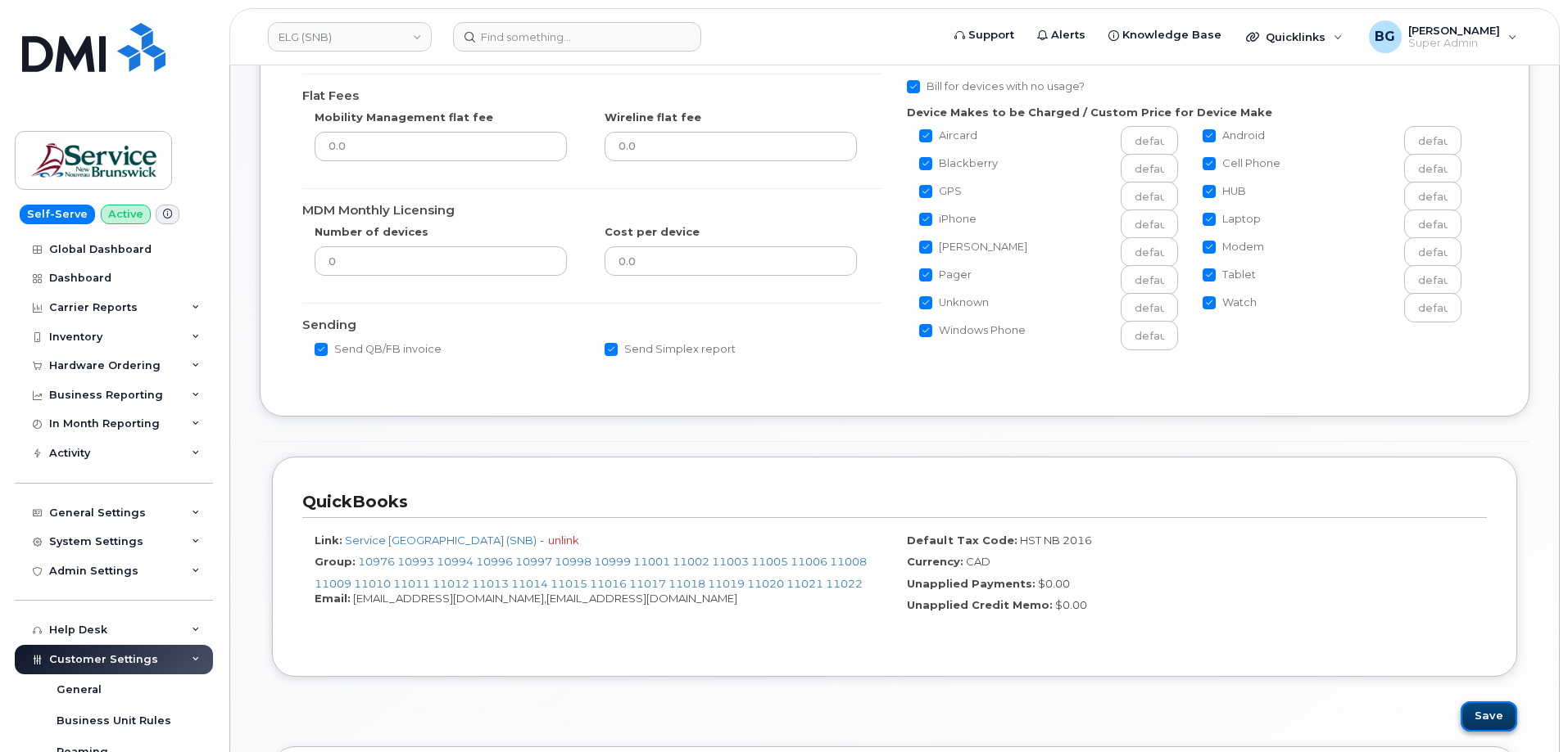
click at [1496, 713] on button "Save" at bounding box center [1488, 717] width 57 height 31
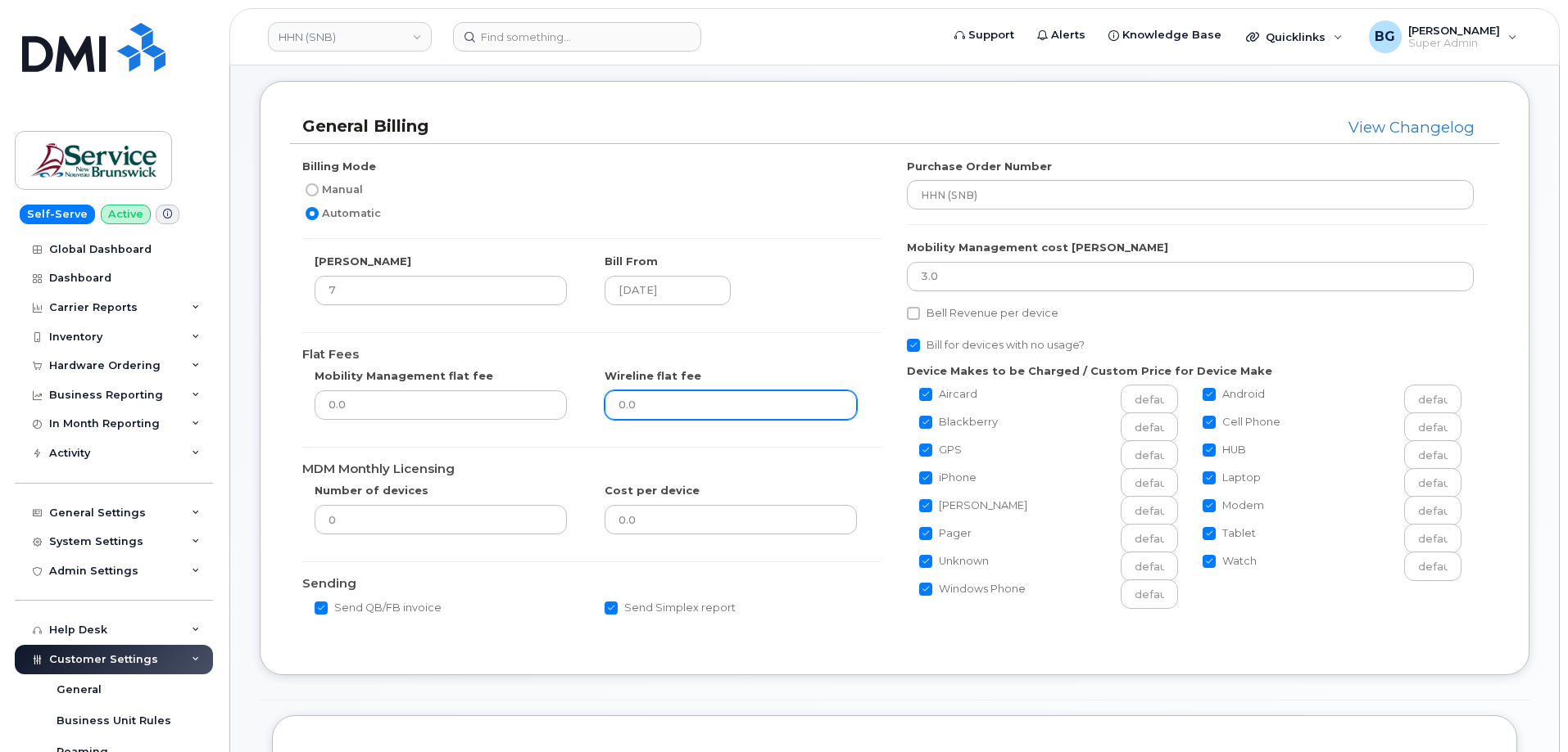
scroll to position [55, 0]
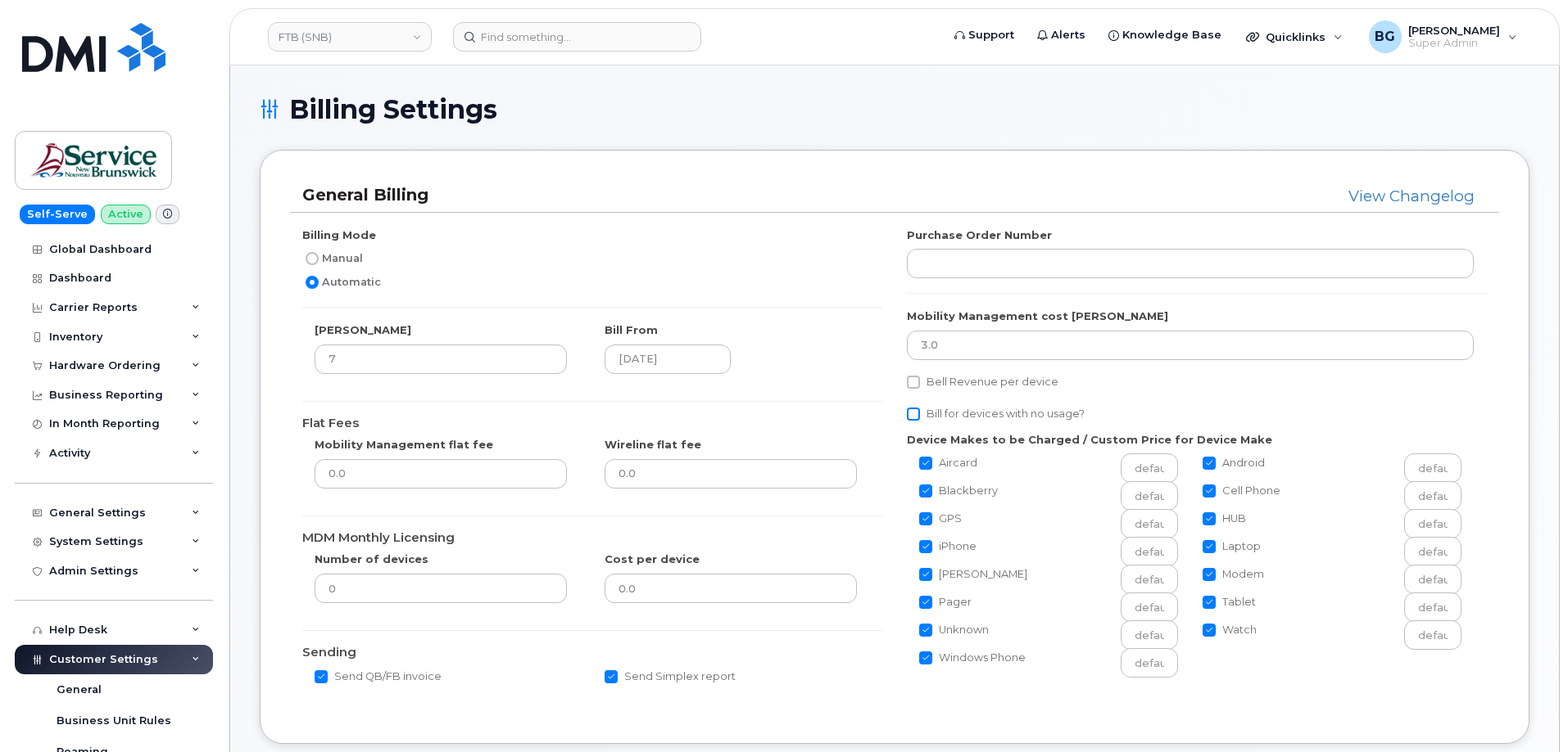
click at [914, 411] on input "Bill for devices with no usage?" at bounding box center [914, 414] width 13 height 13
checkbox input "true"
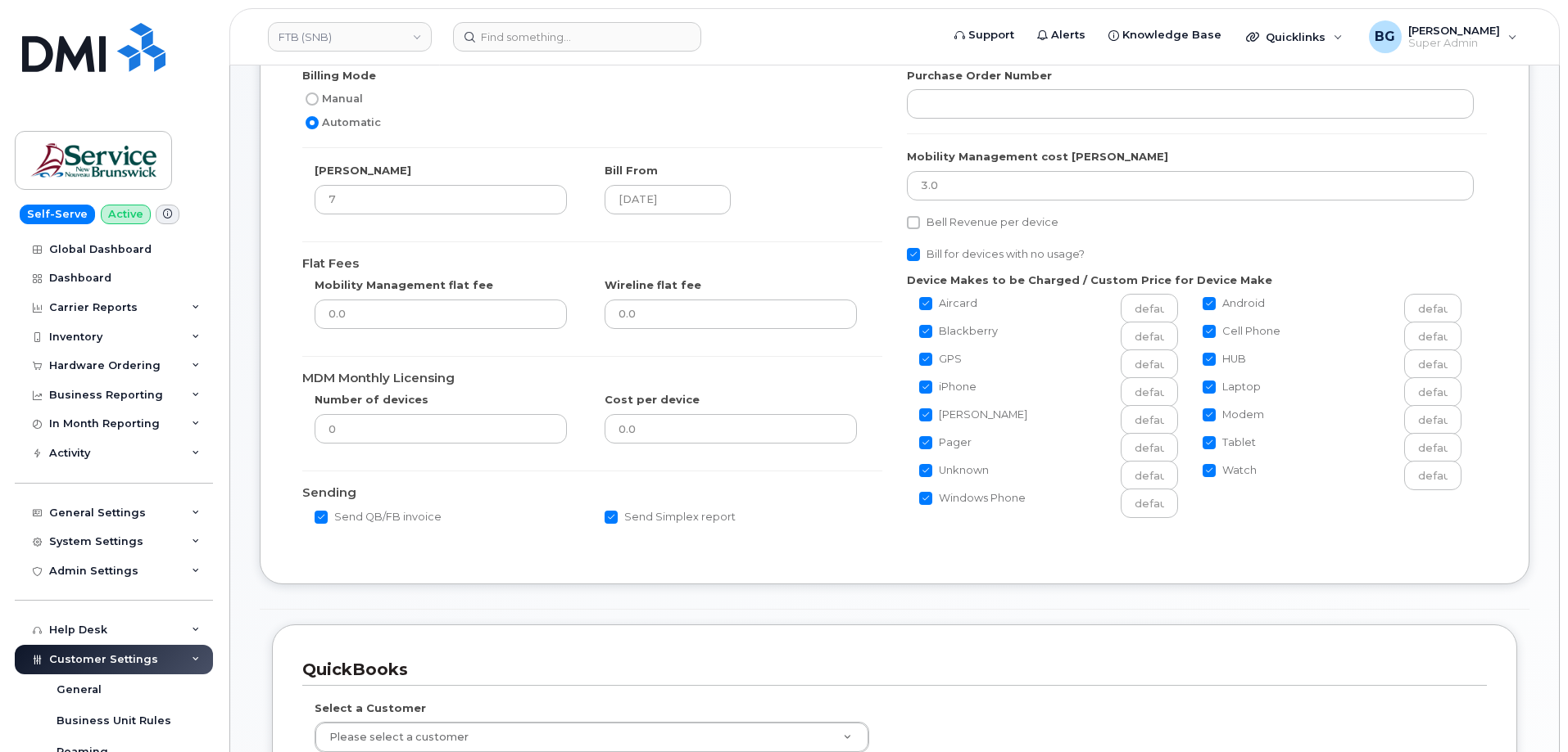
scroll to position [327, 0]
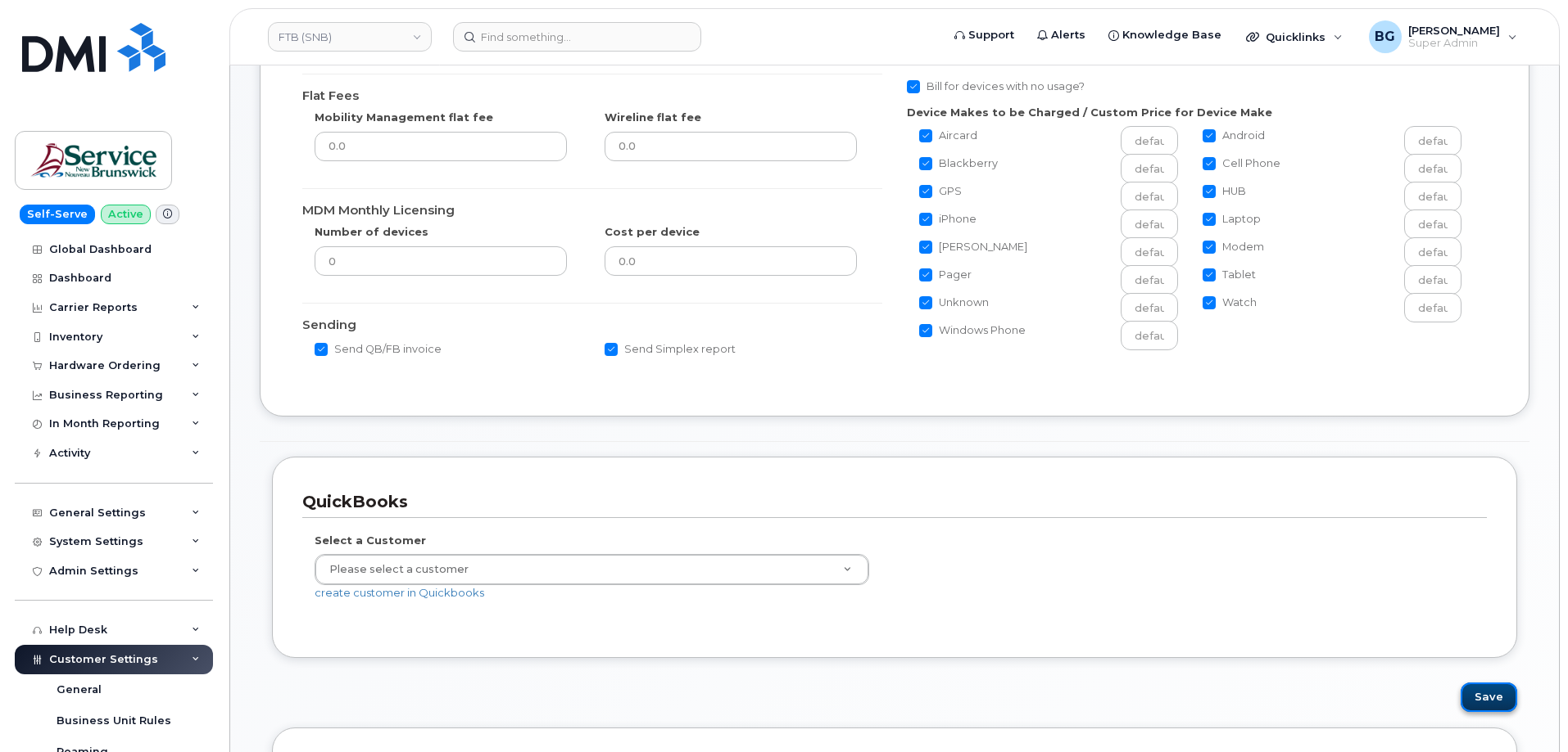
click at [1484, 705] on button "Save" at bounding box center [1488, 698] width 57 height 31
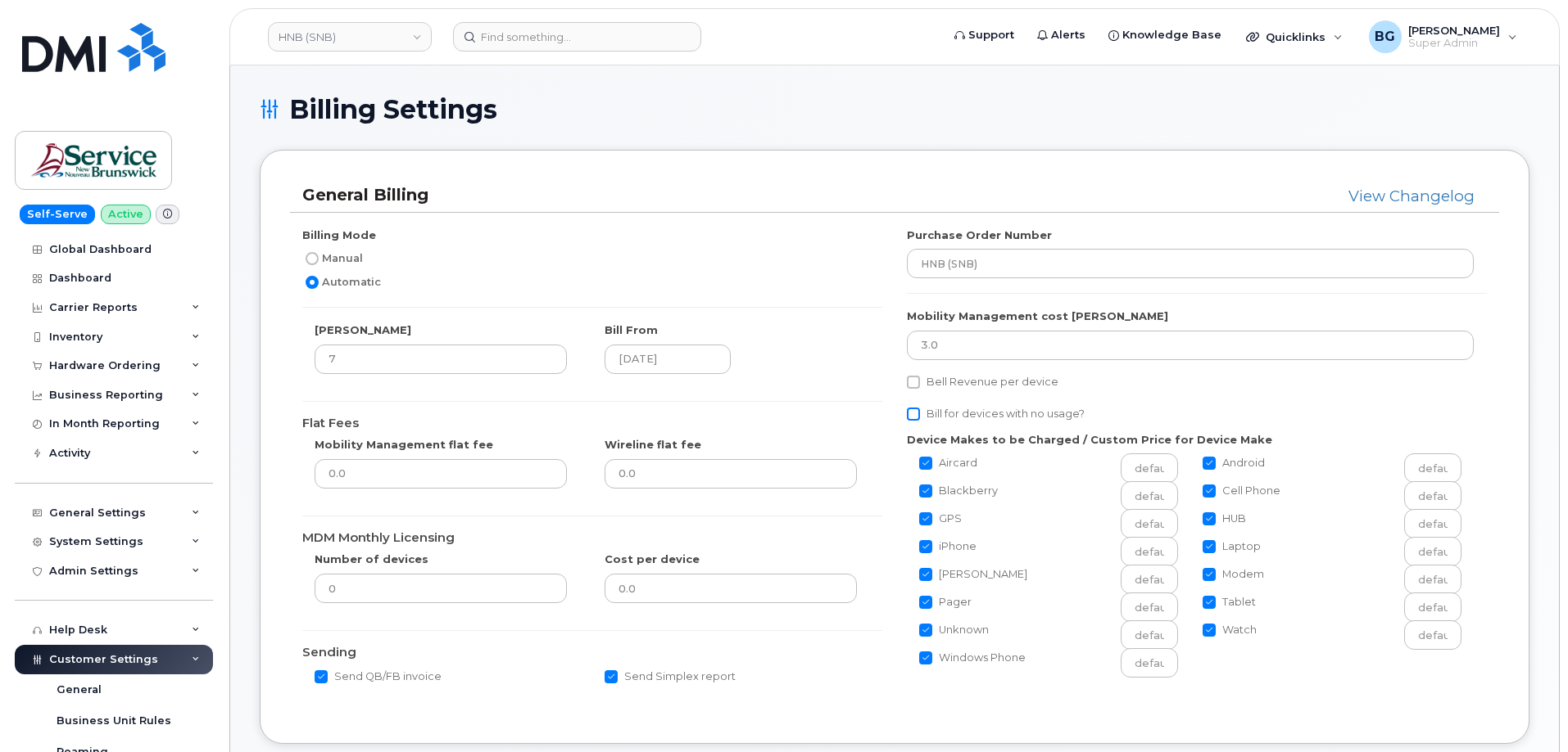
click at [915, 414] on input "Bill for devices with no usage?" at bounding box center [914, 414] width 13 height 13
checkbox input "true"
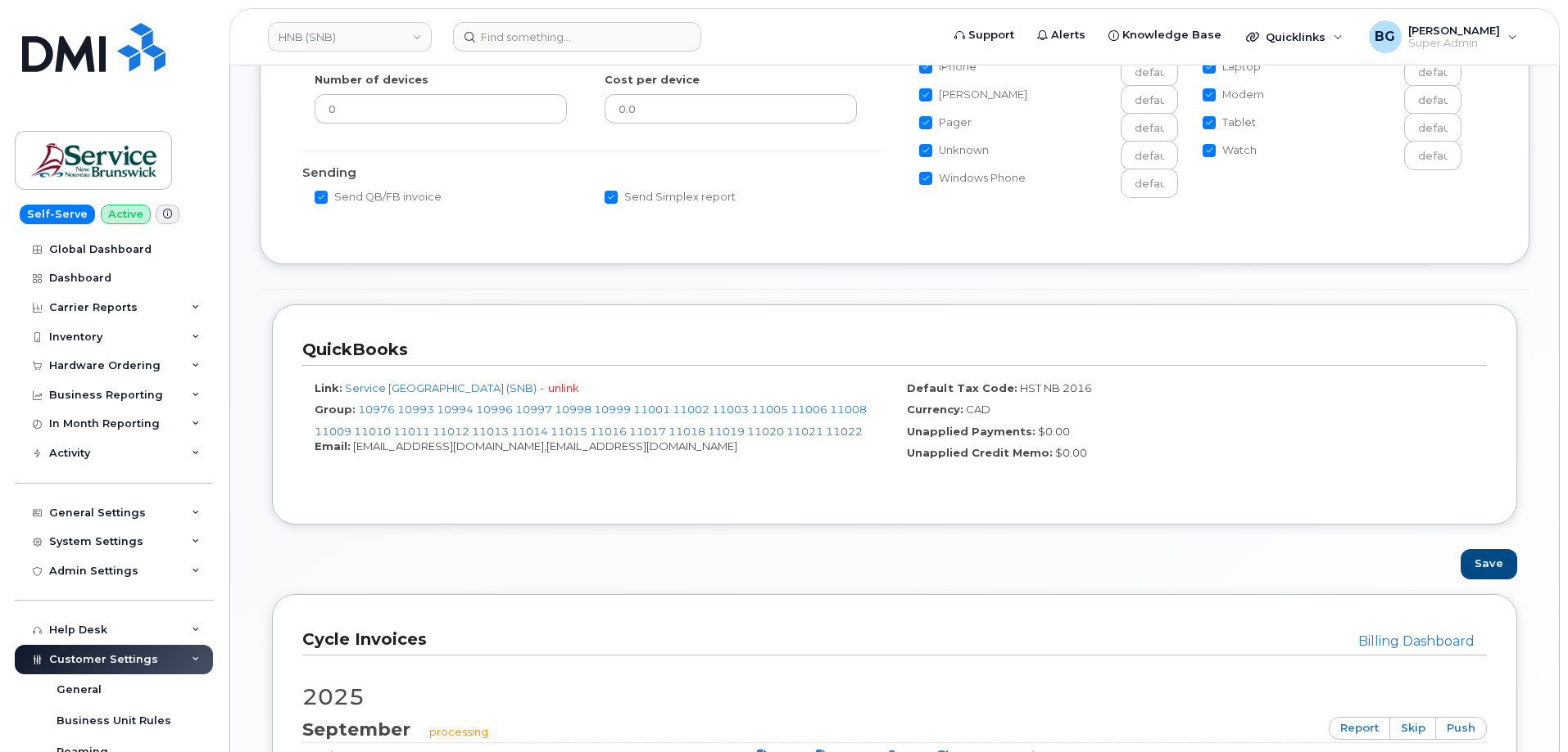
scroll to position [491, 0]
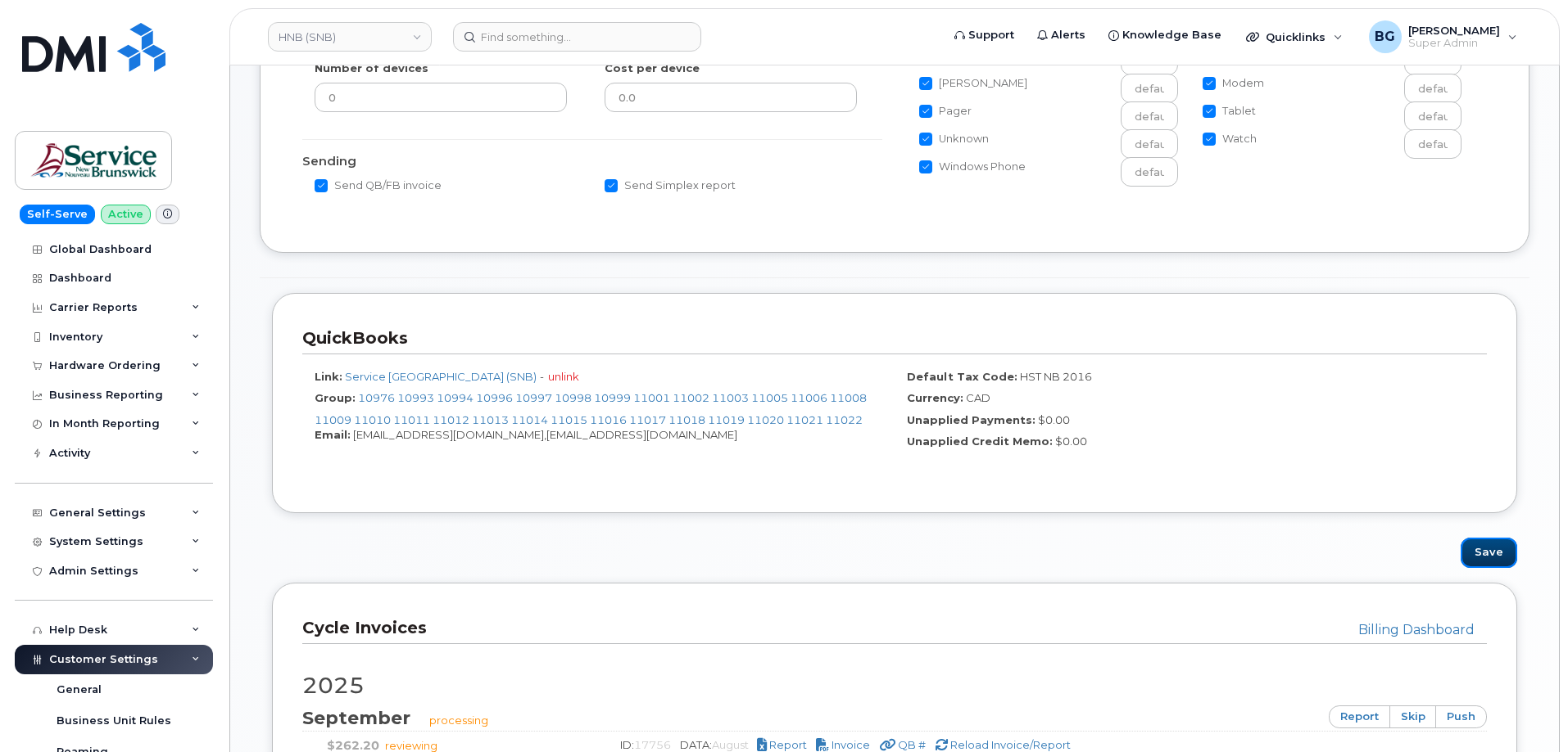
drag, startPoint x: 1485, startPoint y: 547, endPoint x: 1480, endPoint y: 529, distance: 18.7
click at [1484, 551] on button "Save" at bounding box center [1488, 553] width 57 height 31
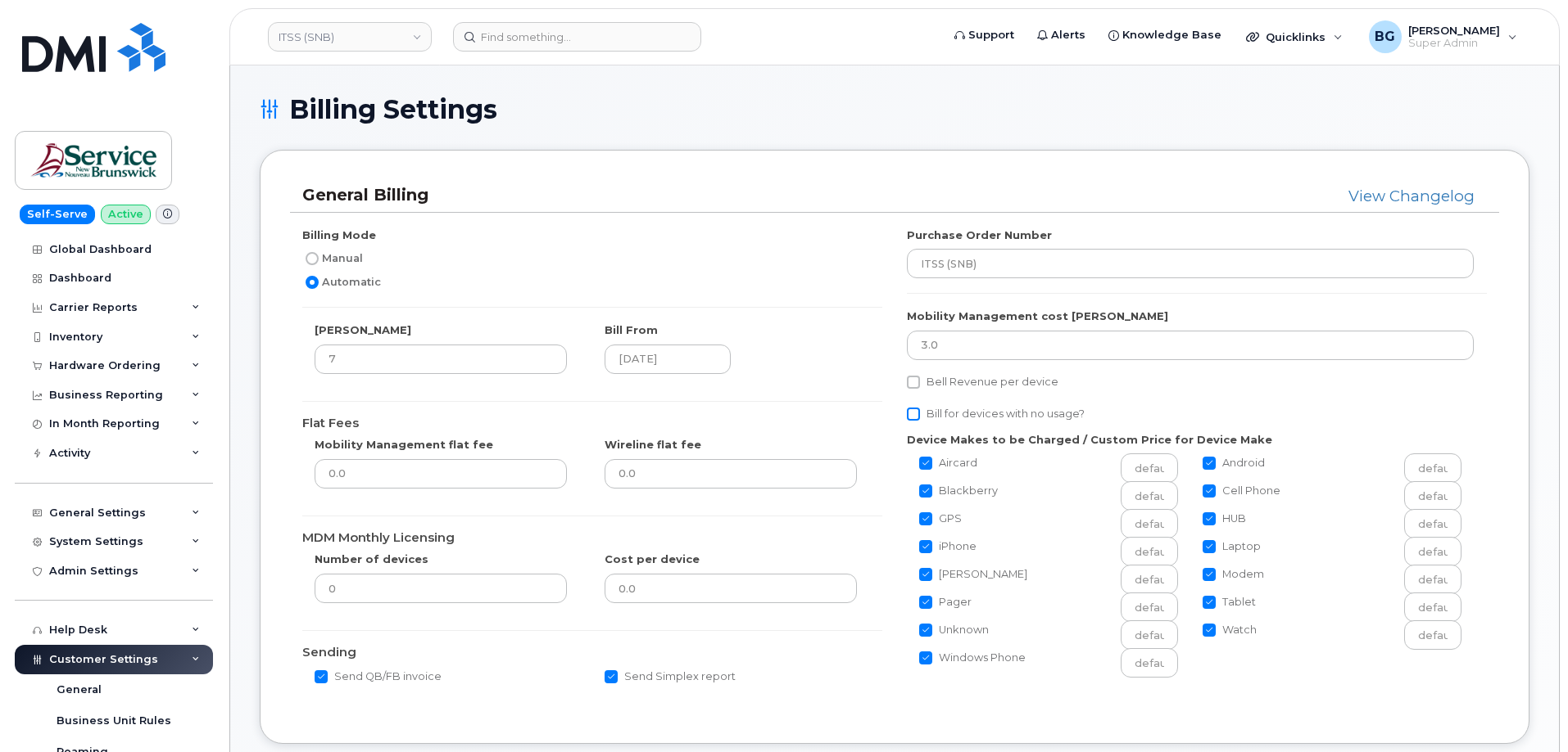
click at [910, 415] on input "Bill for devices with no usage?" at bounding box center [914, 414] width 13 height 13
checkbox input "true"
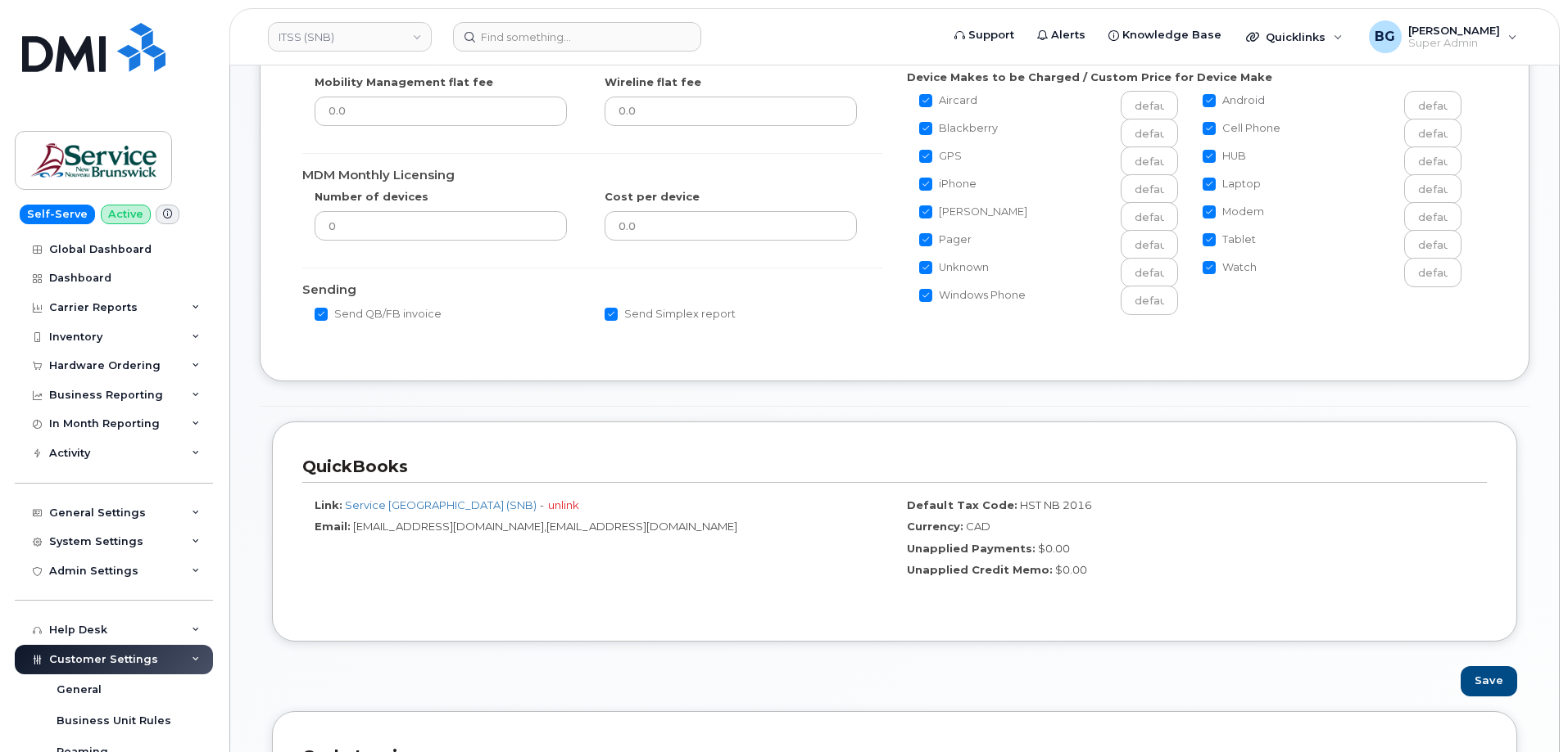
scroll to position [383, 0]
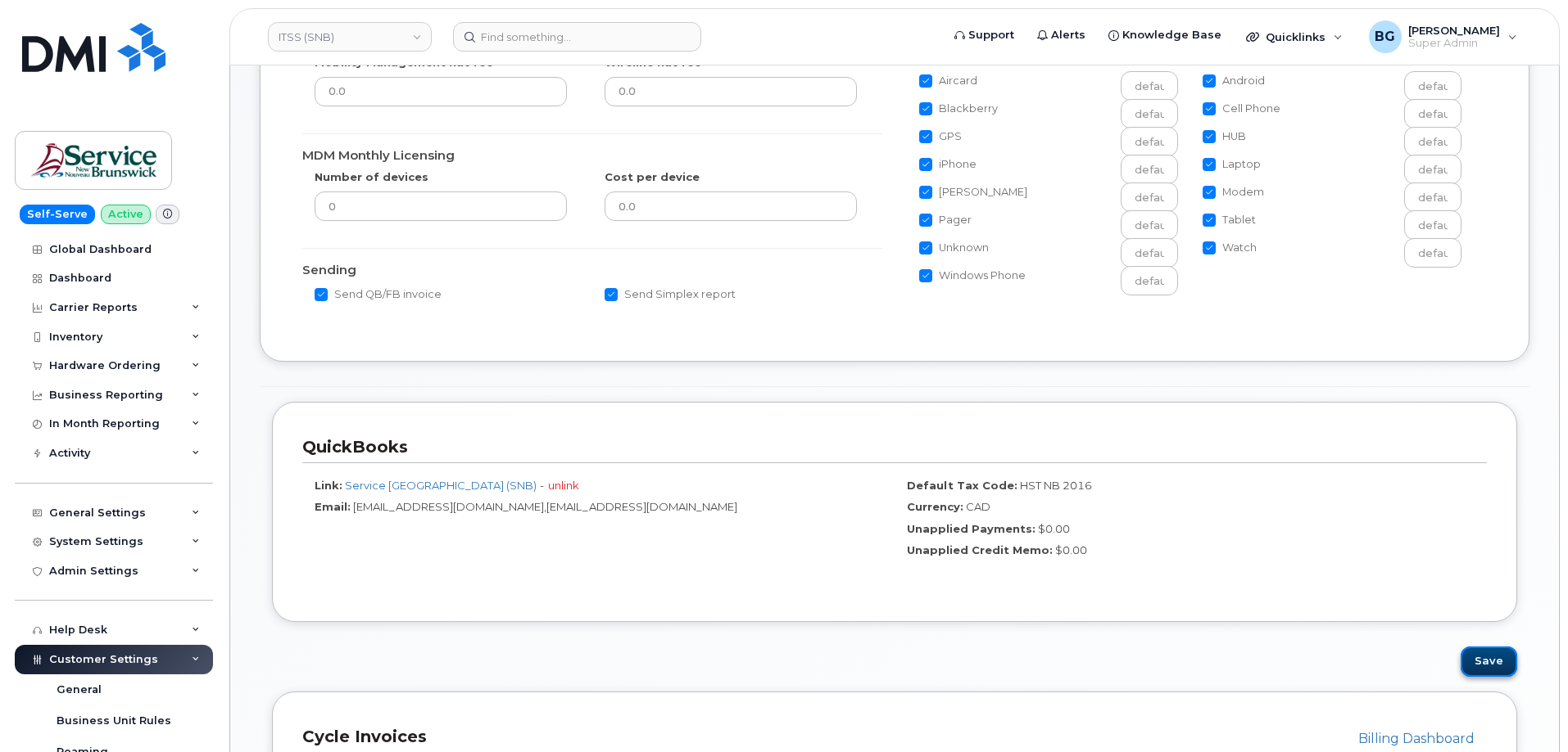
click at [1499, 663] on button "Save" at bounding box center [1488, 662] width 57 height 31
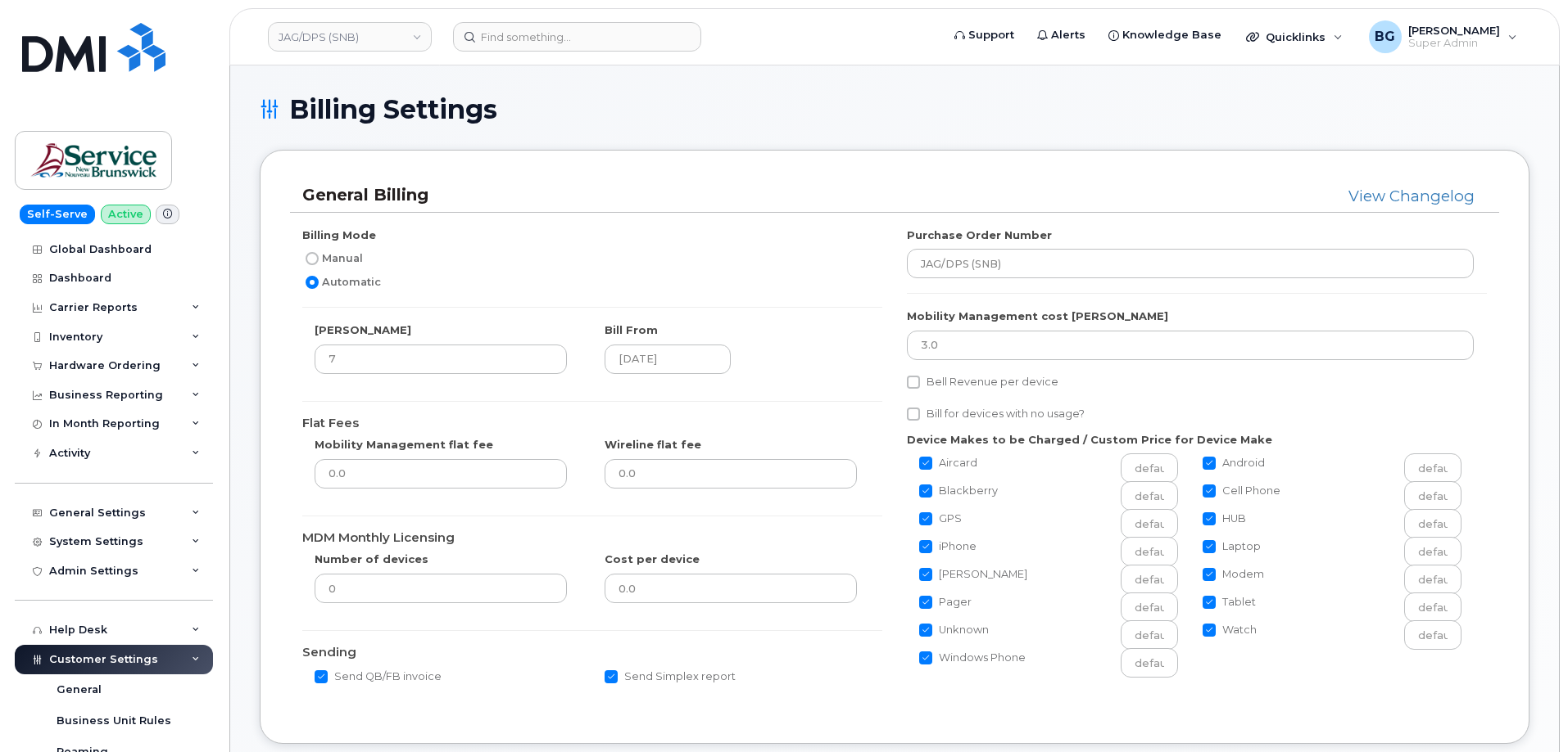
click at [920, 414] on label "Bill for devices with no usage?" at bounding box center [995, 414] width 178 height 19
click at [920, 414] on input "Bill for devices with no usage?" at bounding box center [914, 414] width 13 height 13
checkbox input "true"
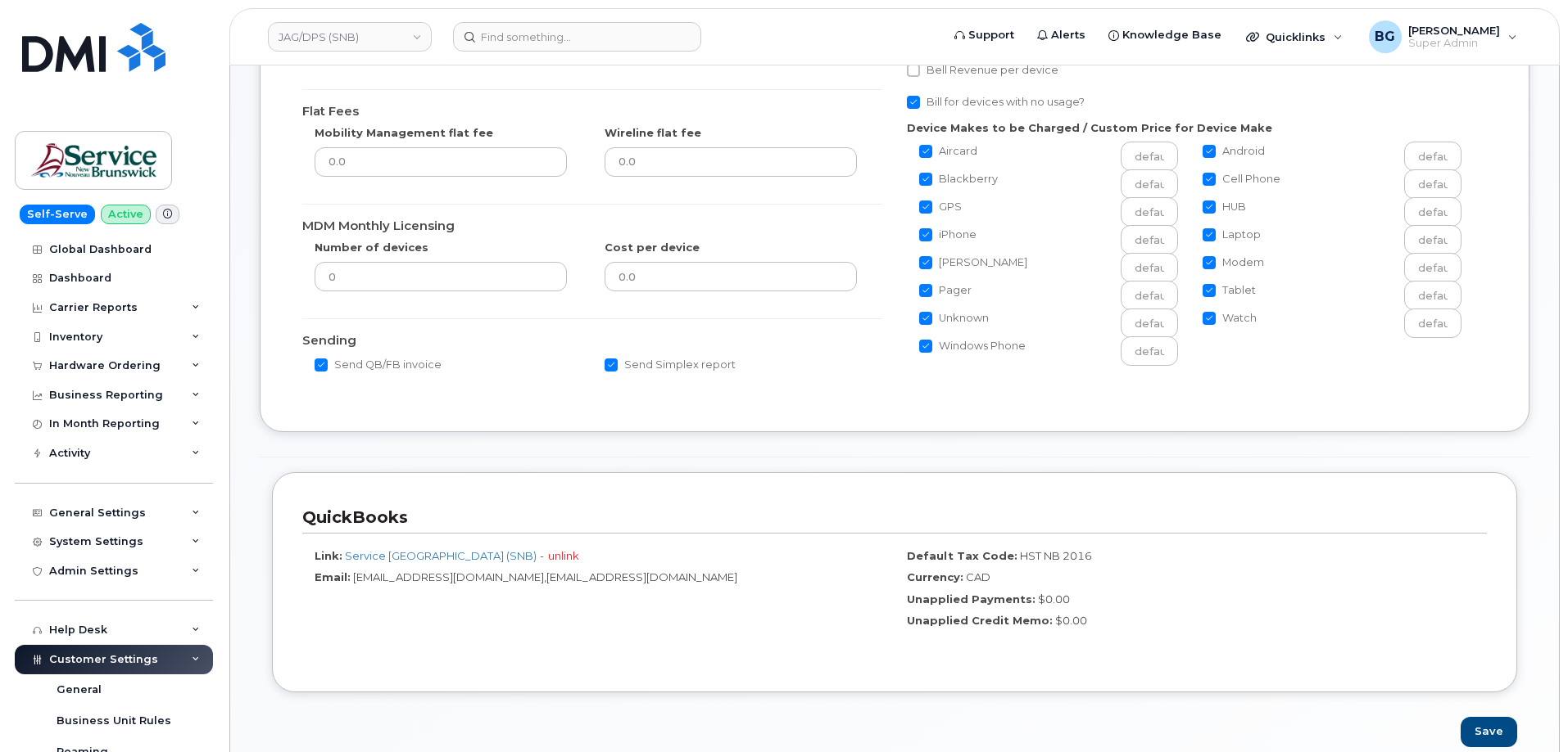
scroll to position [327, 0]
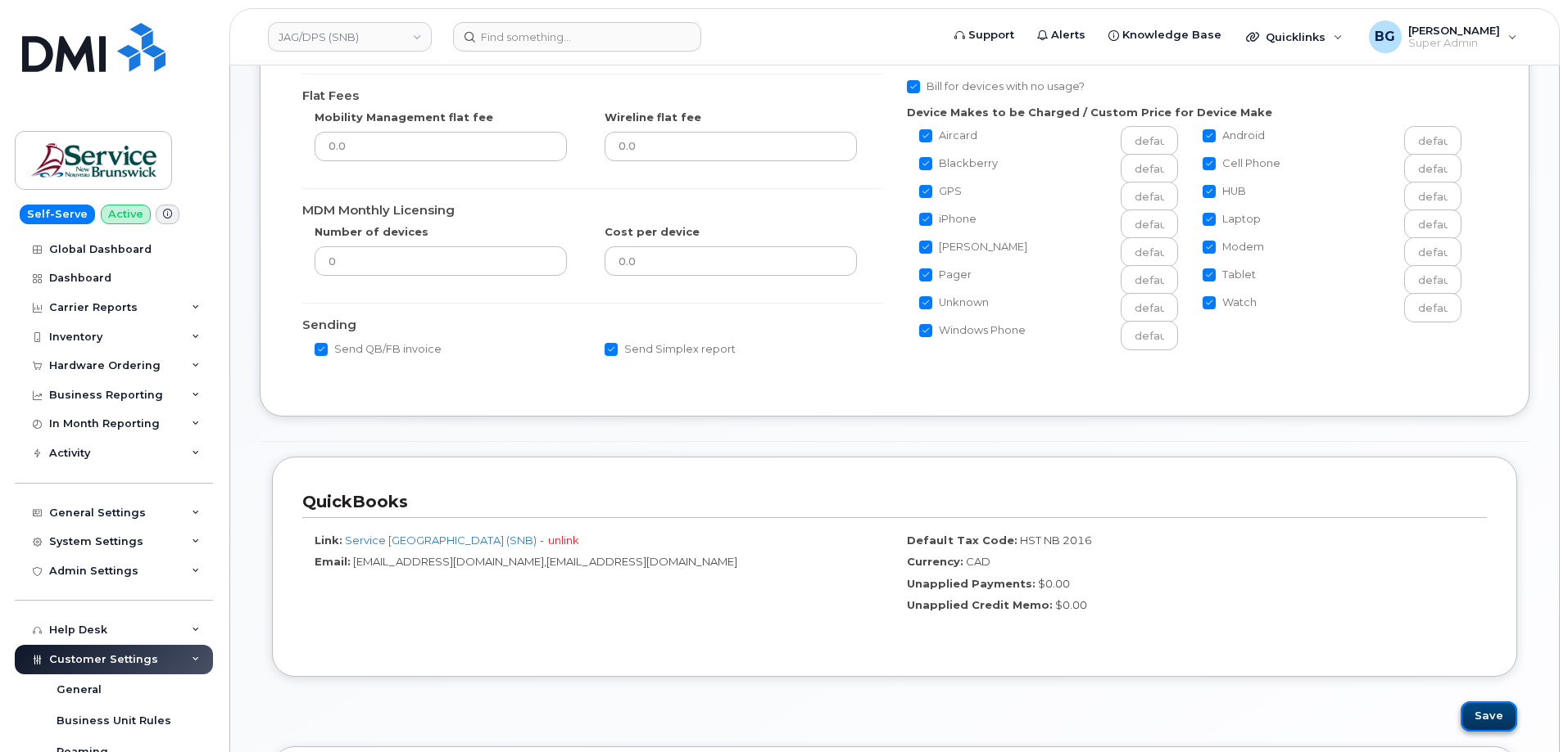
click at [1487, 718] on button "Save" at bounding box center [1488, 717] width 57 height 31
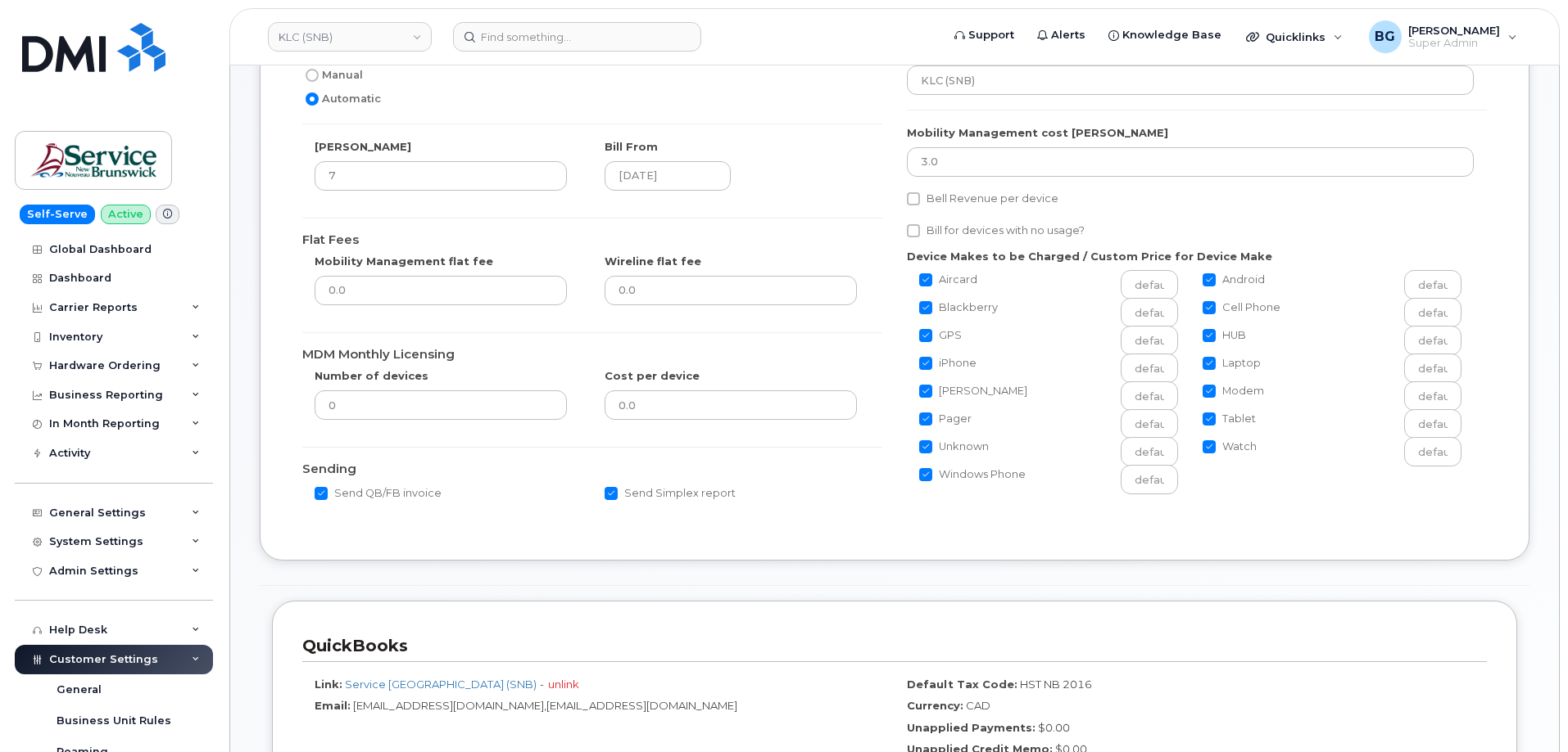
scroll to position [219, 0]
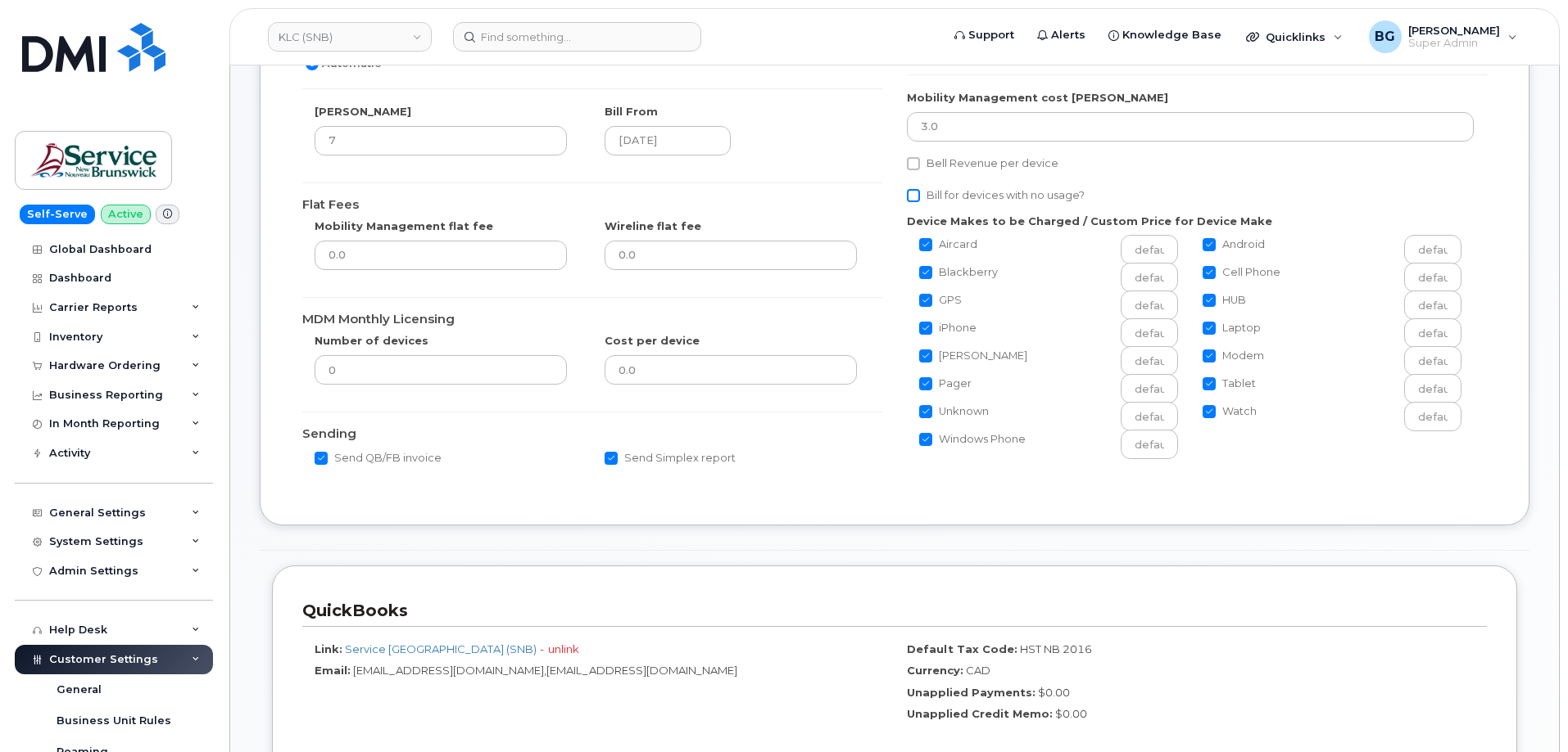
click at [914, 198] on input "Bill for devices with no usage?" at bounding box center [914, 196] width 13 height 13
checkbox input "true"
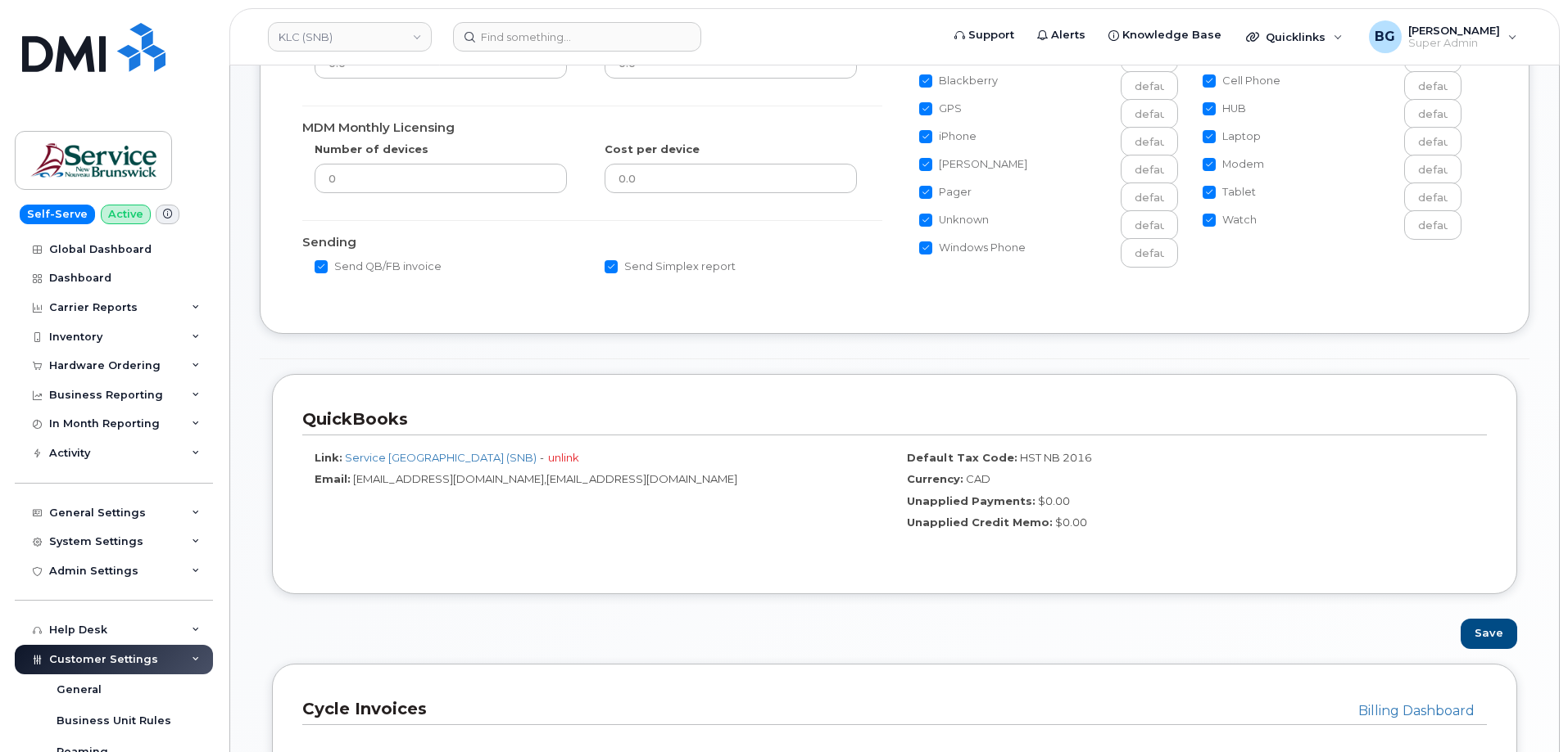
scroll to position [436, 0]
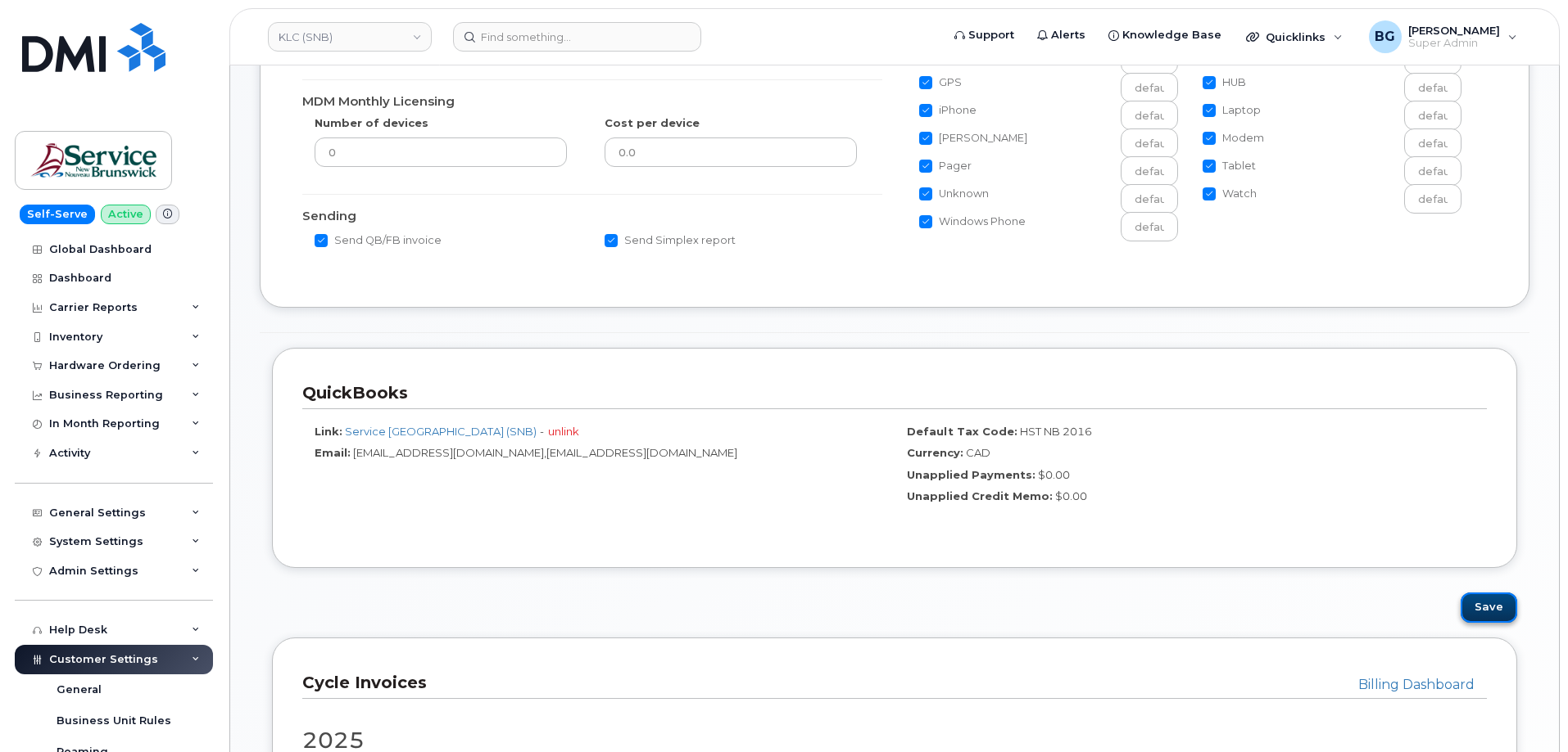
click at [1496, 606] on button "Save" at bounding box center [1488, 608] width 57 height 31
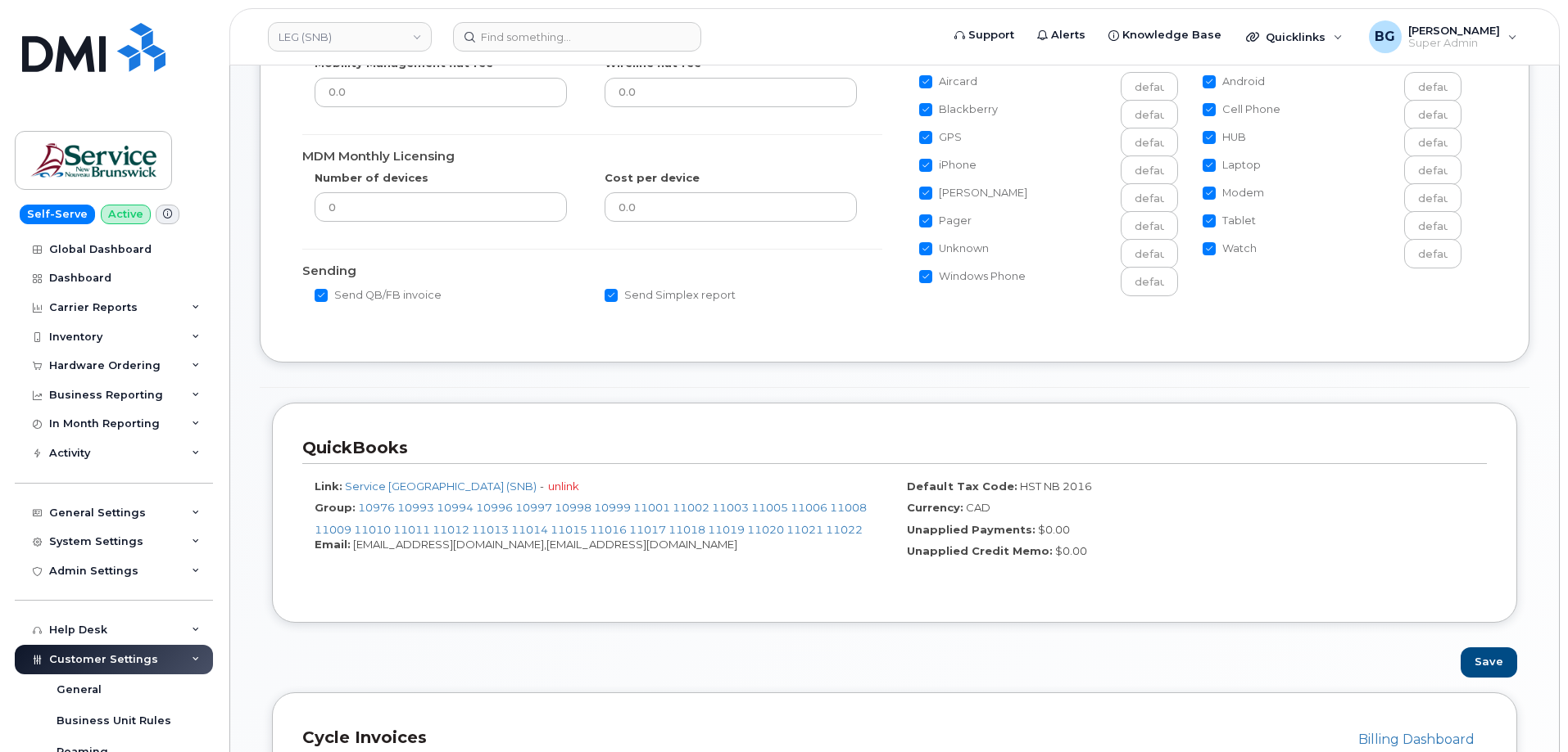
scroll to position [383, 0]
click at [1496, 659] on button "Save" at bounding box center [1488, 662] width 57 height 31
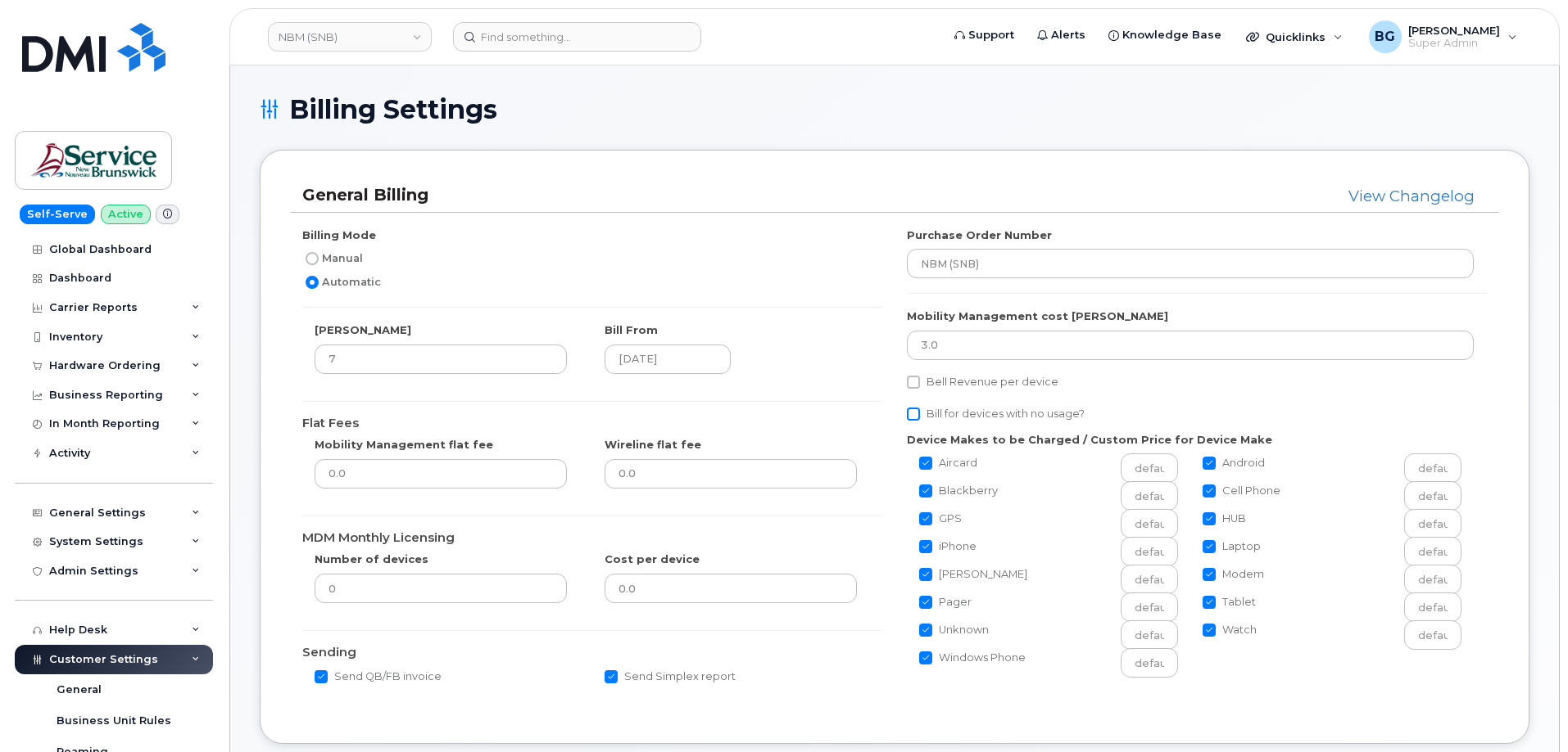
click at [917, 416] on input "Bill for devices with no usage?" at bounding box center [914, 414] width 13 height 13
checkbox input "true"
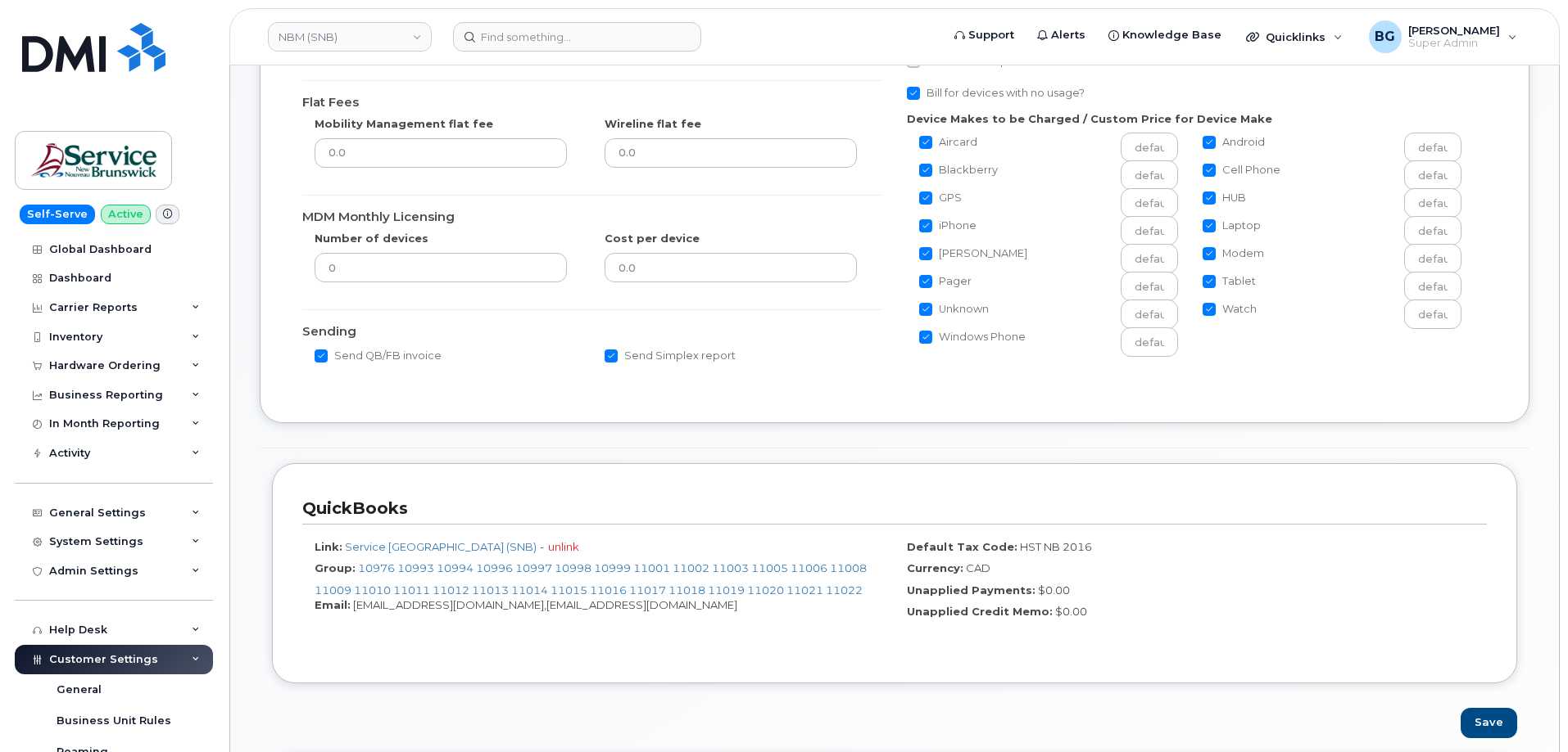
scroll to position [327, 0]
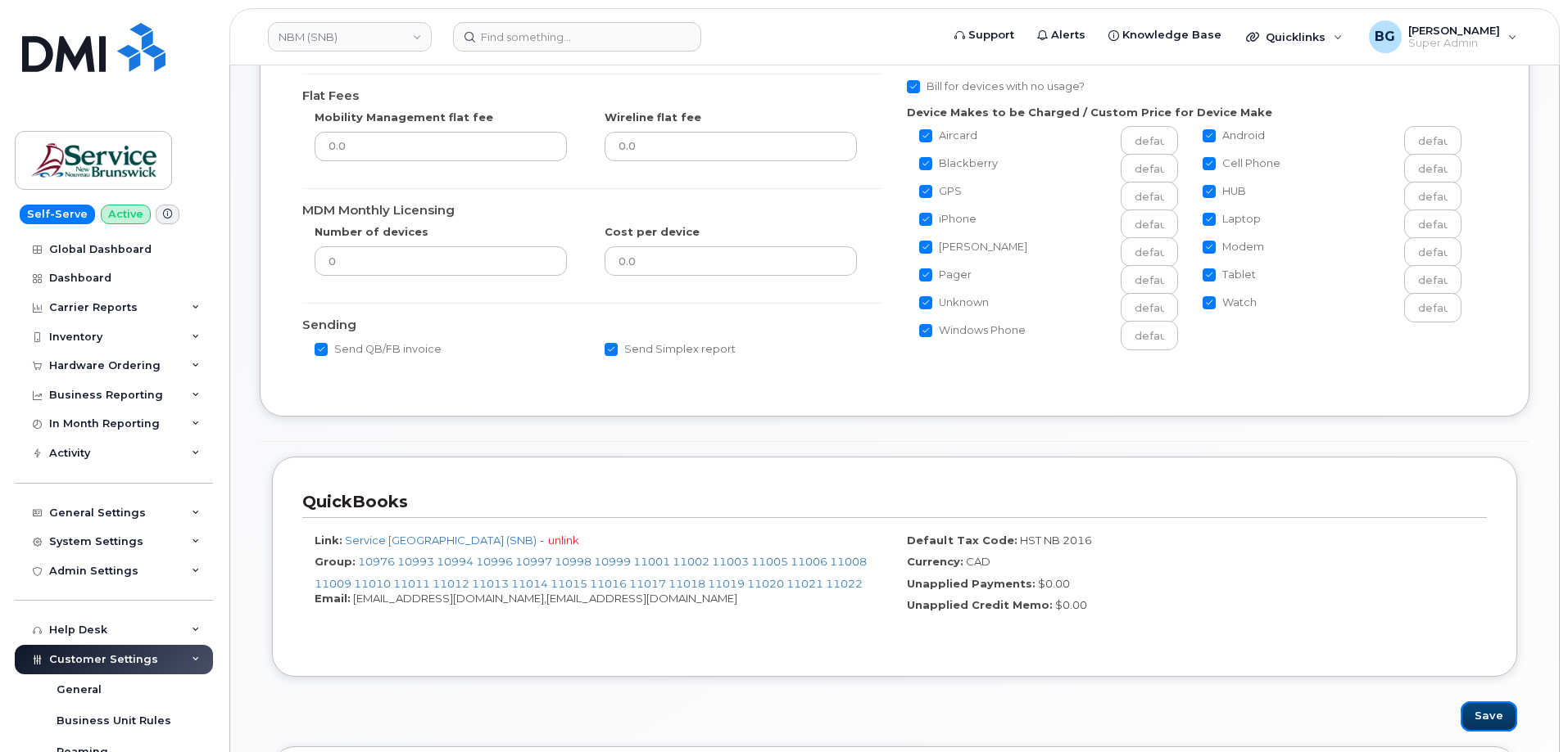
drag, startPoint x: 1482, startPoint y: 706, endPoint x: 1468, endPoint y: 673, distance: 35.8
click at [1484, 706] on button "Save" at bounding box center [1488, 717] width 57 height 31
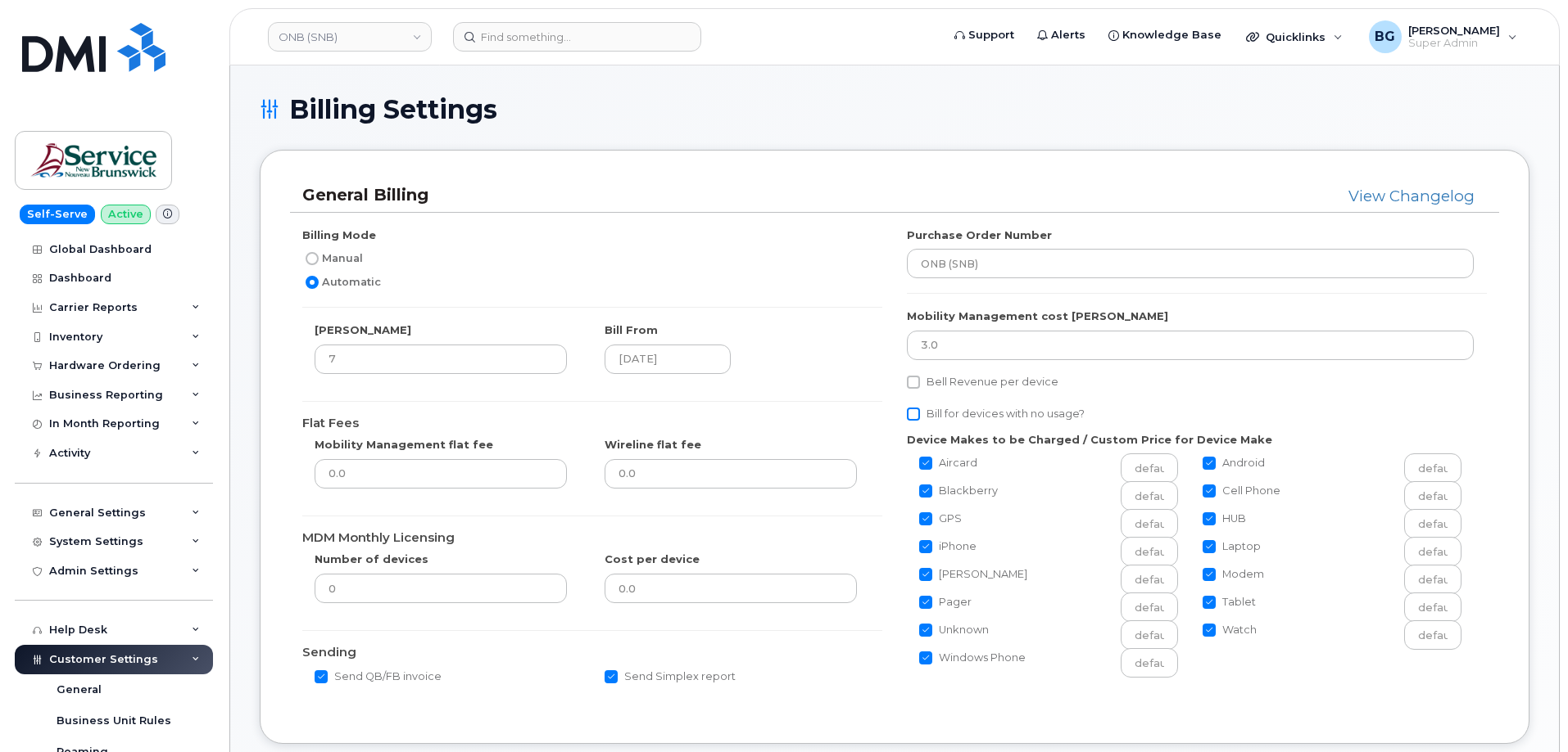
click at [913, 416] on input "Bill for devices with no usage?" at bounding box center [914, 414] width 13 height 13
checkbox input "true"
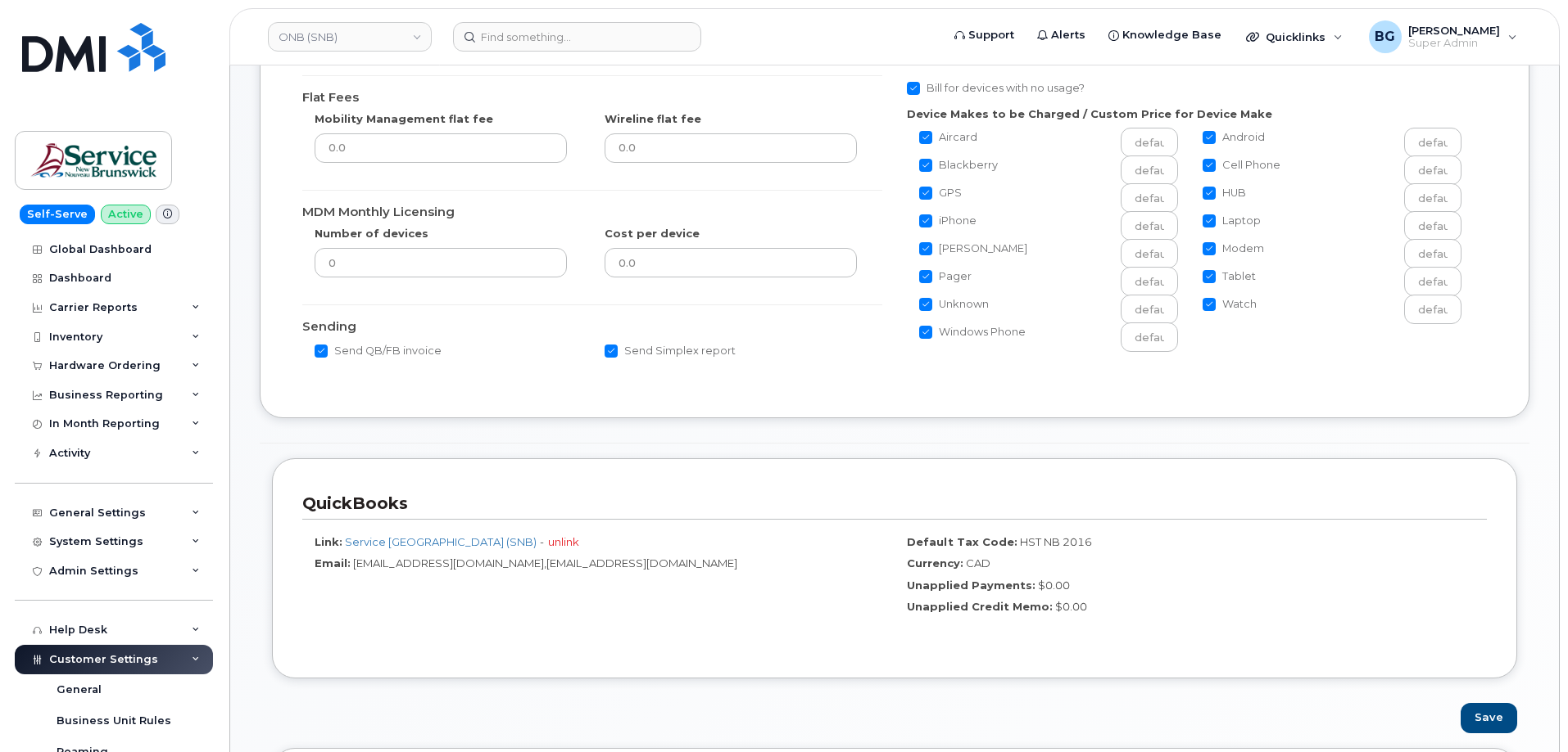
scroll to position [327, 0]
click at [1482, 710] on button "Save" at bounding box center [1488, 717] width 57 height 31
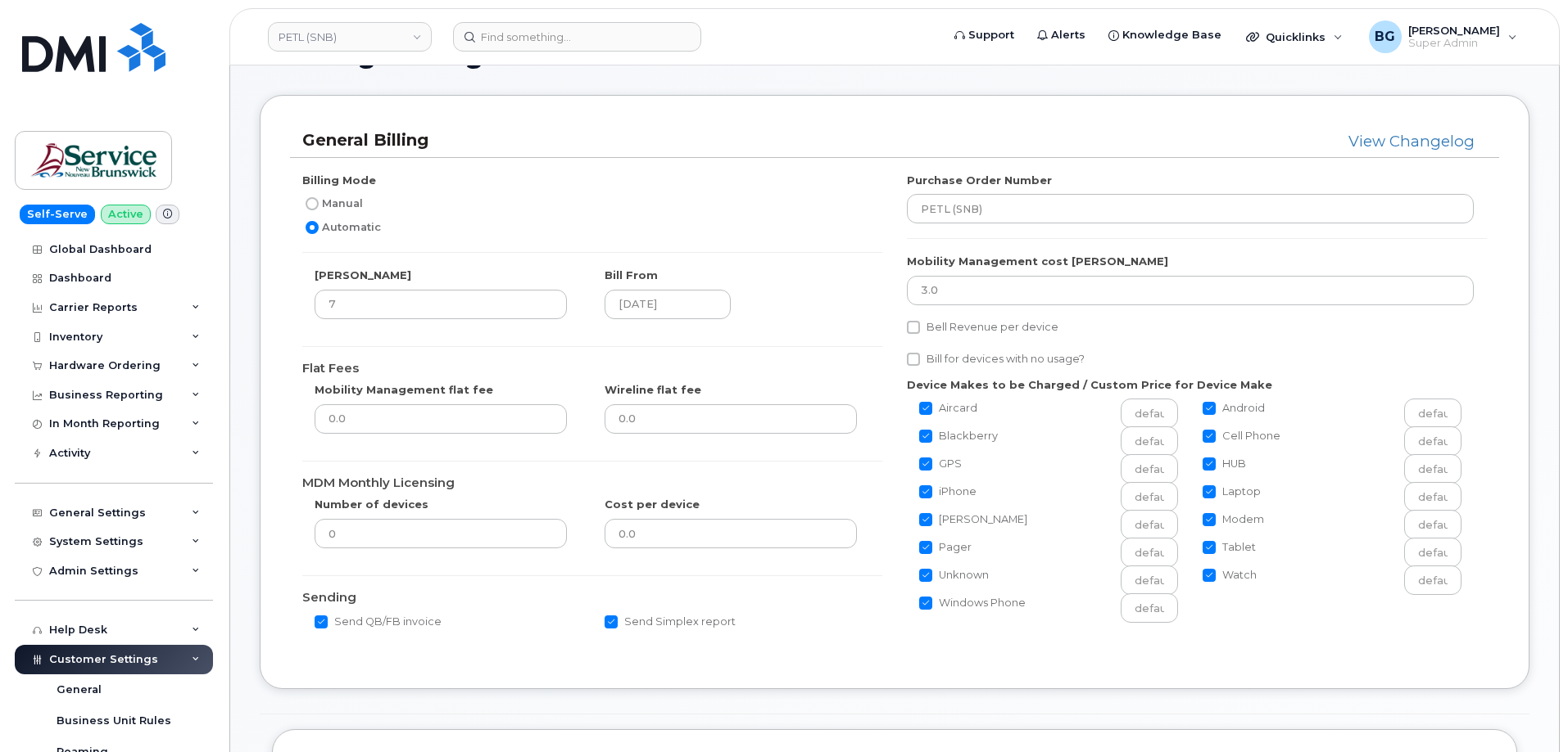
scroll to position [109, 0]
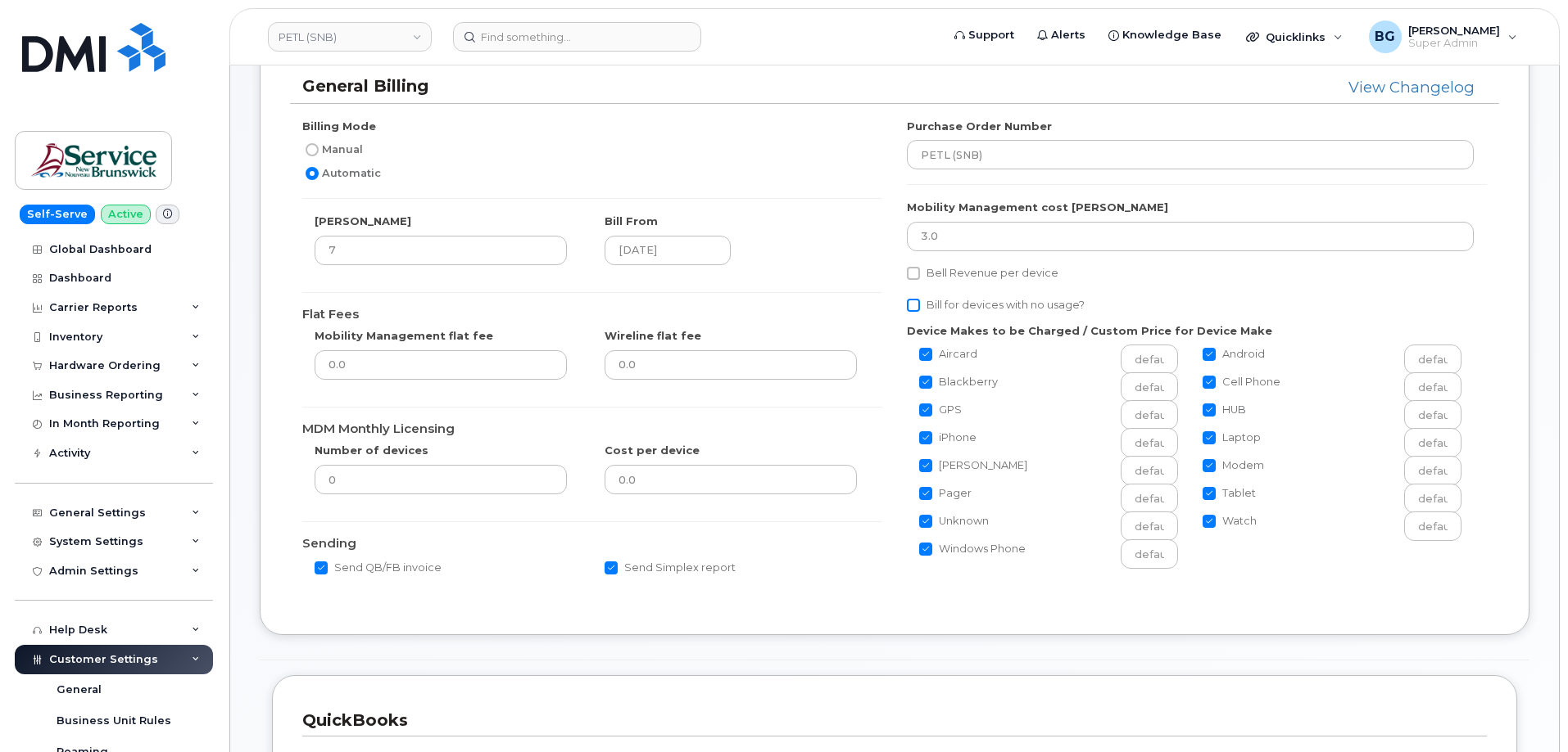
click at [916, 305] on input "Bill for devices with no usage?" at bounding box center [914, 306] width 13 height 13
checkbox input "true"
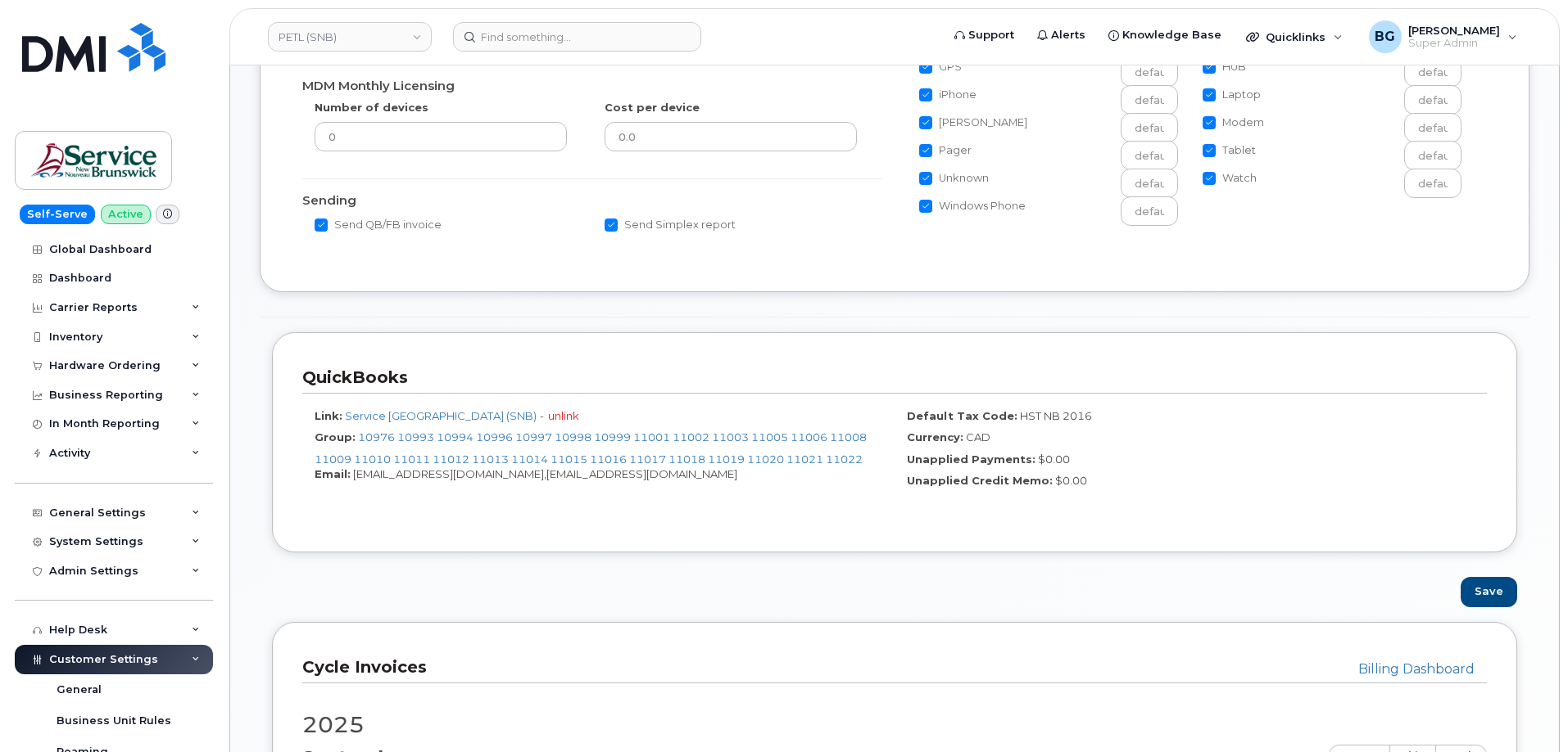
scroll to position [491, 0]
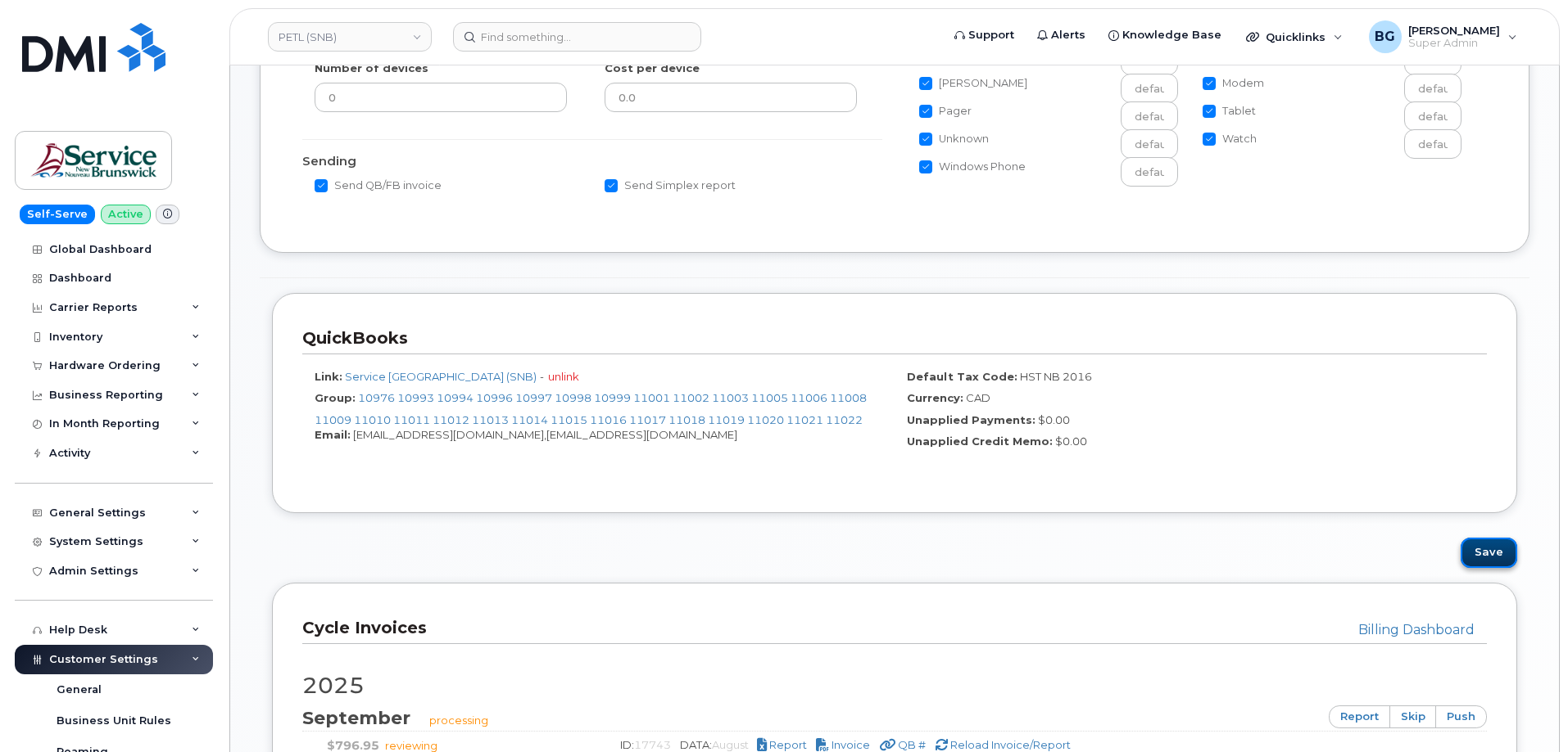
click at [1491, 547] on button "Save" at bounding box center [1488, 553] width 57 height 31
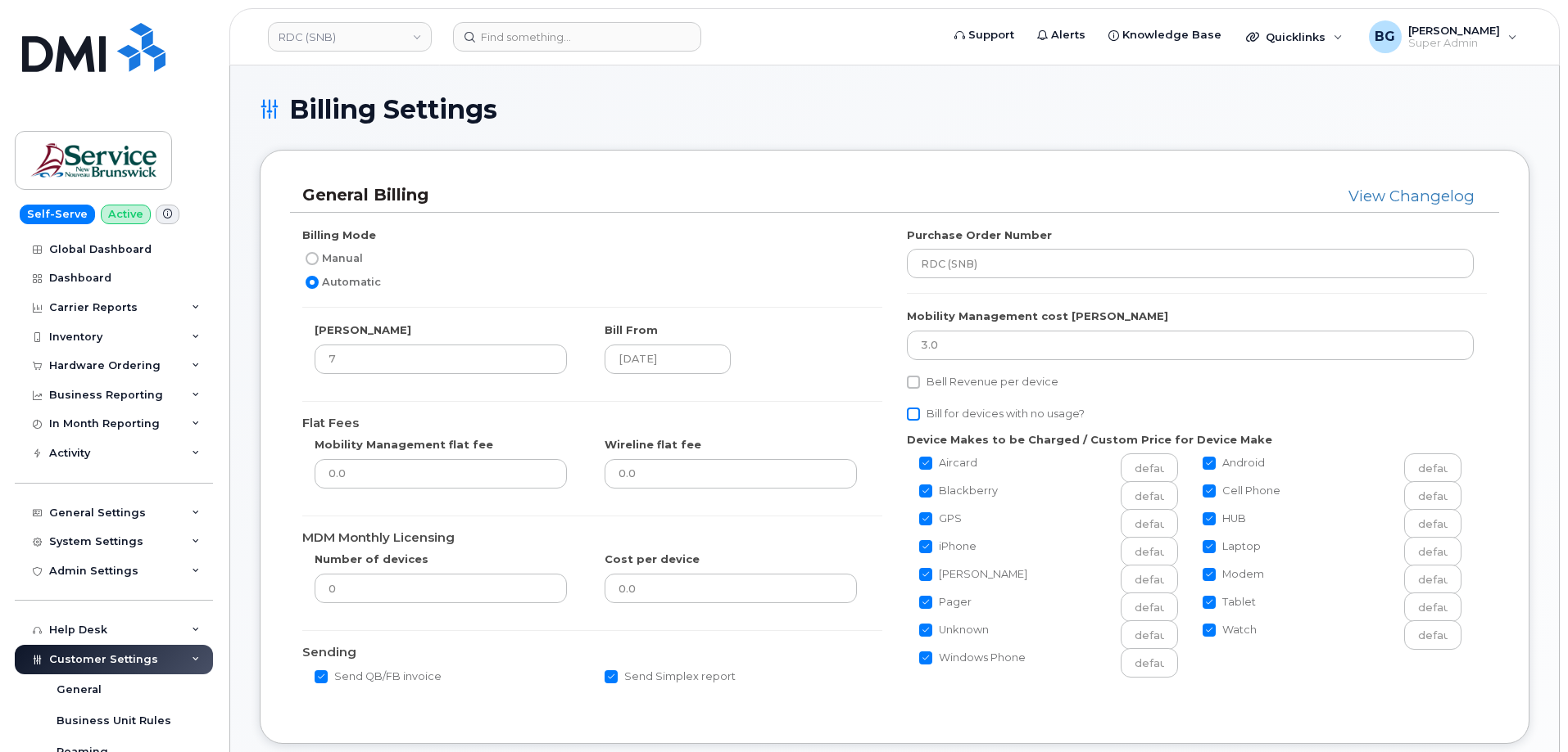
click at [915, 416] on input "Bill for devices with no usage?" at bounding box center [914, 414] width 13 height 13
checkbox input "true"
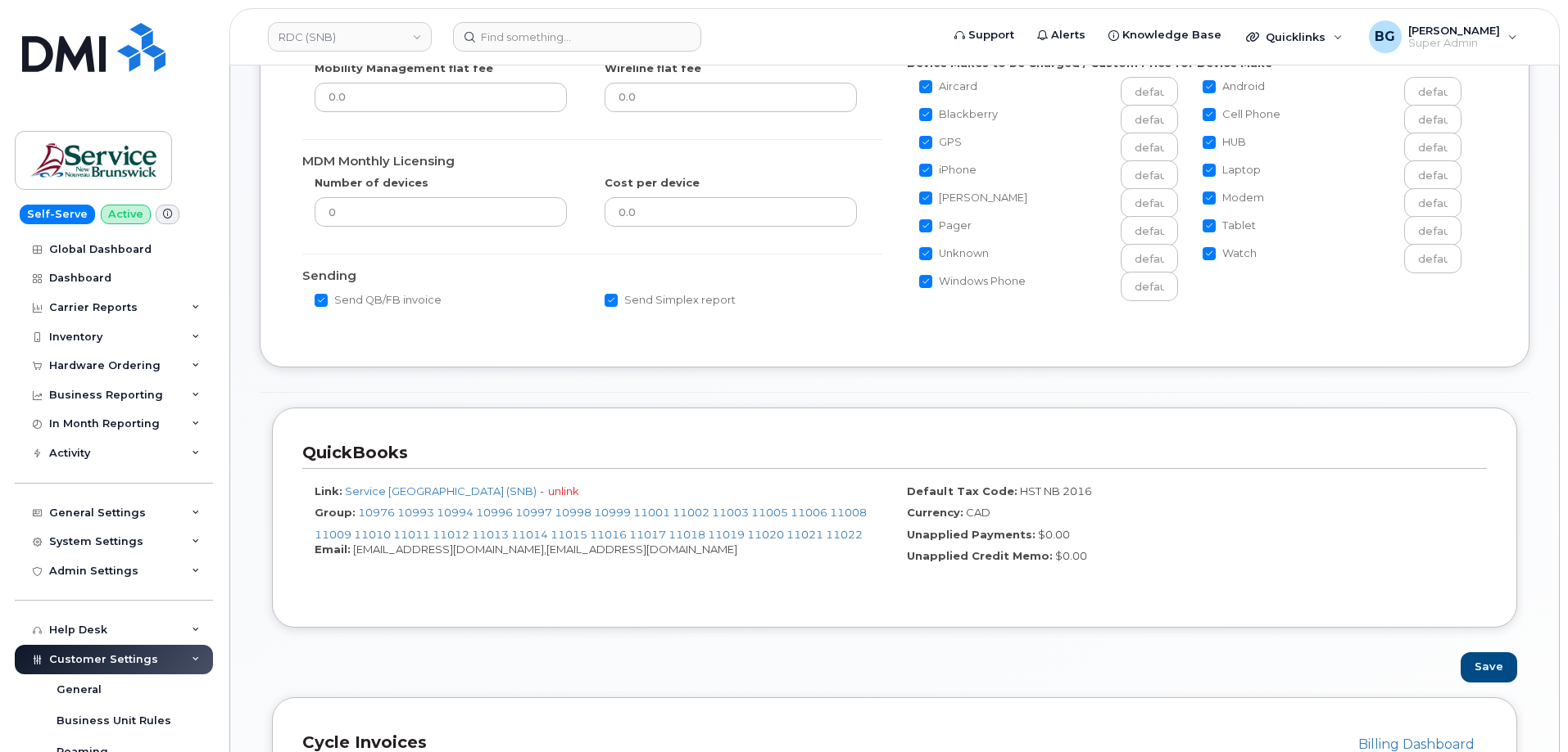
scroll to position [383, 0]
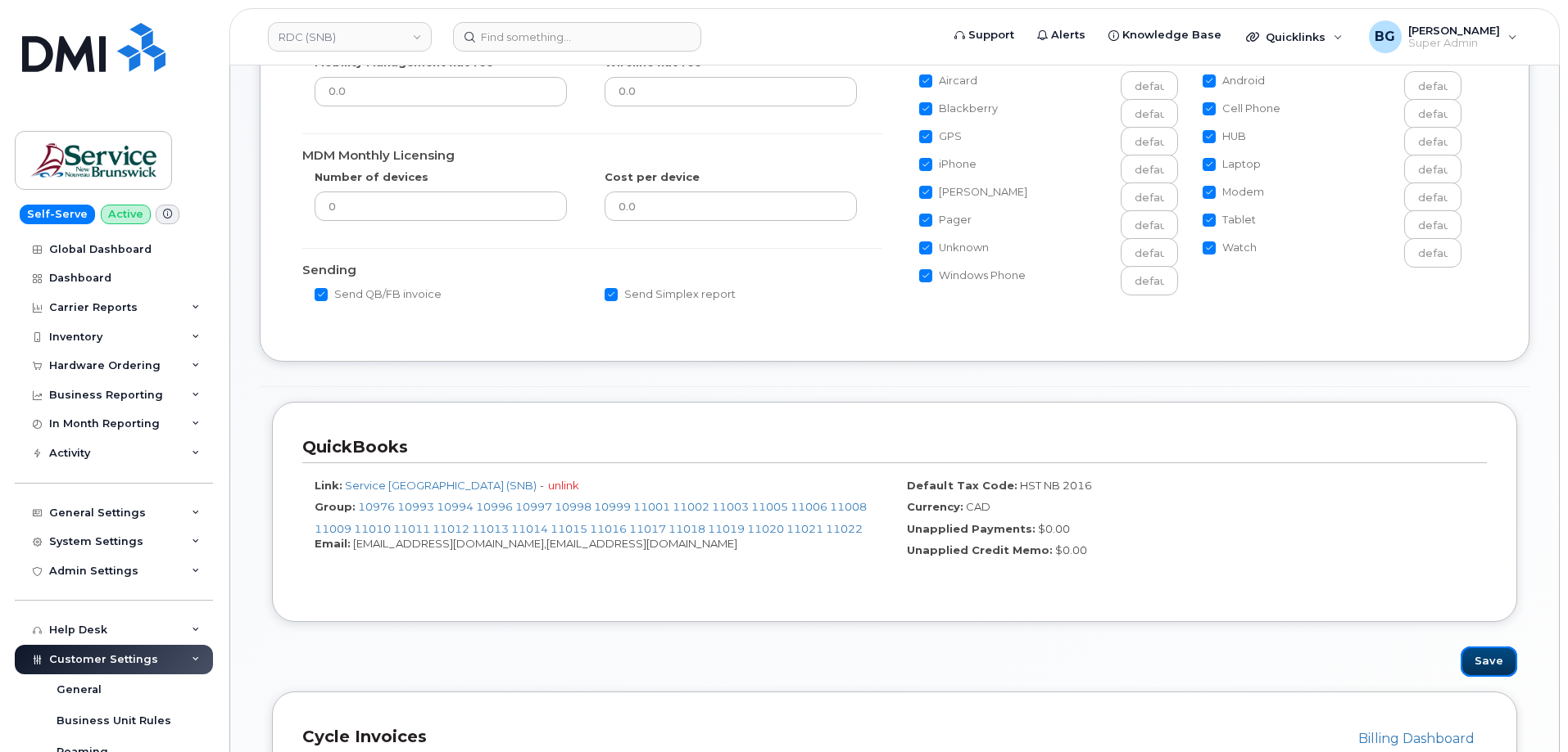
drag, startPoint x: 1488, startPoint y: 663, endPoint x: 1516, endPoint y: 679, distance: 32.2
click at [1495, 663] on button "Save" at bounding box center [1488, 662] width 57 height 31
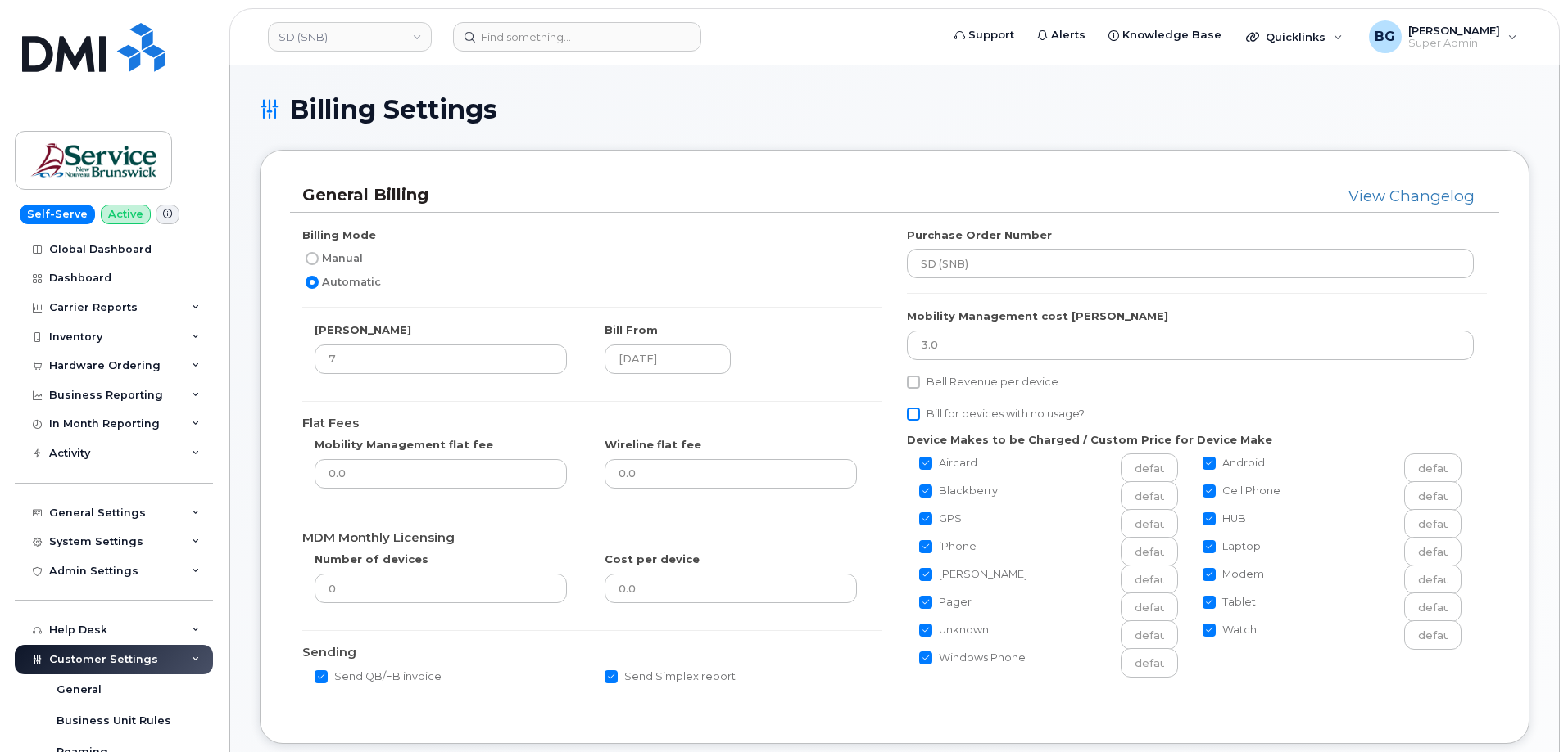
click at [916, 414] on input "Bill for devices with no usage?" at bounding box center [914, 414] width 13 height 13
checkbox input "true"
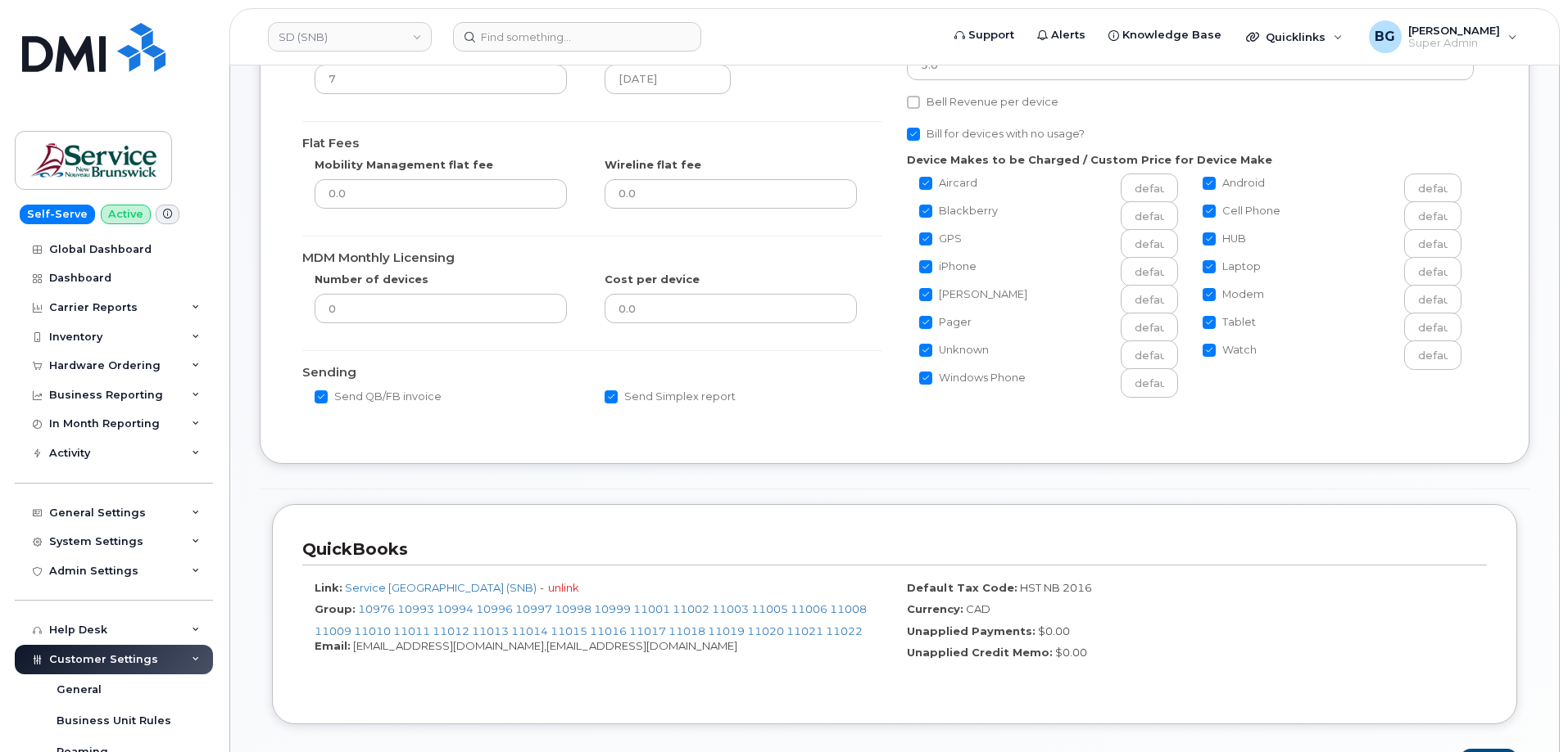
scroll to position [327, 0]
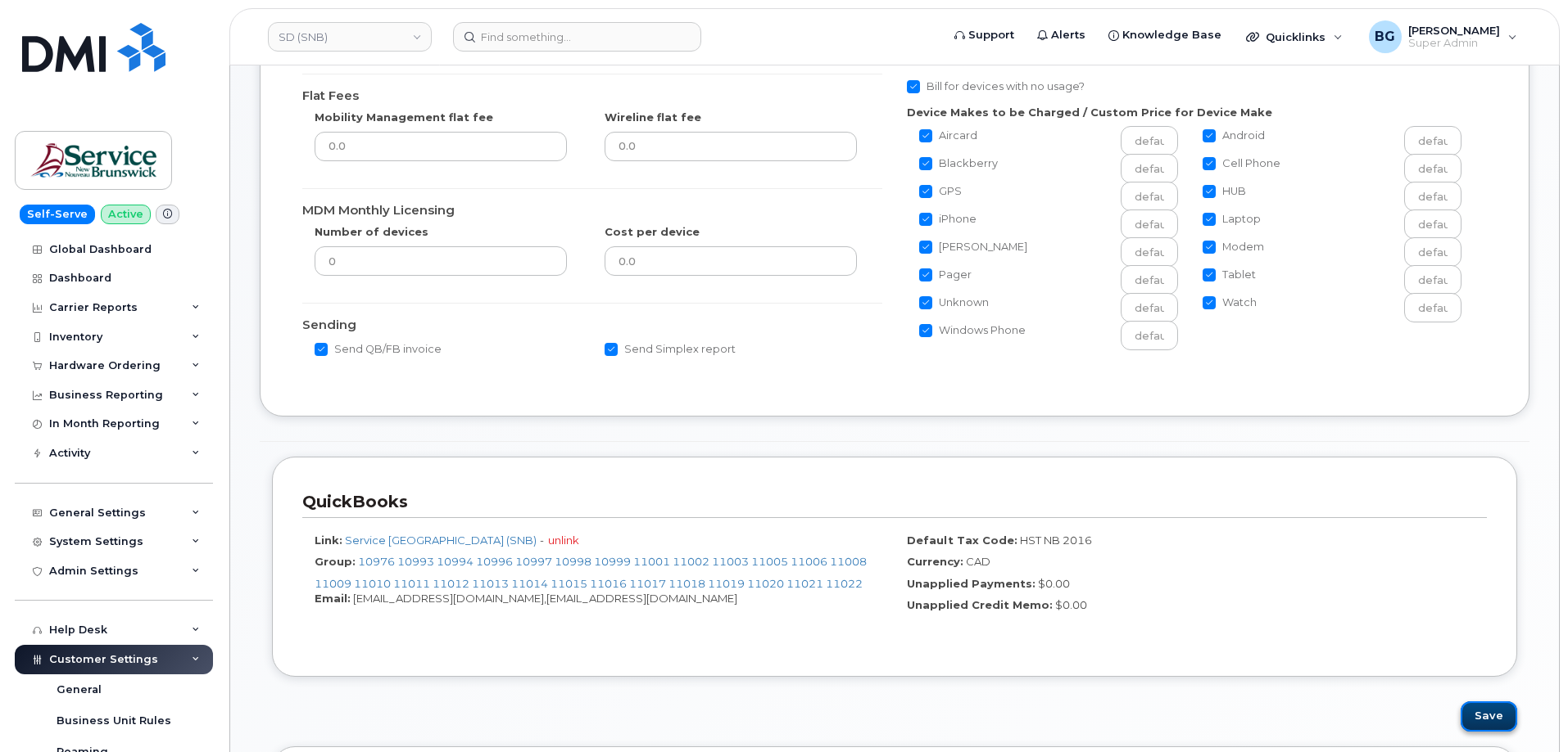
click at [1494, 721] on button "Save" at bounding box center [1488, 717] width 57 height 31
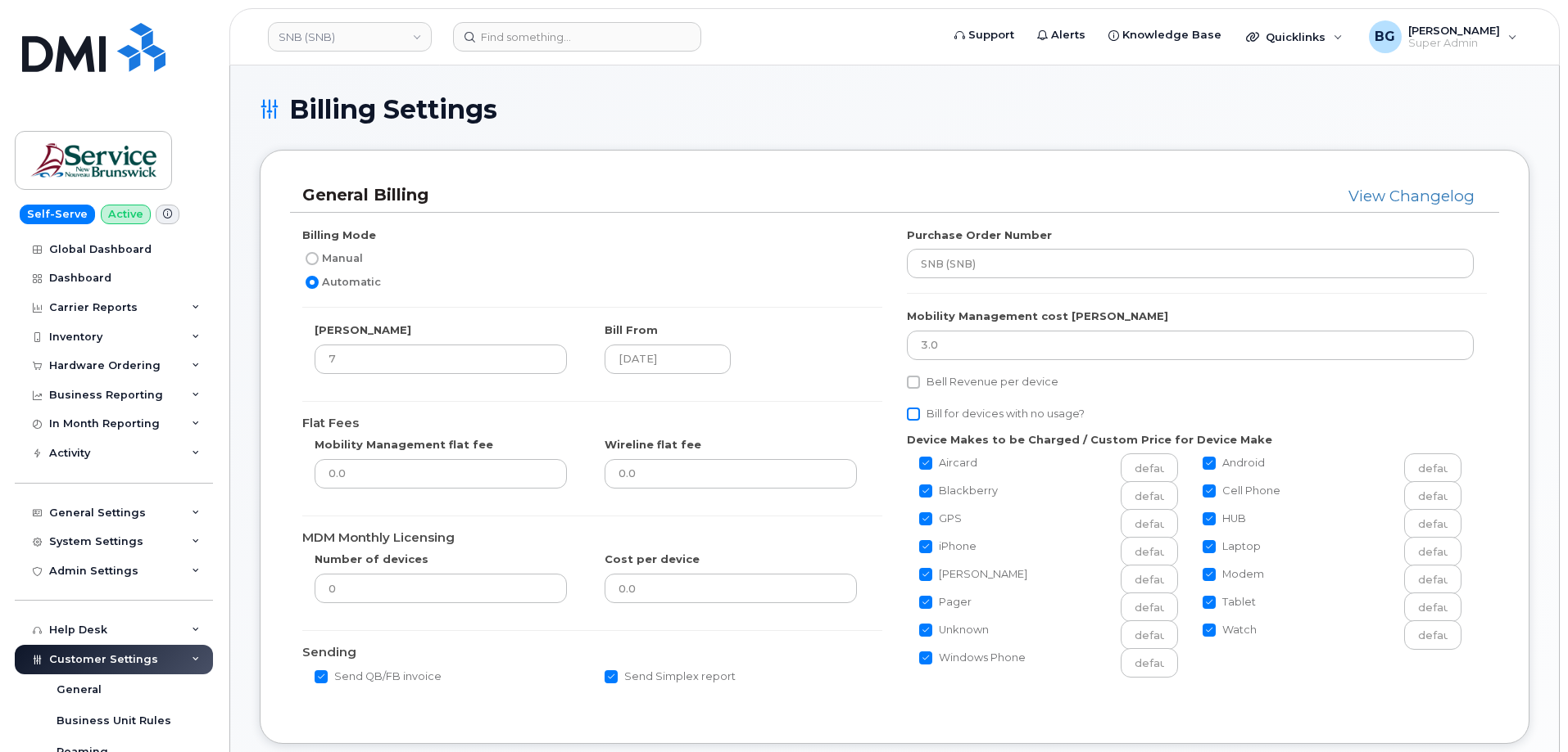
click at [917, 418] on input "Bill for devices with no usage?" at bounding box center [914, 414] width 13 height 13
checkbox input "true"
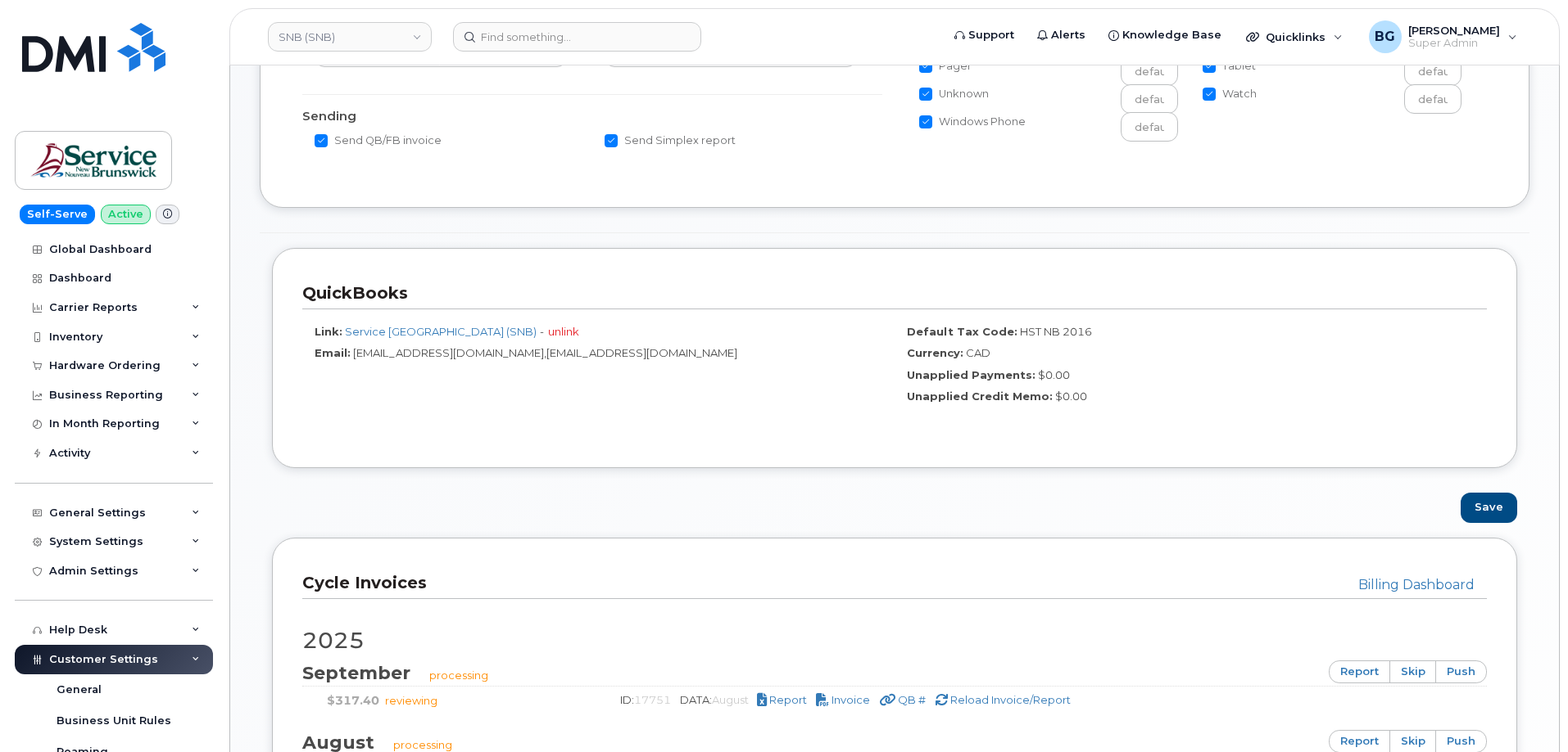
scroll to position [600, 0]
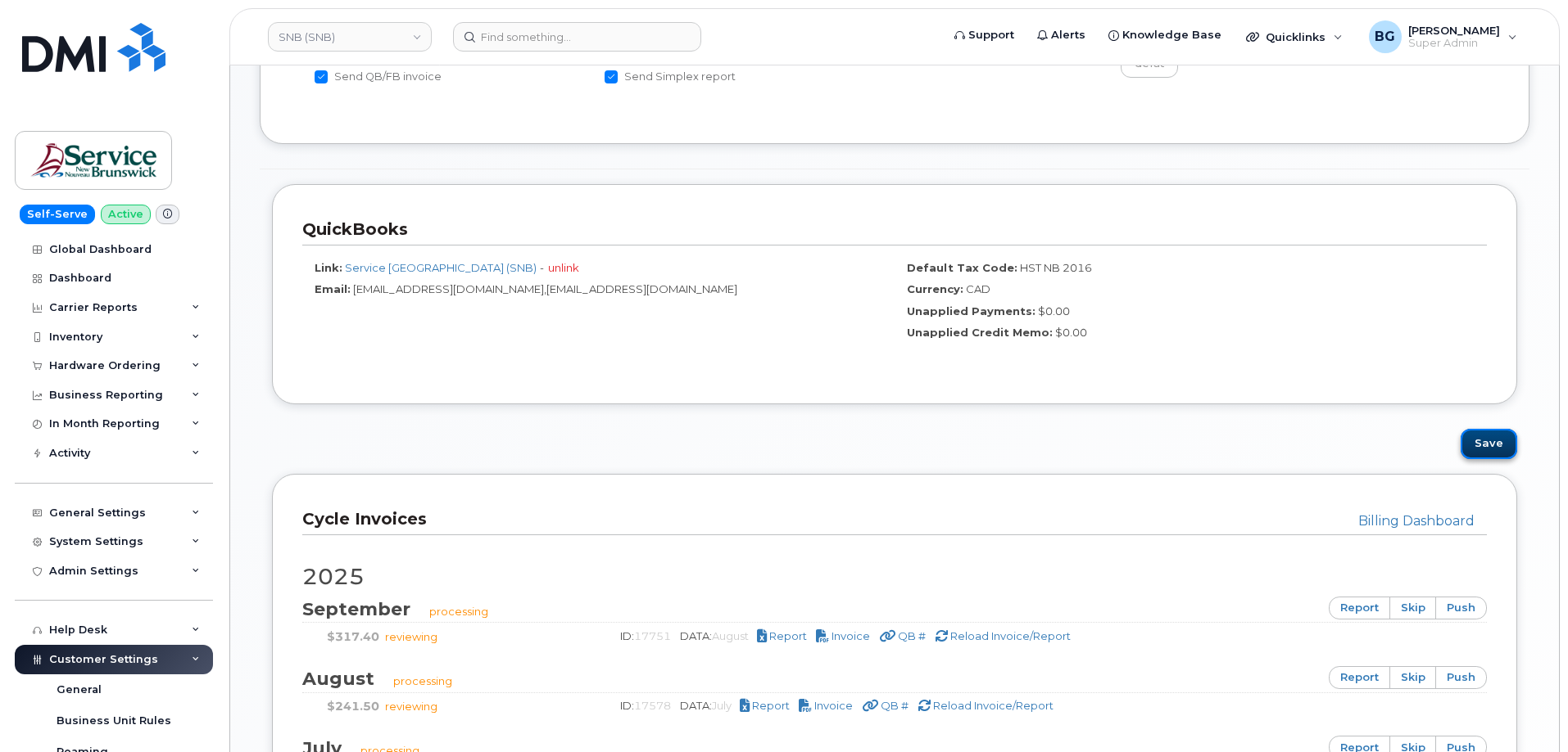
click at [1502, 445] on button "Save" at bounding box center [1488, 444] width 57 height 31
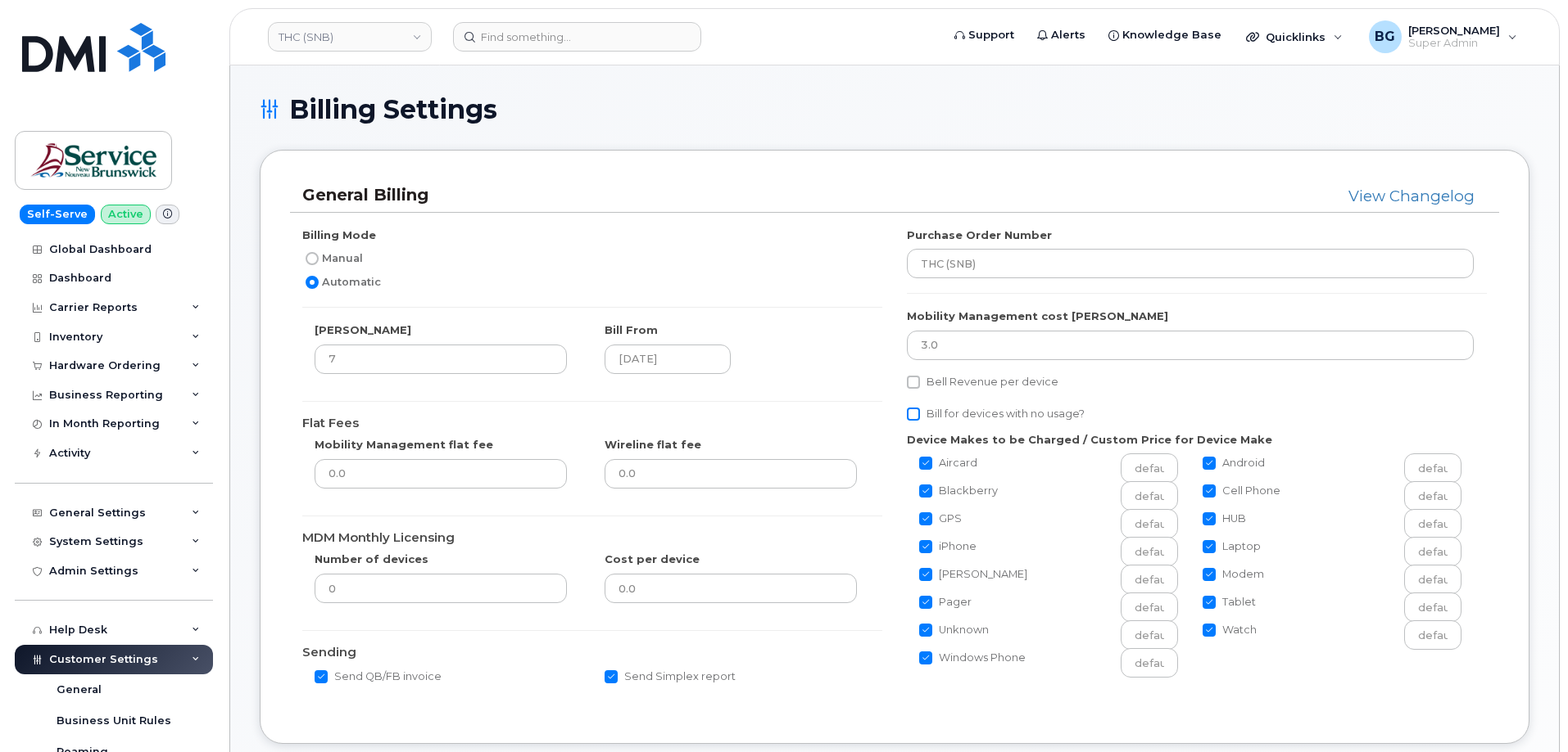
click at [918, 413] on input "Bill for devices with no usage?" at bounding box center [914, 414] width 13 height 13
checkbox input "true"
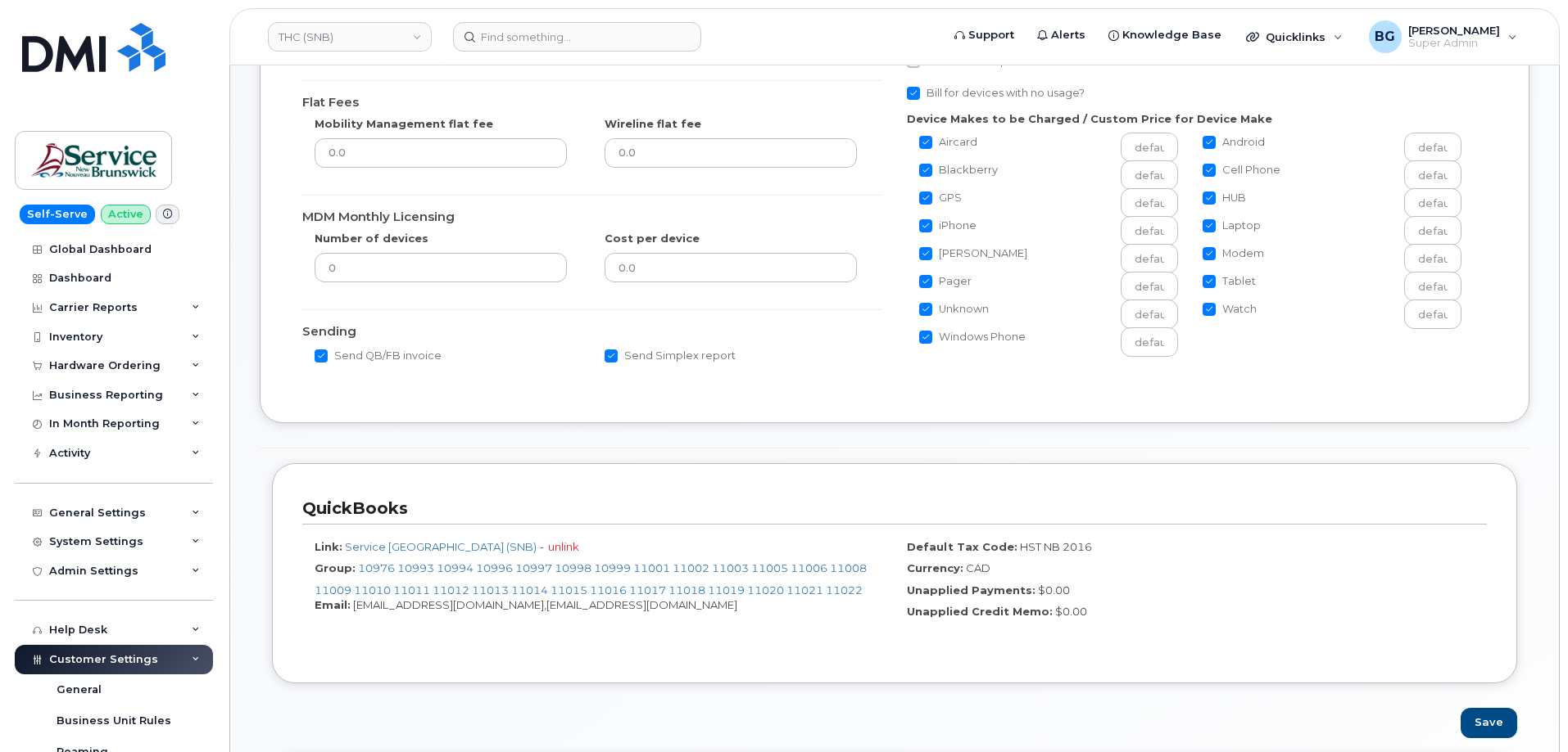
scroll to position [383, 0]
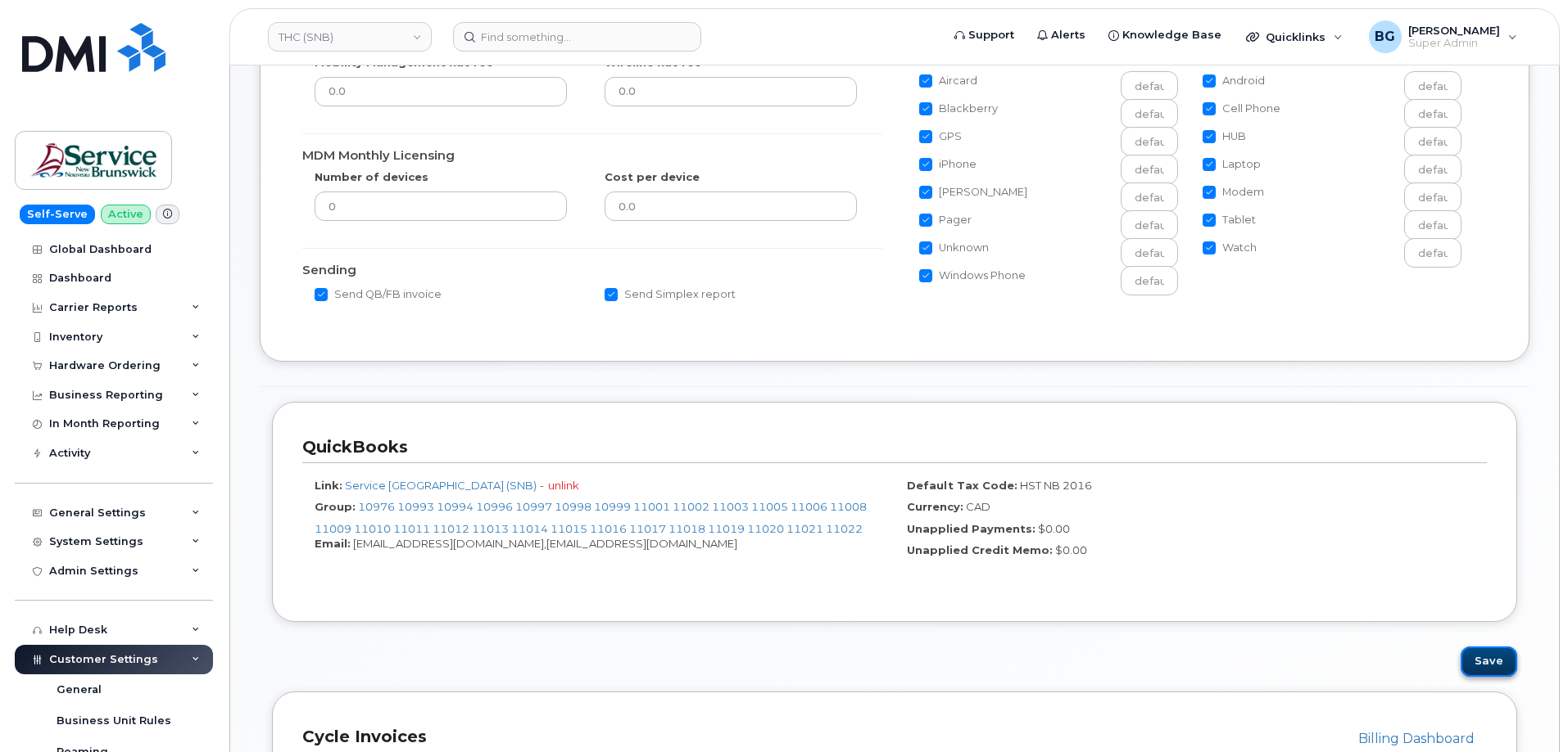
click at [1485, 655] on button "Save" at bounding box center [1488, 662] width 57 height 31
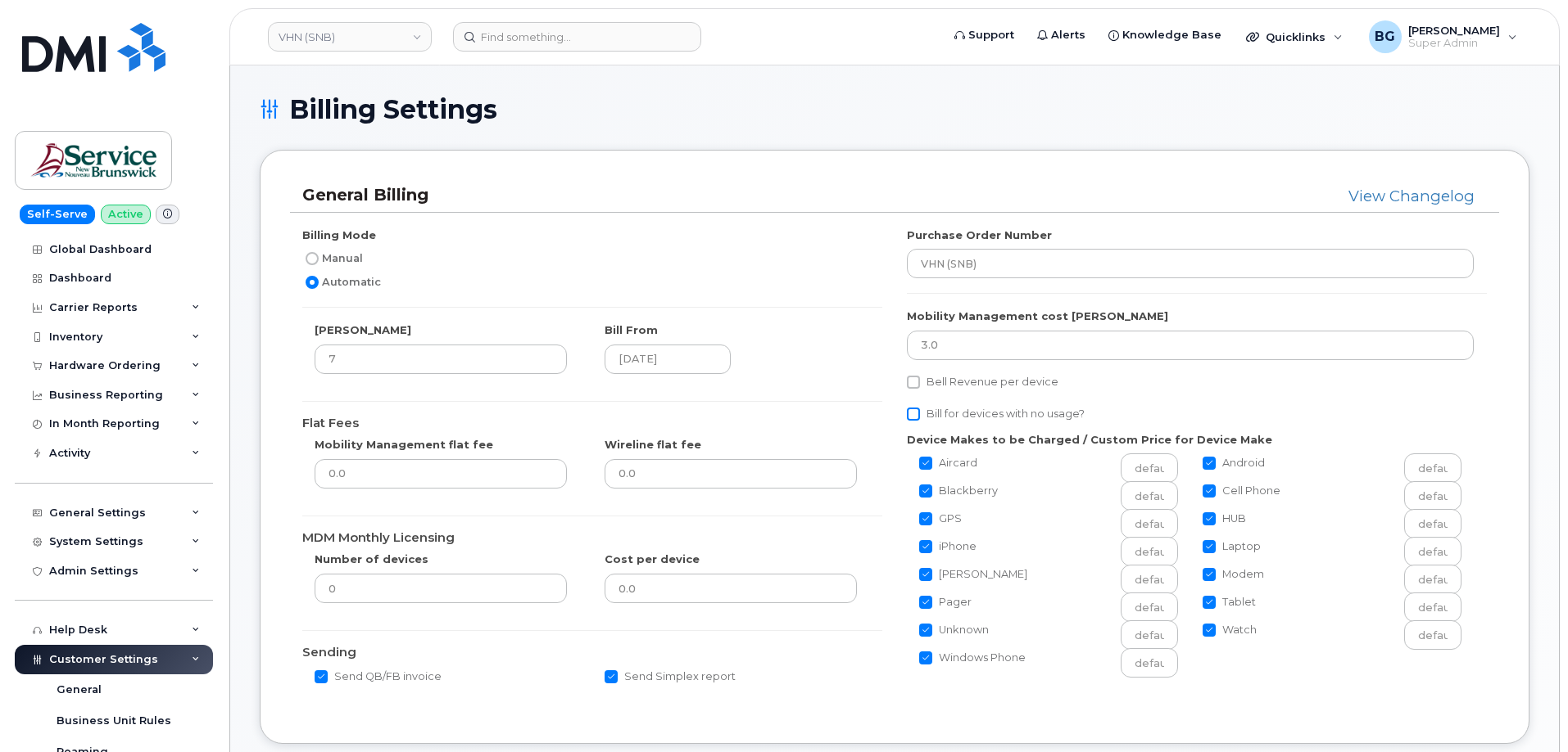
click at [914, 416] on input "Bill for devices with no usage?" at bounding box center [914, 414] width 13 height 13
checkbox input "true"
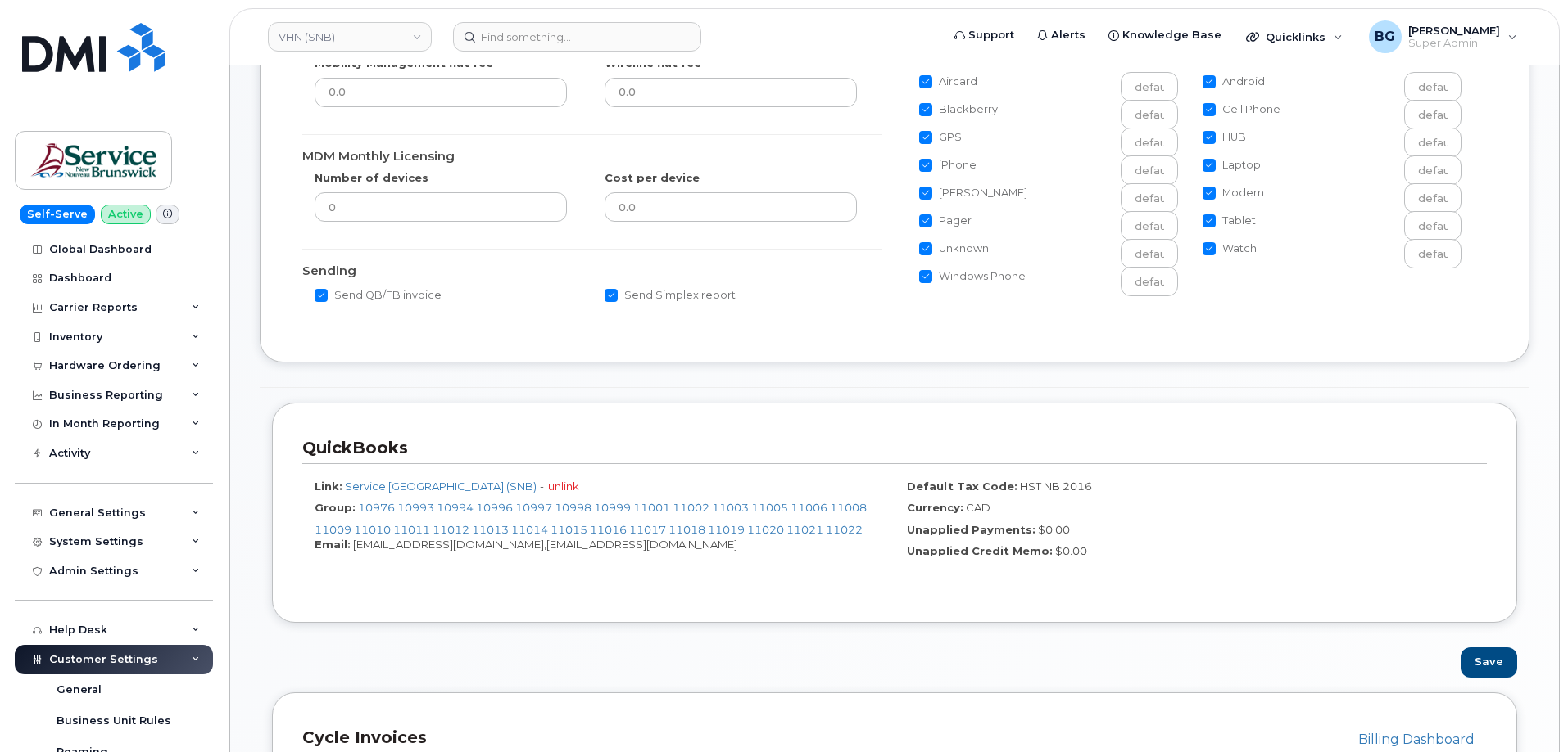
scroll to position [383, 0]
click at [1506, 659] on button "Save" at bounding box center [1488, 662] width 57 height 31
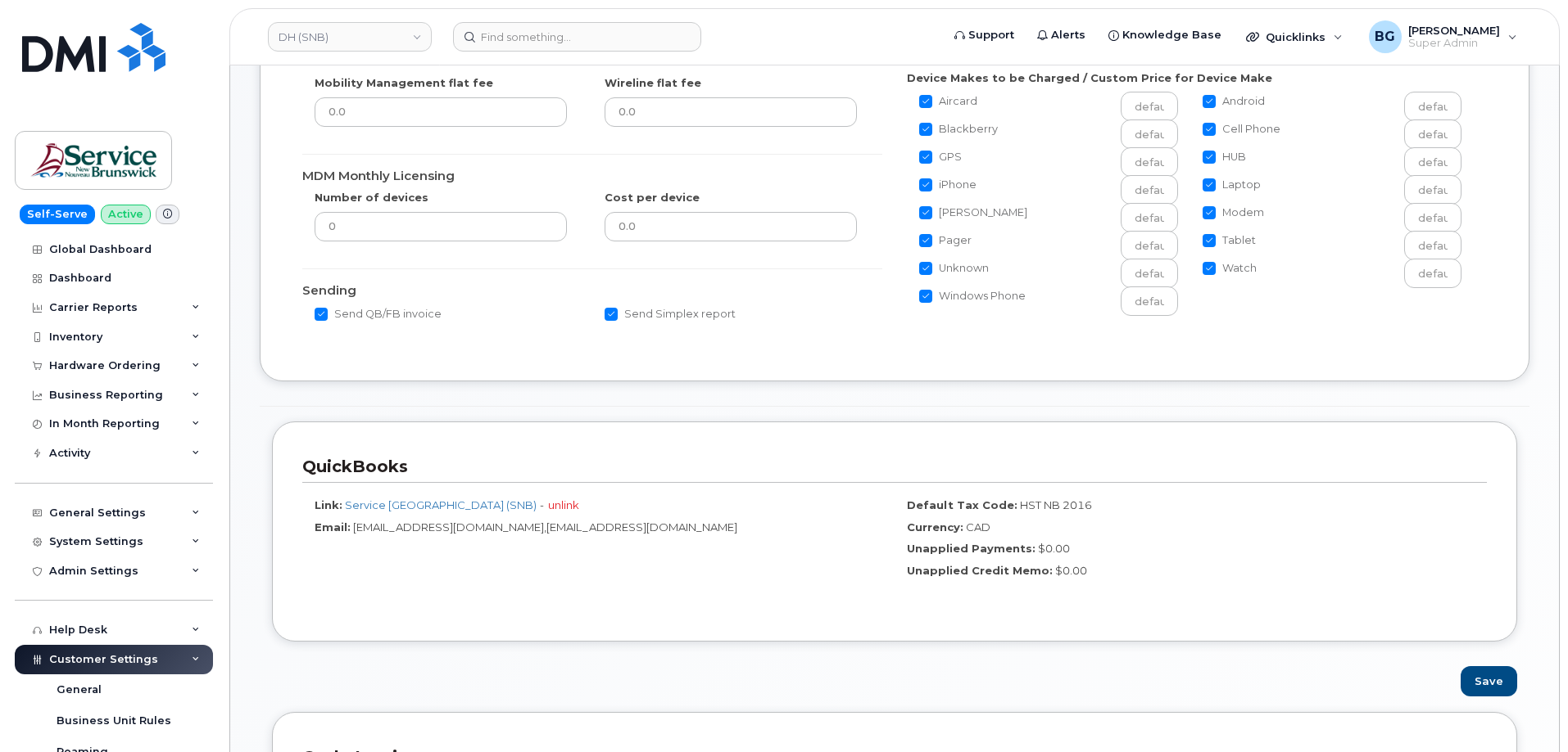
scroll to position [491, 0]
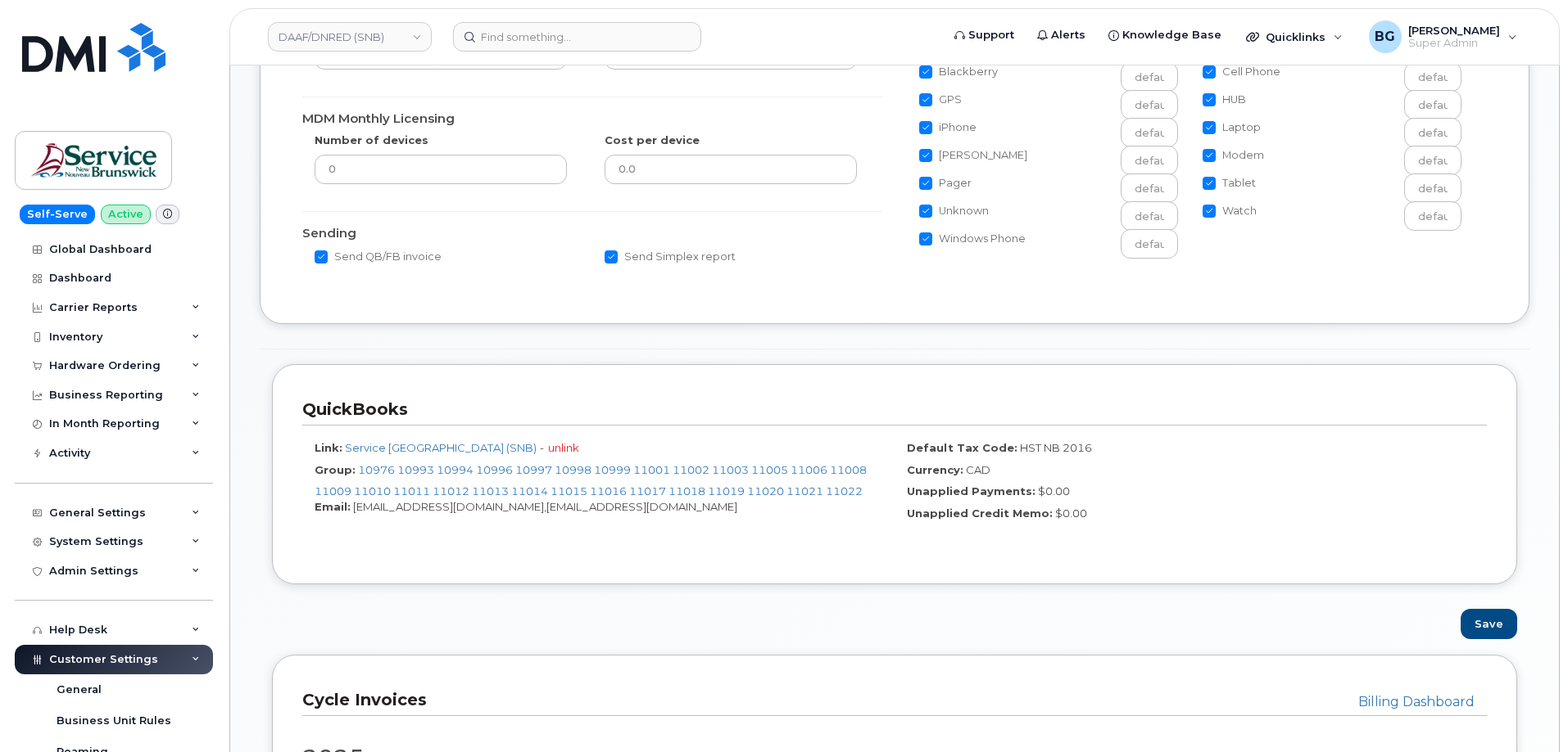
scroll to position [491, 0]
click at [1491, 625] on button "Save" at bounding box center [1488, 623] width 57 height 31
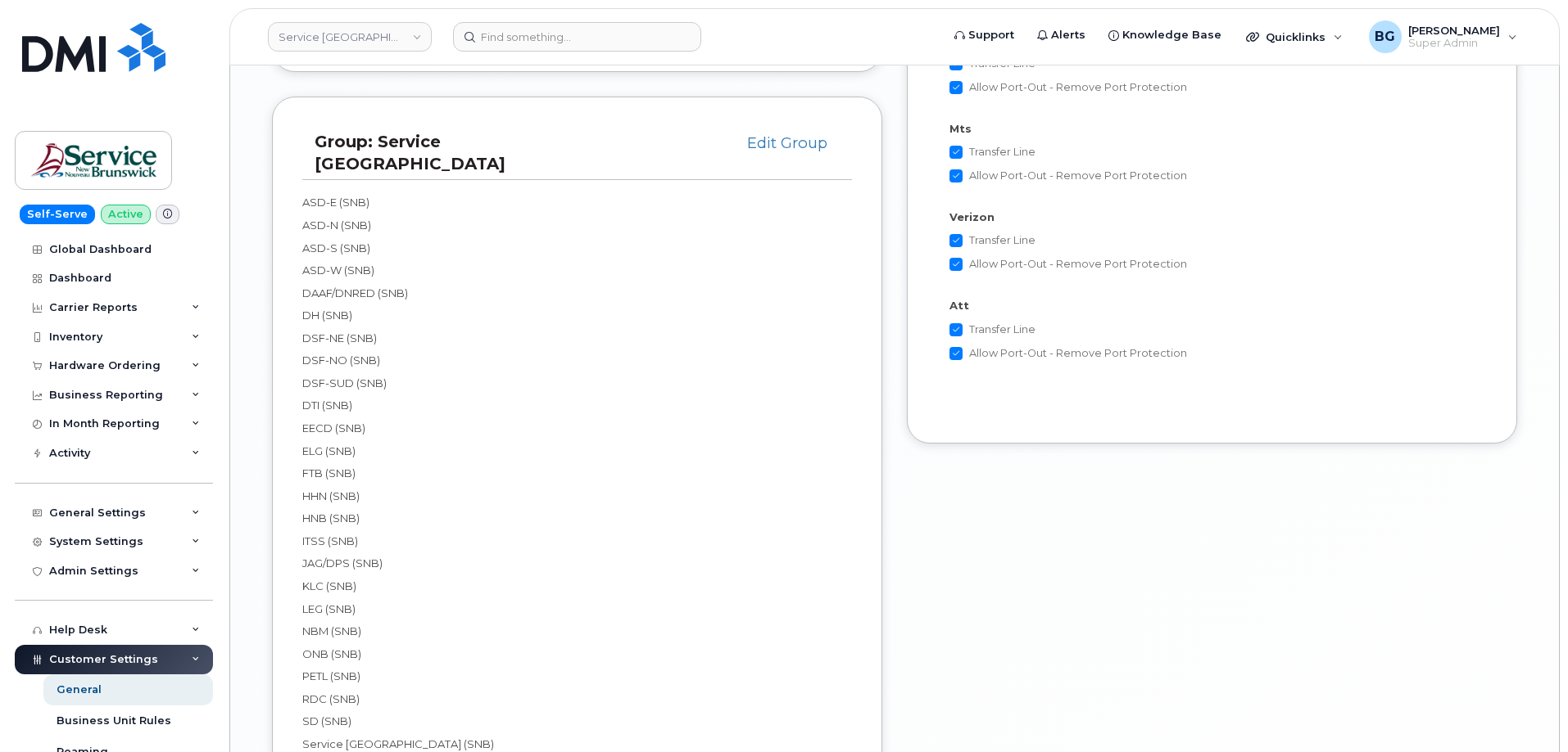
scroll to position [3439, 0]
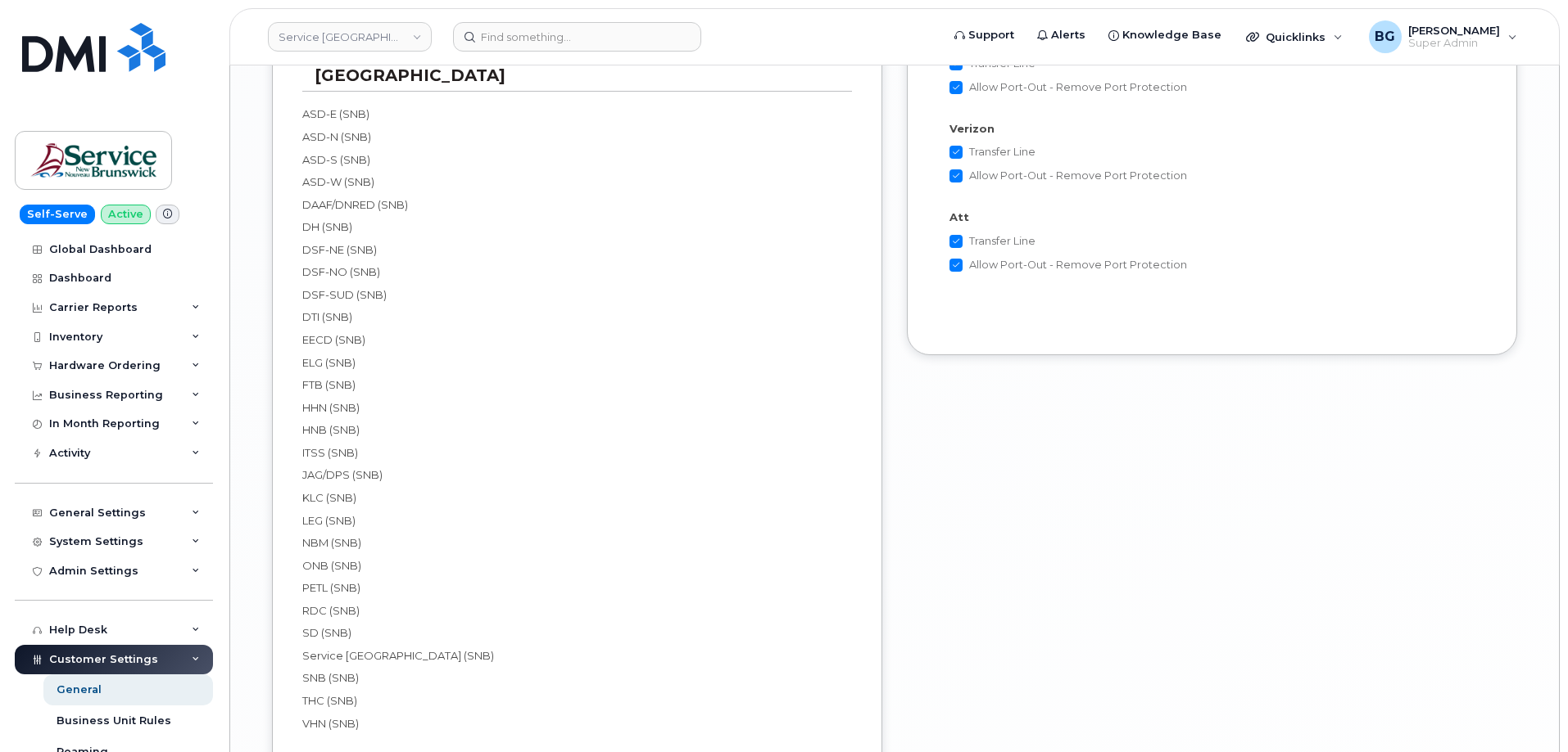
drag, startPoint x: 299, startPoint y: 86, endPoint x: 422, endPoint y: 692, distance: 618.4
click at [422, 692] on div "Group: Service [GEOGRAPHIC_DATA] Edit Group ASD-E (SNB) ASD-N (SNB) ASD-S (SNB)…" at bounding box center [577, 396] width 610 height 775
copy div "ASD-E (SNB) ASD-N (SNB) ASD-S (SNB) ASD-W (SNB) DAAF/DNRED (SNB) DH (SNB) DSF-N…"
